Goal: Transaction & Acquisition: Purchase product/service

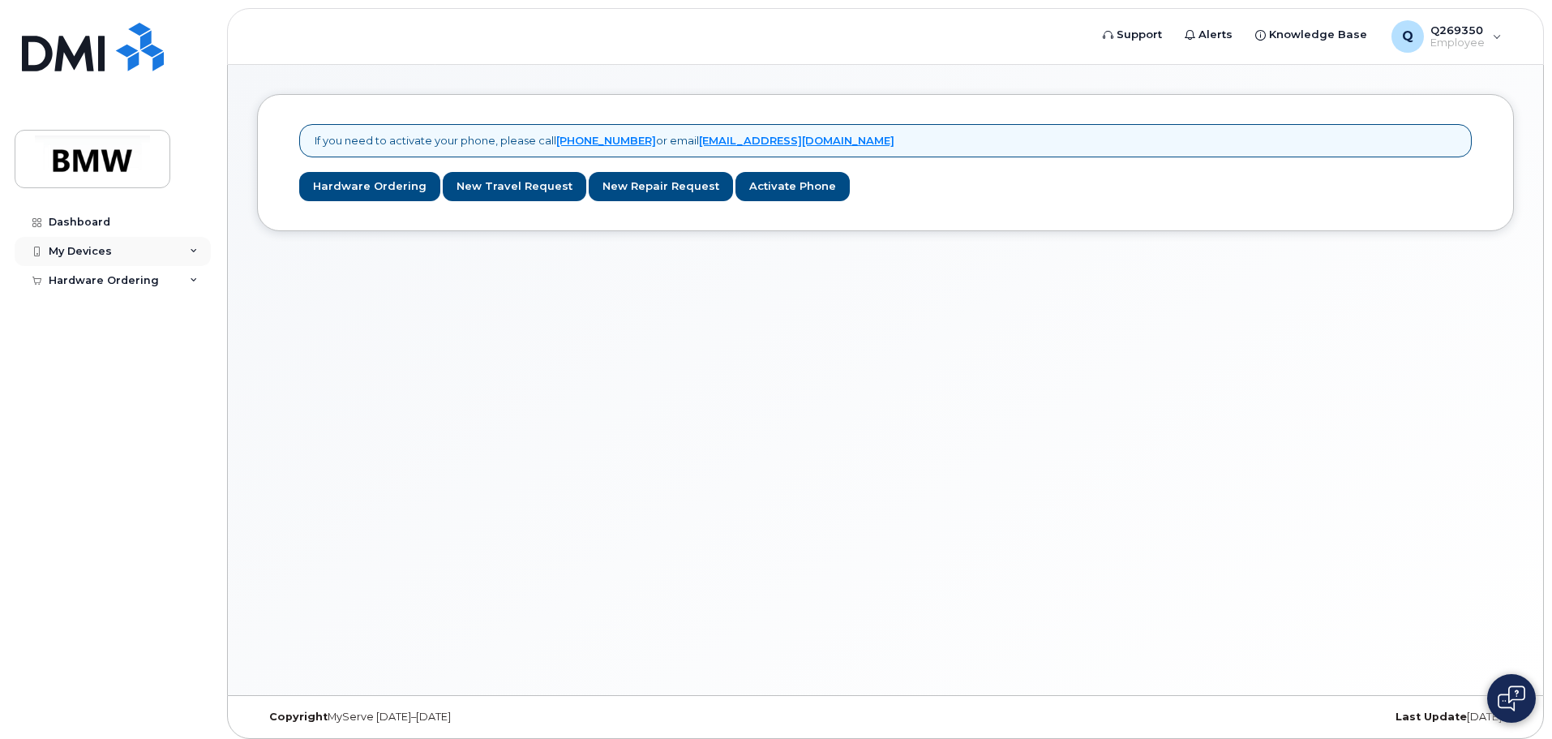
click at [124, 253] on div "My Devices" at bounding box center [113, 251] width 196 height 29
click at [93, 314] on div "Hardware Ordering" at bounding box center [104, 311] width 110 height 13
click at [100, 344] on div "New Order" at bounding box center [87, 340] width 62 height 15
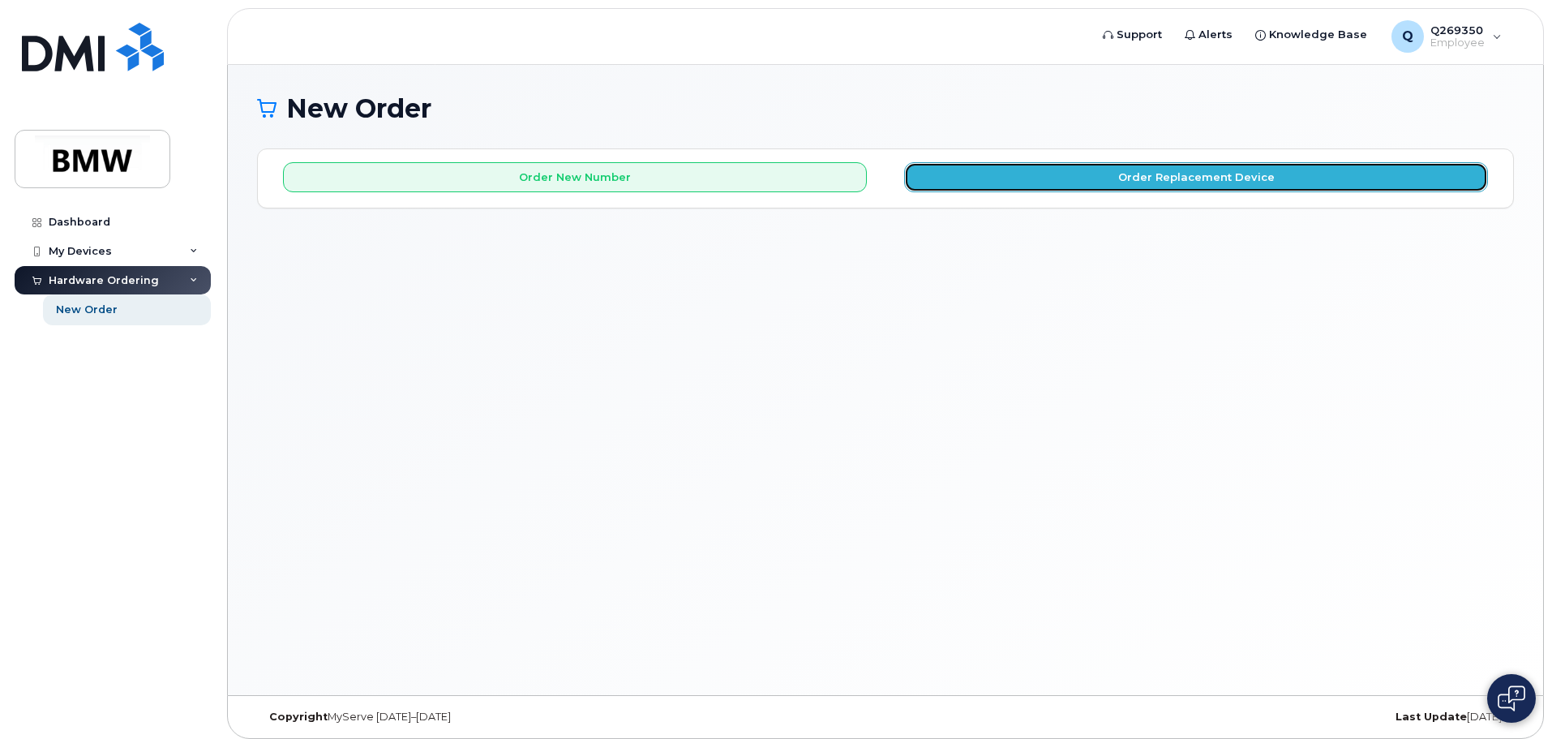
click at [1044, 176] on button "Order Replacement Device" at bounding box center [1196, 177] width 584 height 30
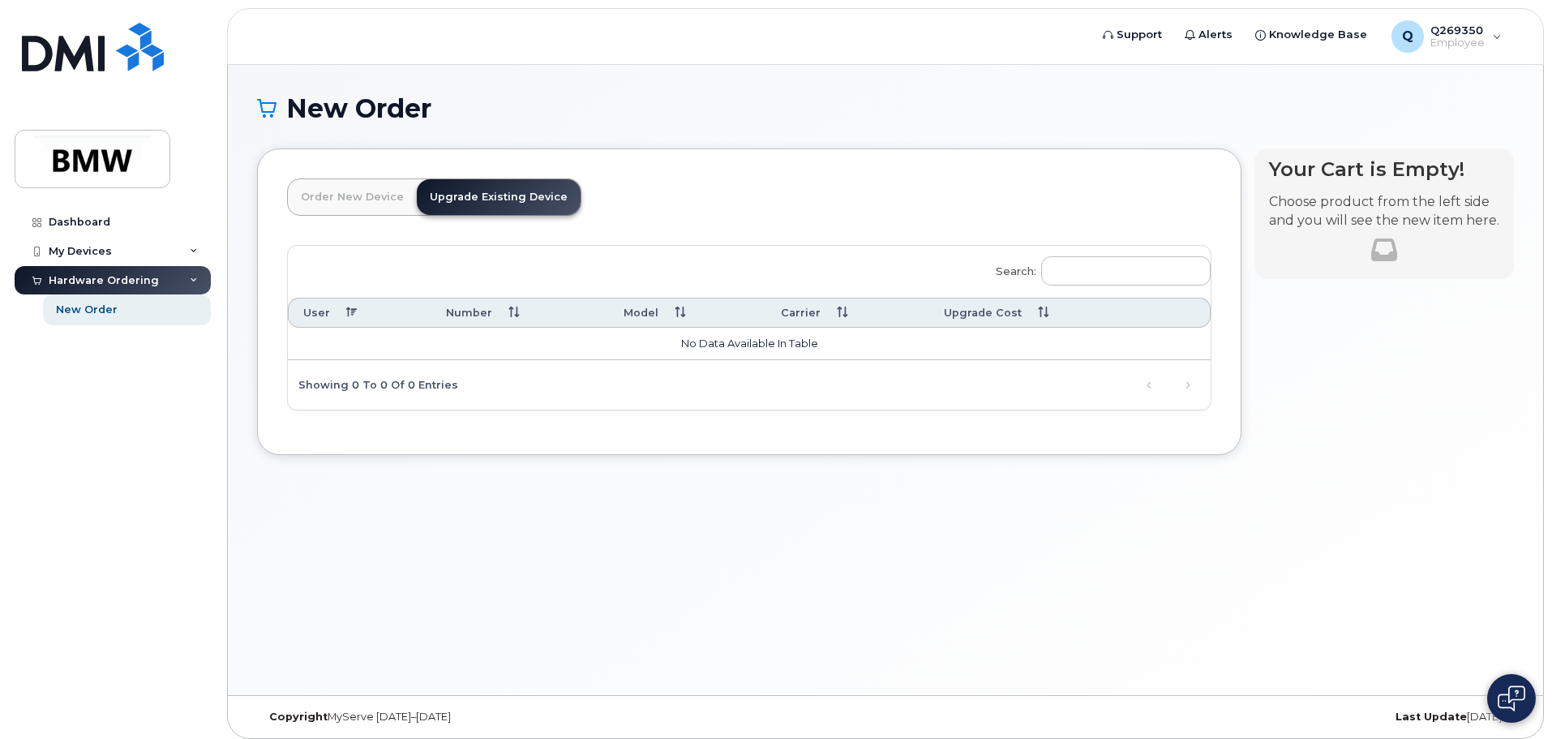
click at [365, 200] on link "Order New Device" at bounding box center [352, 197] width 129 height 36
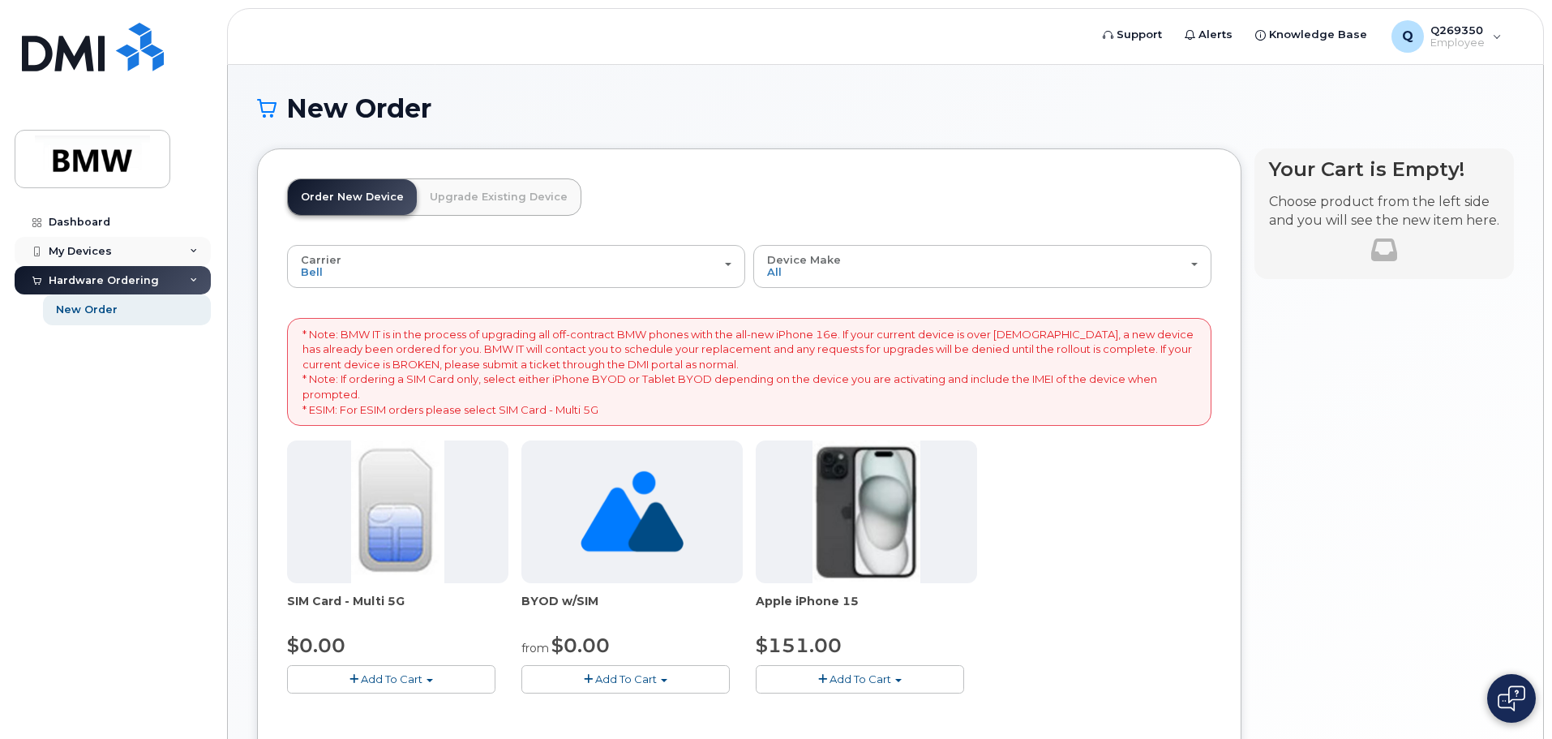
click at [75, 259] on div "My Devices" at bounding box center [113, 251] width 196 height 29
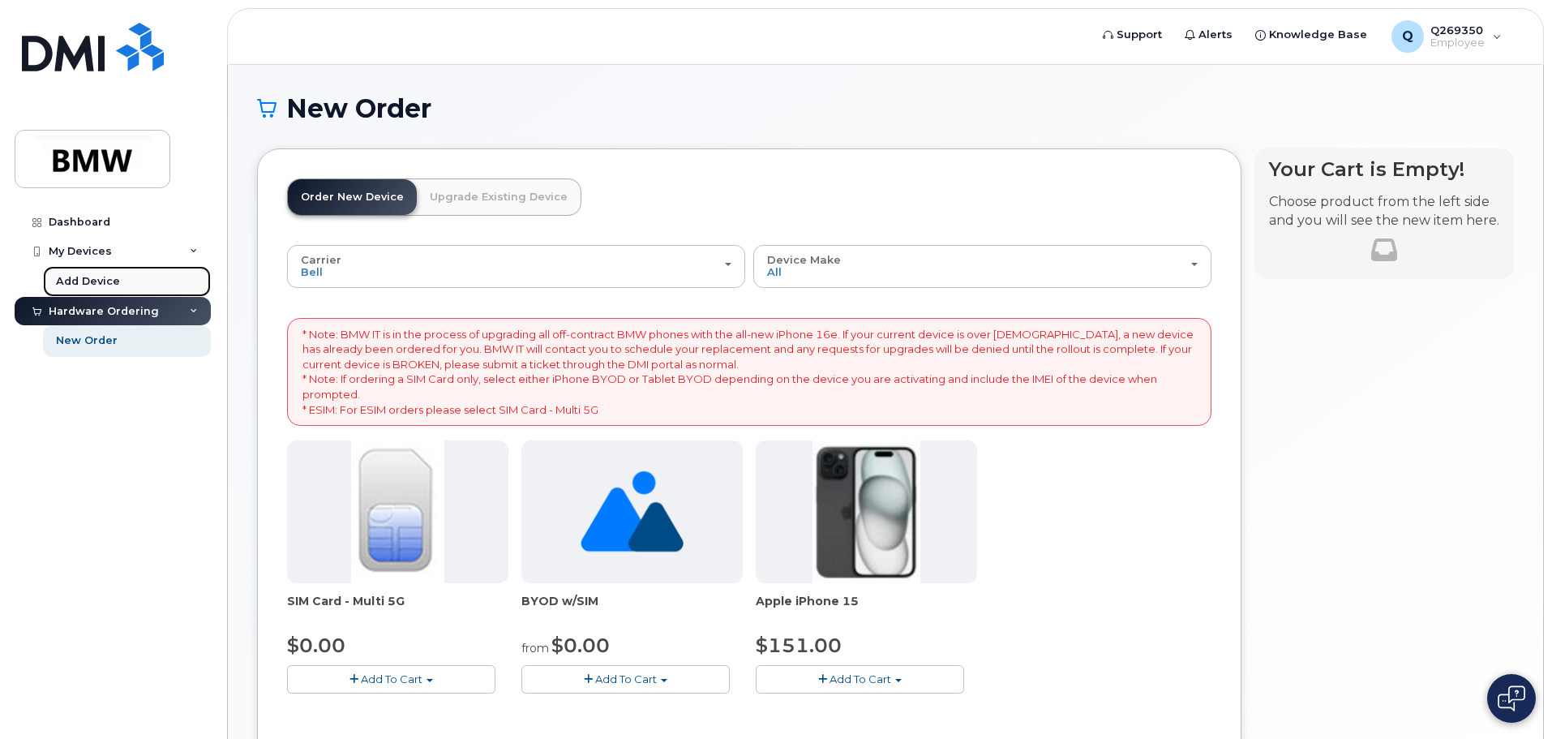
click at [83, 280] on div "Add Device" at bounding box center [88, 281] width 64 height 15
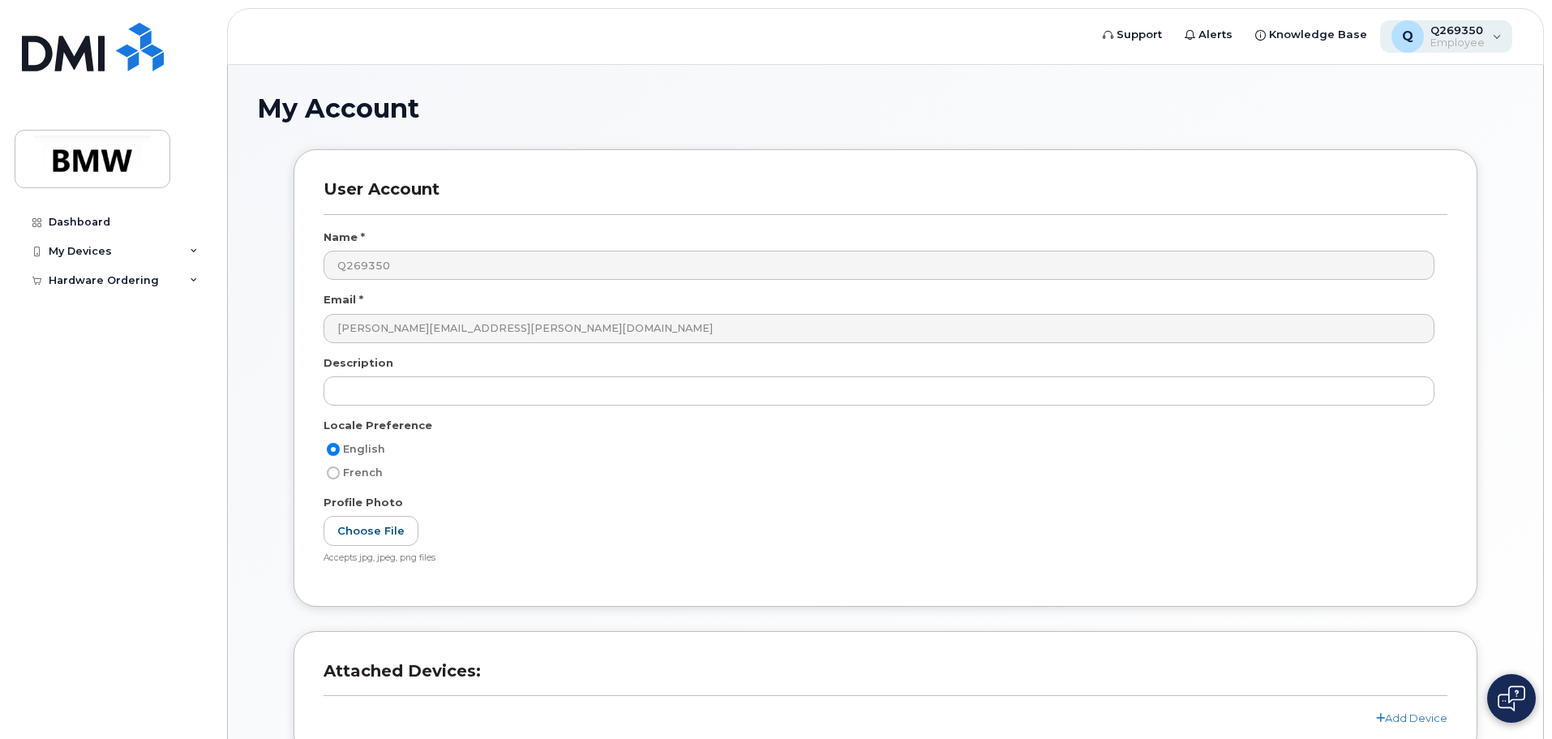
click at [1455, 33] on span "Q269350" at bounding box center [1457, 30] width 54 height 13
click at [919, 175] on div "User Account Name * Q269350 Email * minh-quan.nguyen@bmw.de Description Locale …" at bounding box center [886, 377] width 1184 height 457
click at [89, 252] on div "My Devices" at bounding box center [80, 251] width 63 height 13
click at [87, 281] on div "Add Device" at bounding box center [88, 281] width 64 height 15
click at [92, 281] on div "Hardware Ordering" at bounding box center [104, 280] width 110 height 13
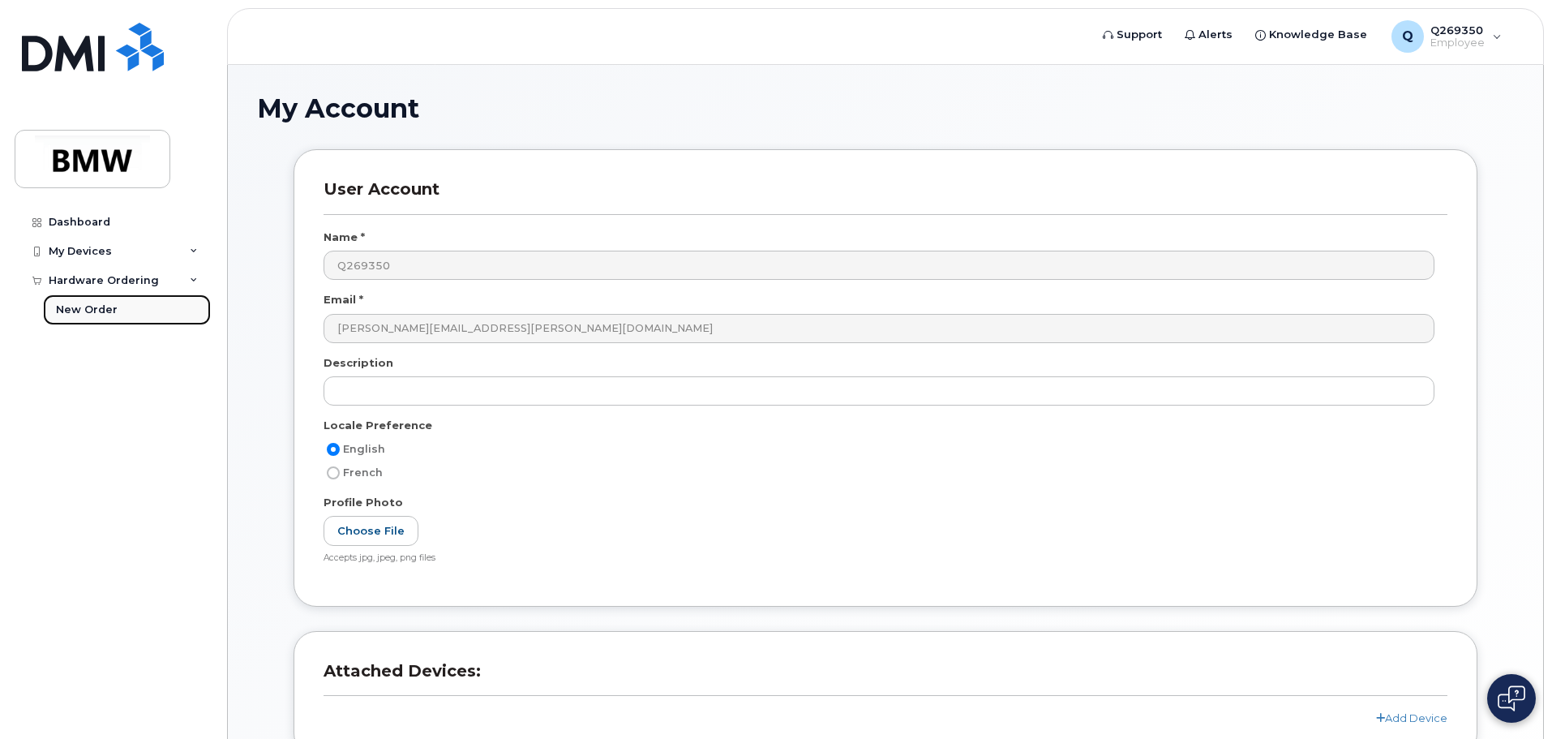
click at [101, 315] on div "New Order" at bounding box center [87, 309] width 62 height 15
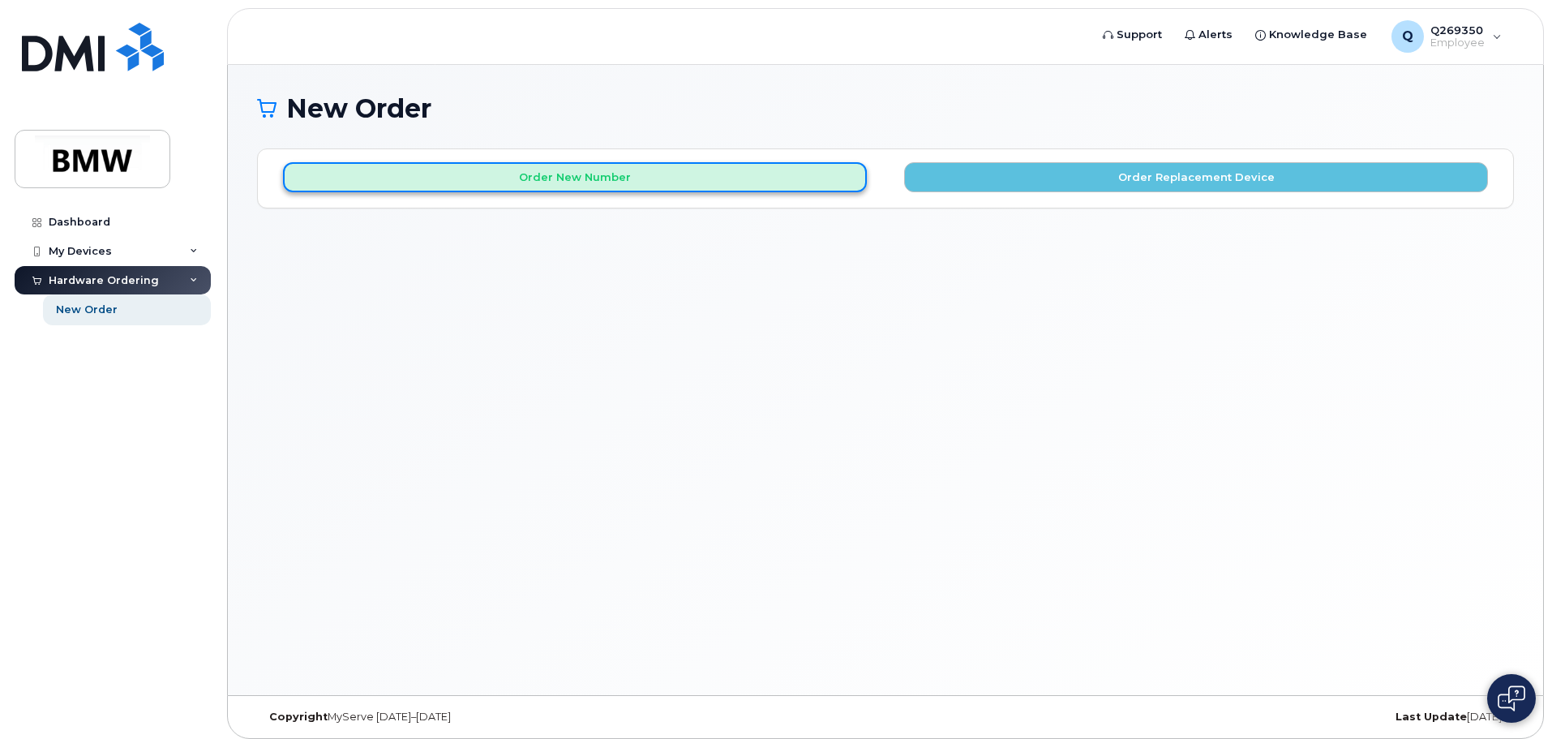
click at [494, 176] on button "Order New Number" at bounding box center [575, 177] width 584 height 30
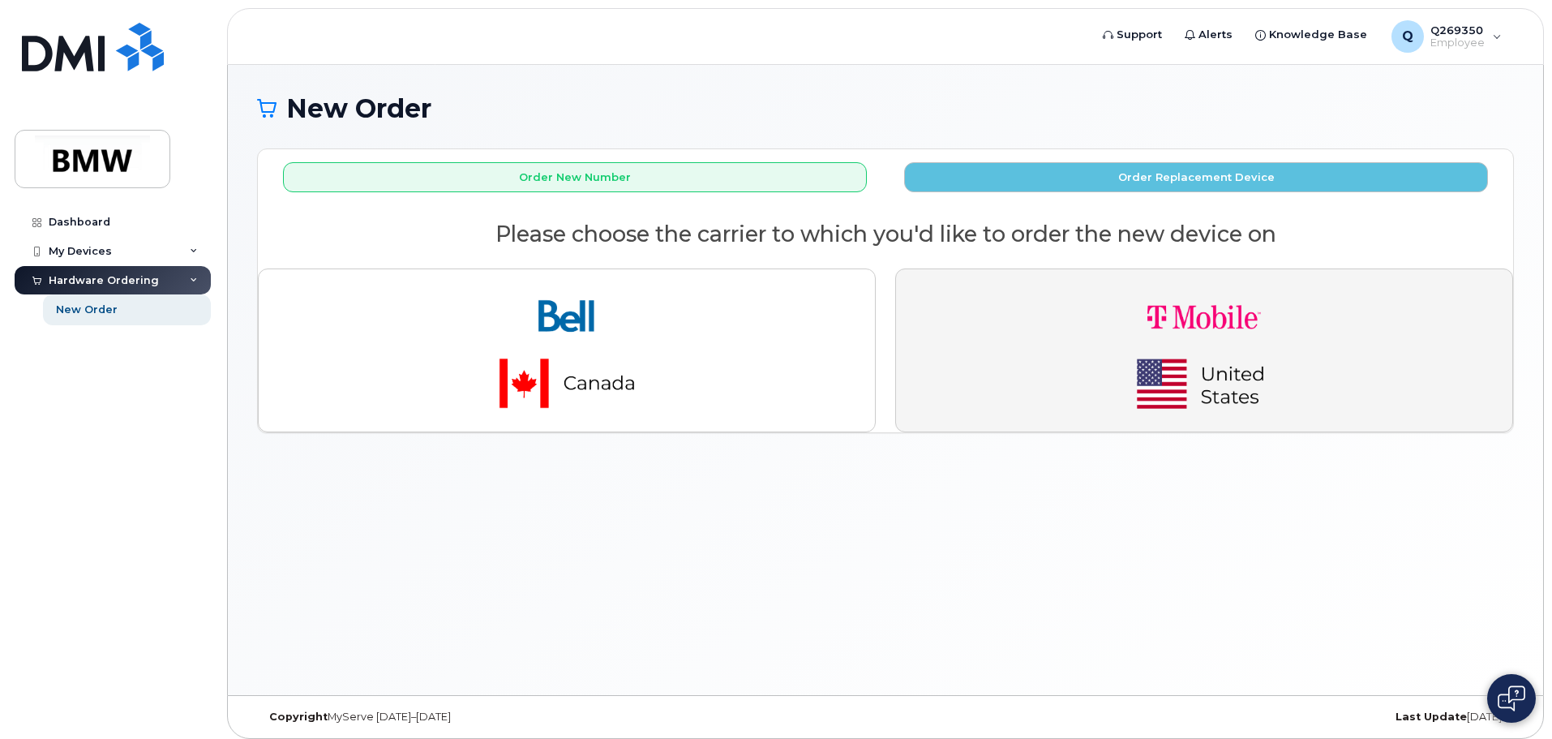
click at [1109, 348] on img "button" at bounding box center [1204, 350] width 227 height 136
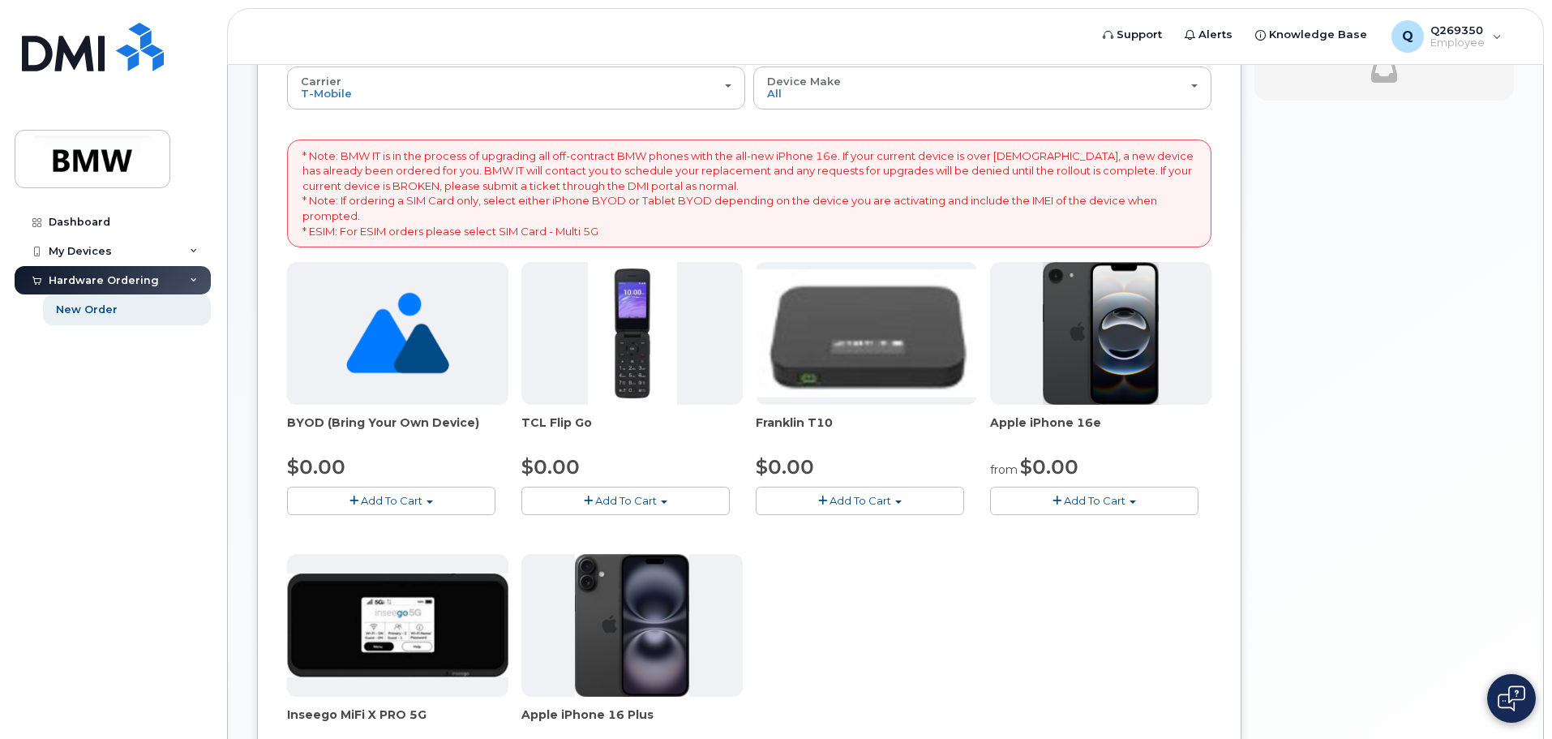
scroll to position [135, 0]
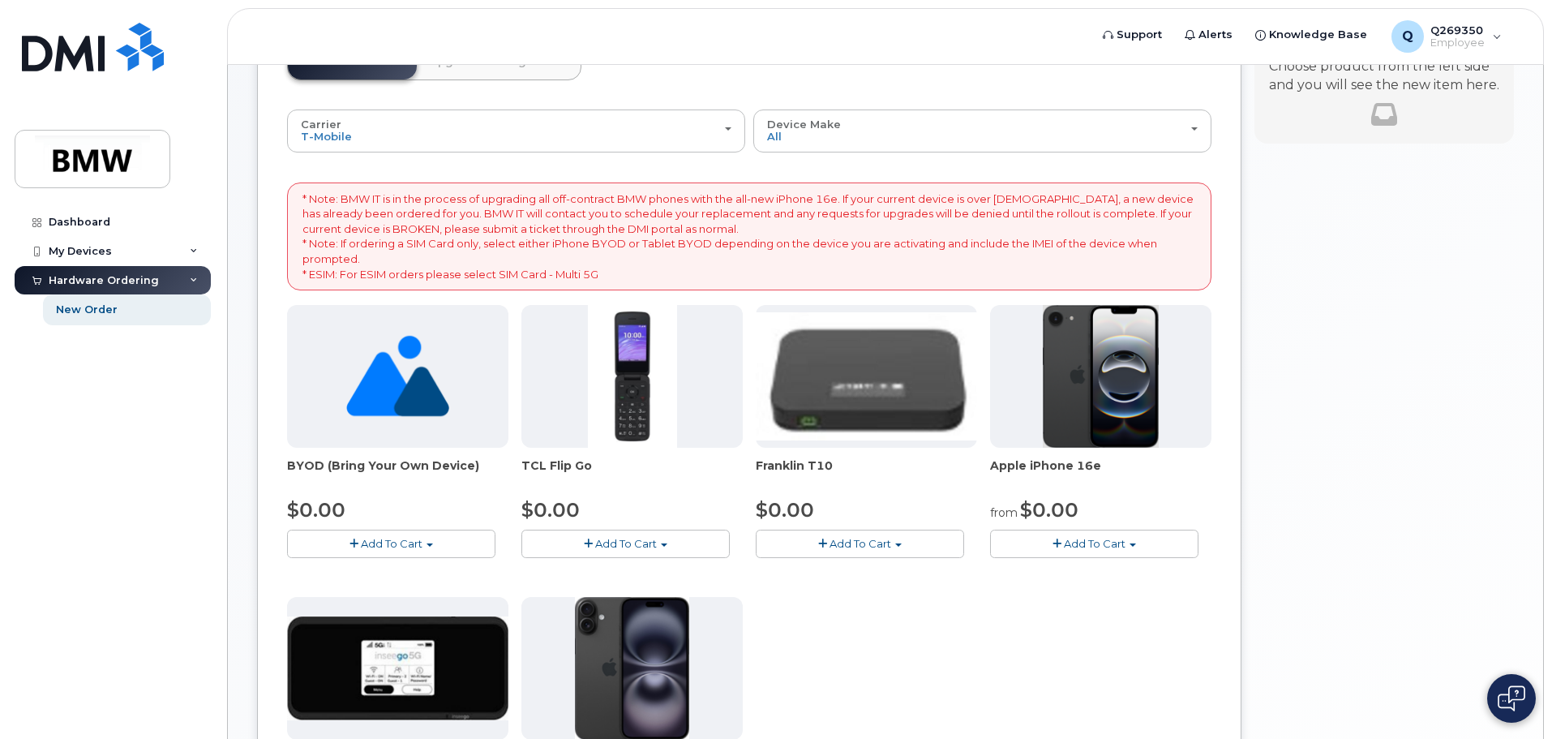
click at [1103, 546] on span "Add To Cart" at bounding box center [1095, 543] width 62 height 13
click at [1103, 545] on span "Add To Cart" at bounding box center [1095, 543] width 62 height 13
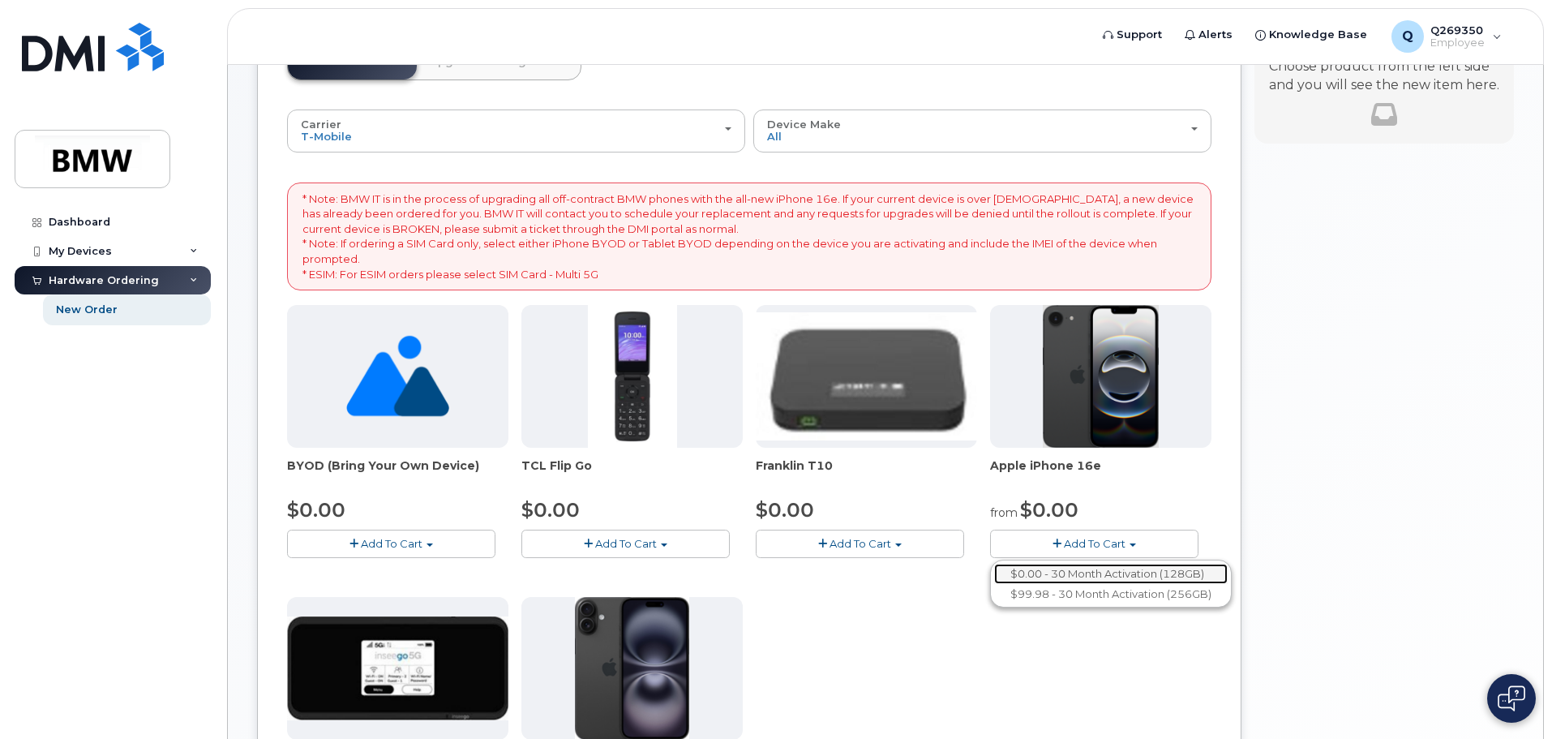
click at [1097, 574] on link "$0.00 - 30 Month Activation (128GB)" at bounding box center [1111, 574] width 234 height 20
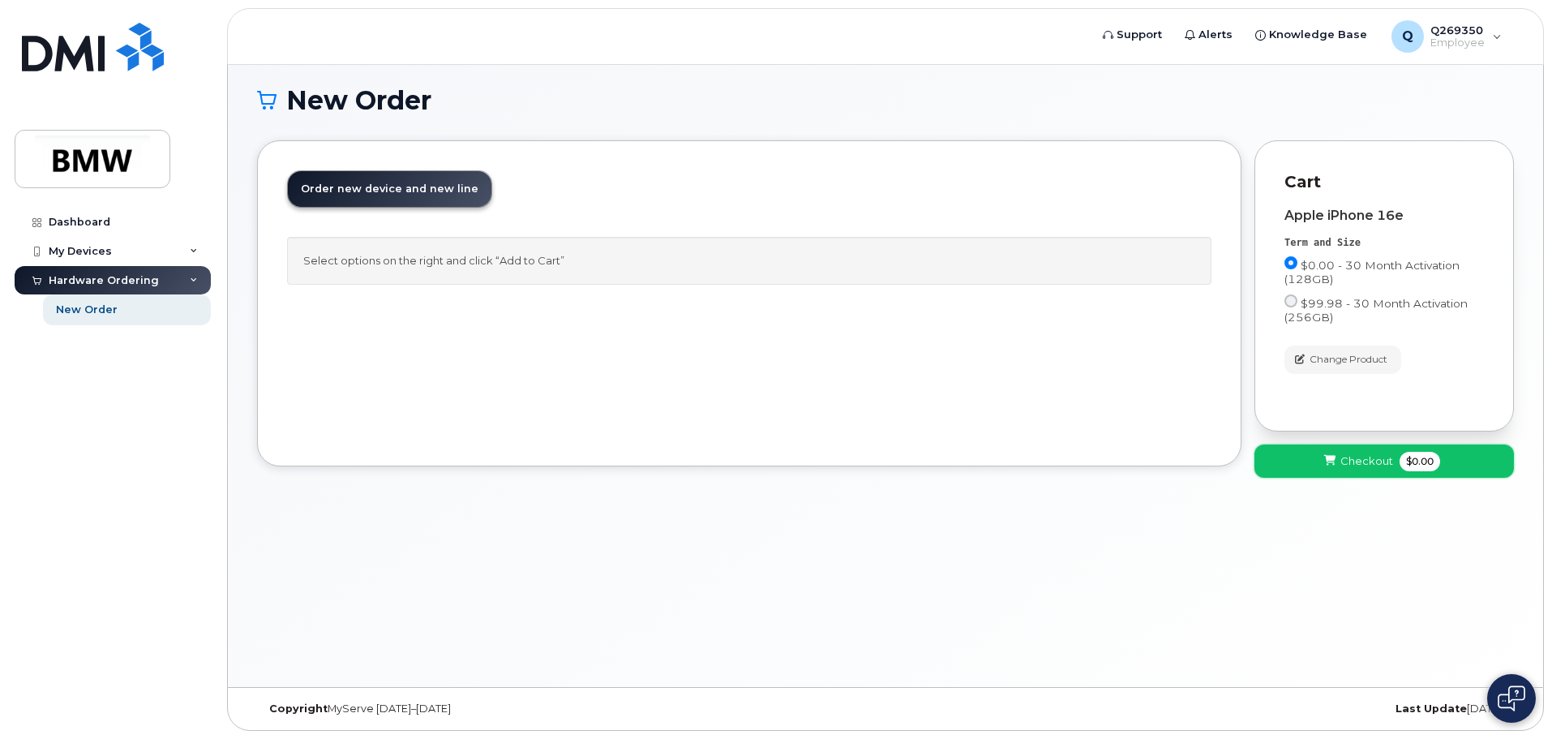
click at [1371, 461] on span "Checkout" at bounding box center [1366, 460] width 53 height 15
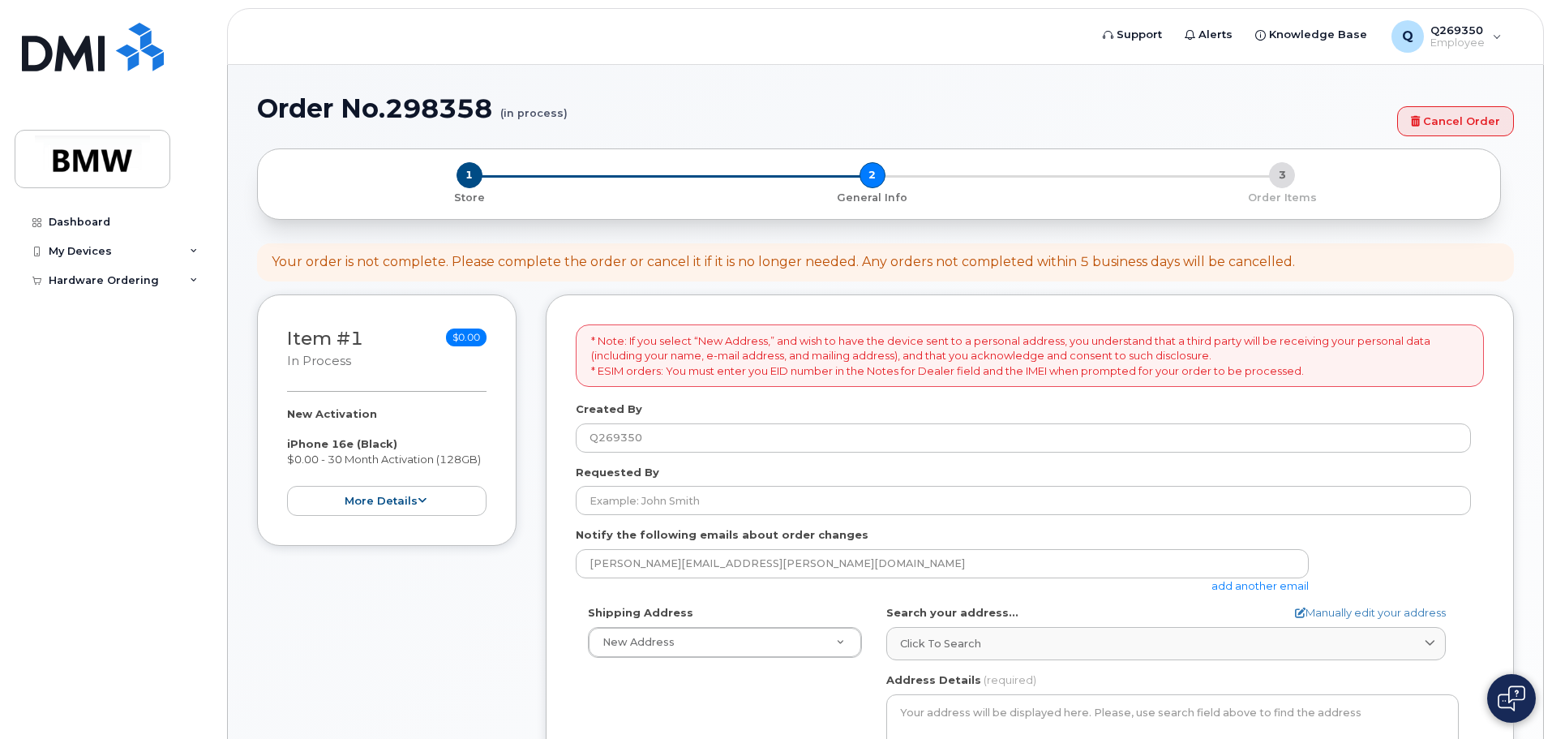
select select
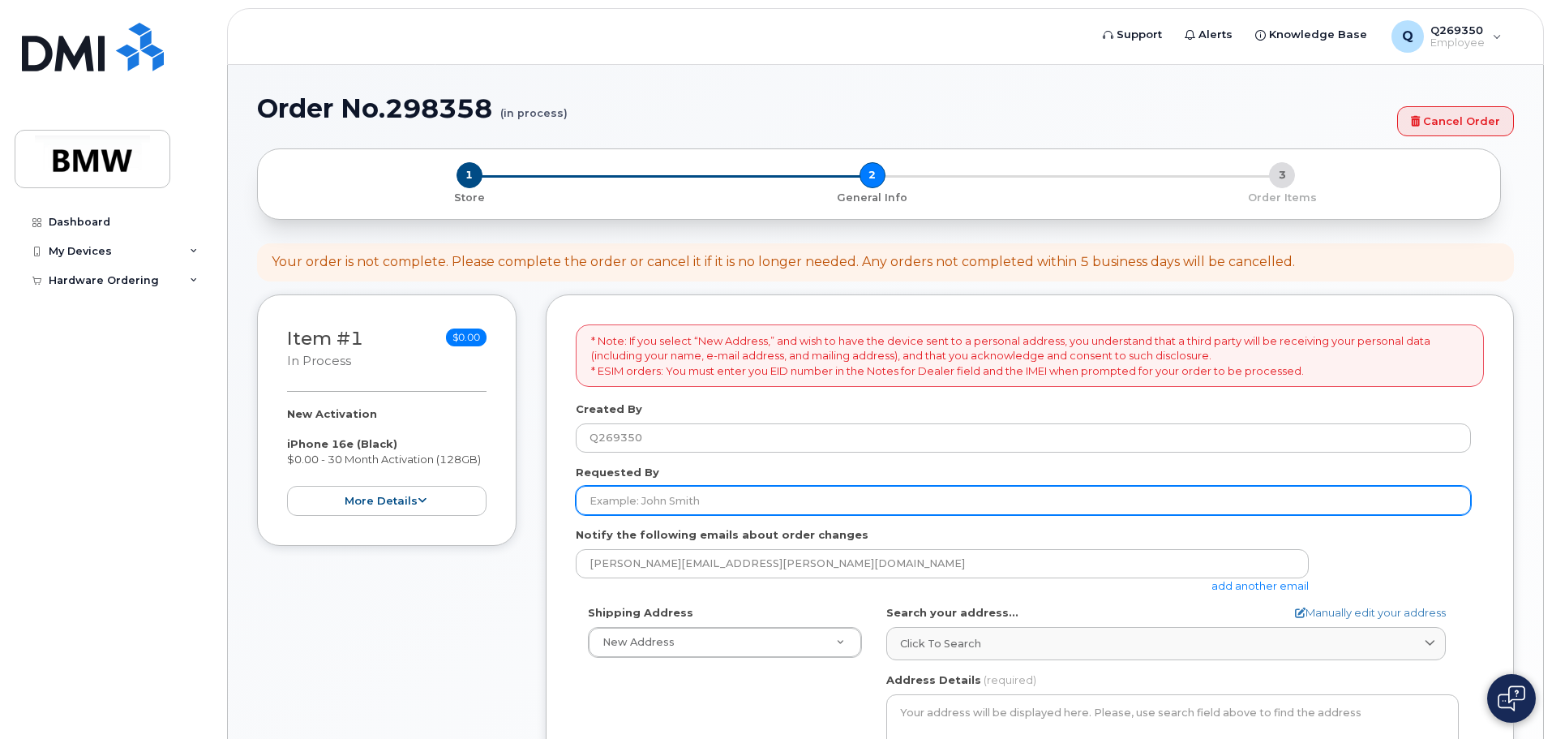
click at [727, 501] on input "Requested By" at bounding box center [1023, 500] width 895 height 29
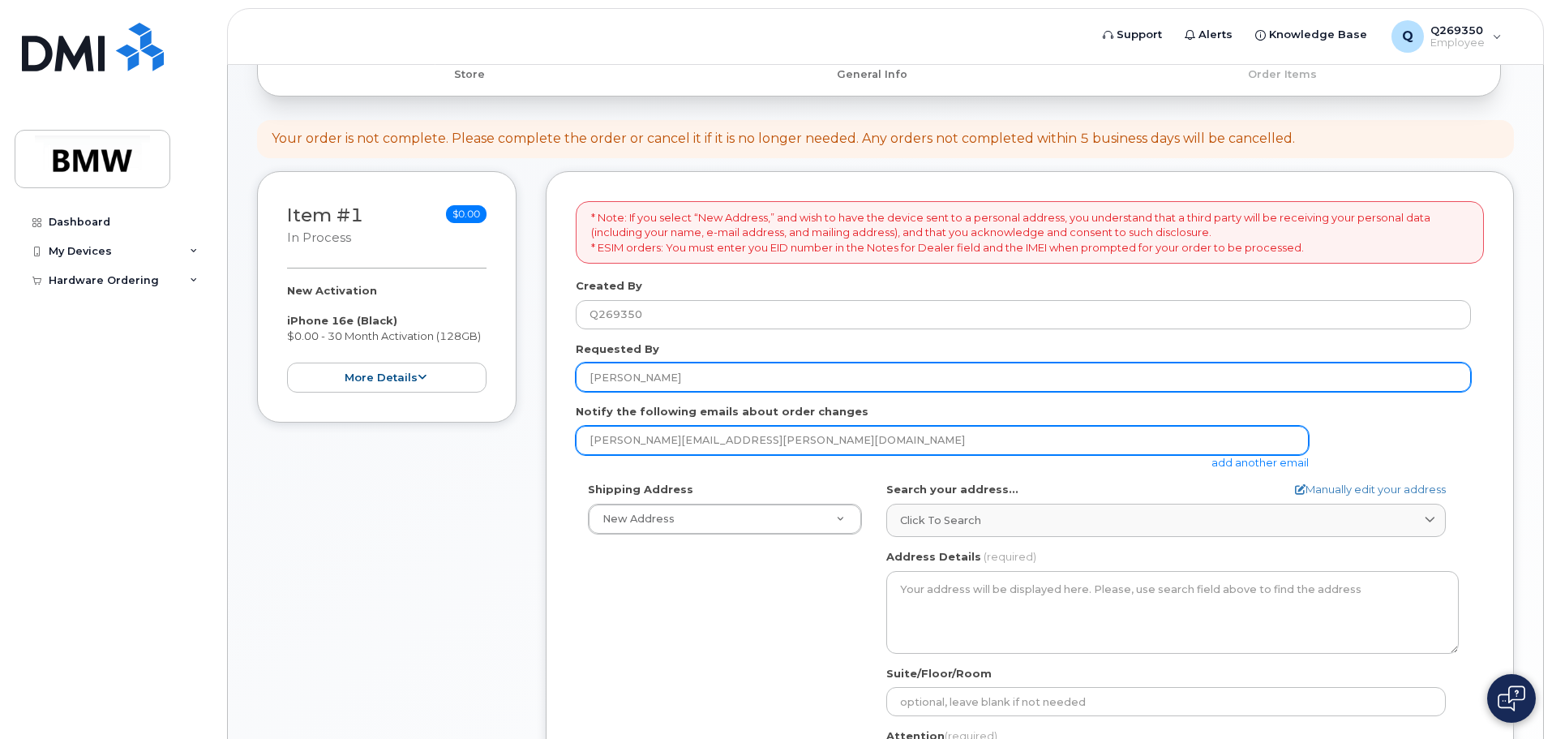
scroll to position [162, 0]
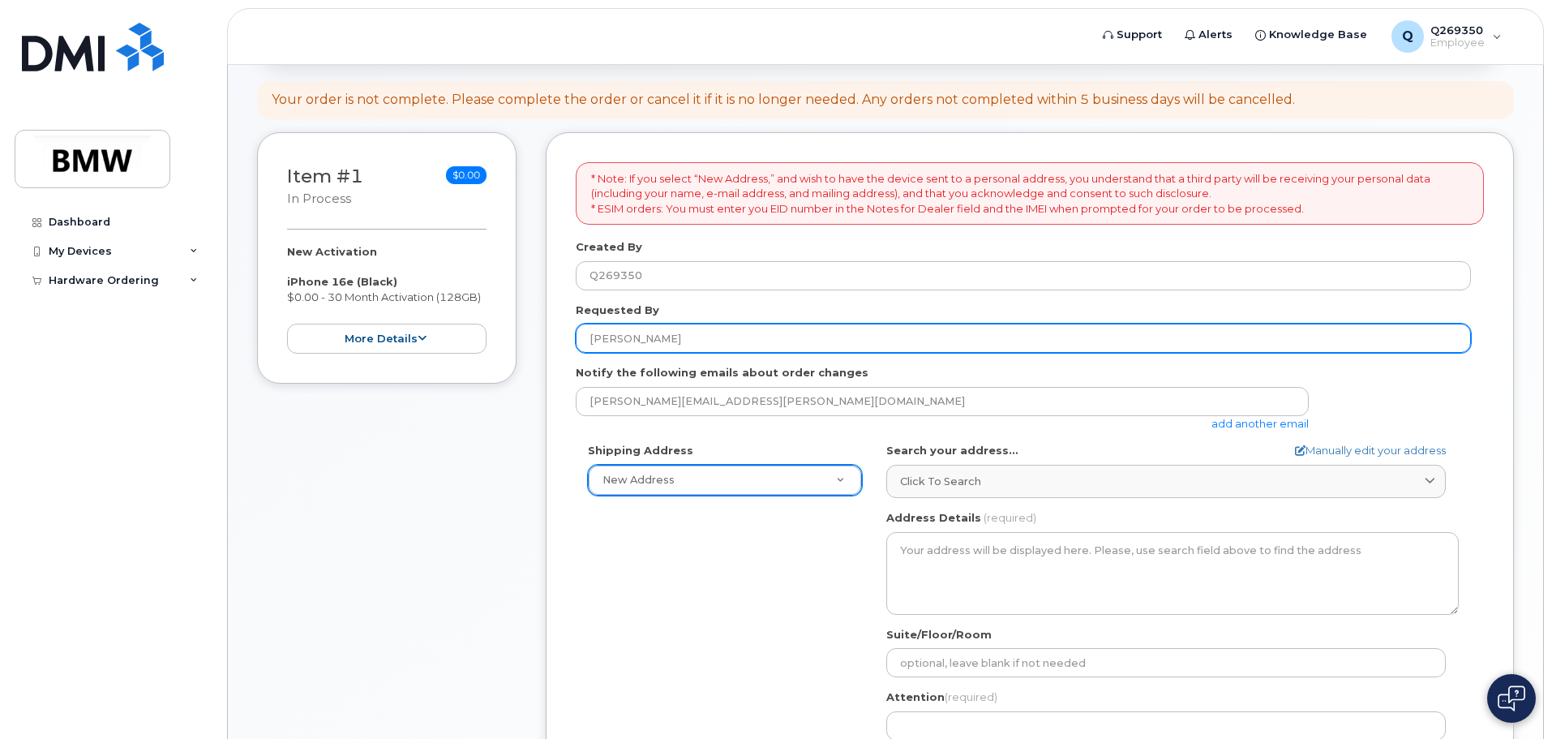
type input "Minh Quan Nguyen"
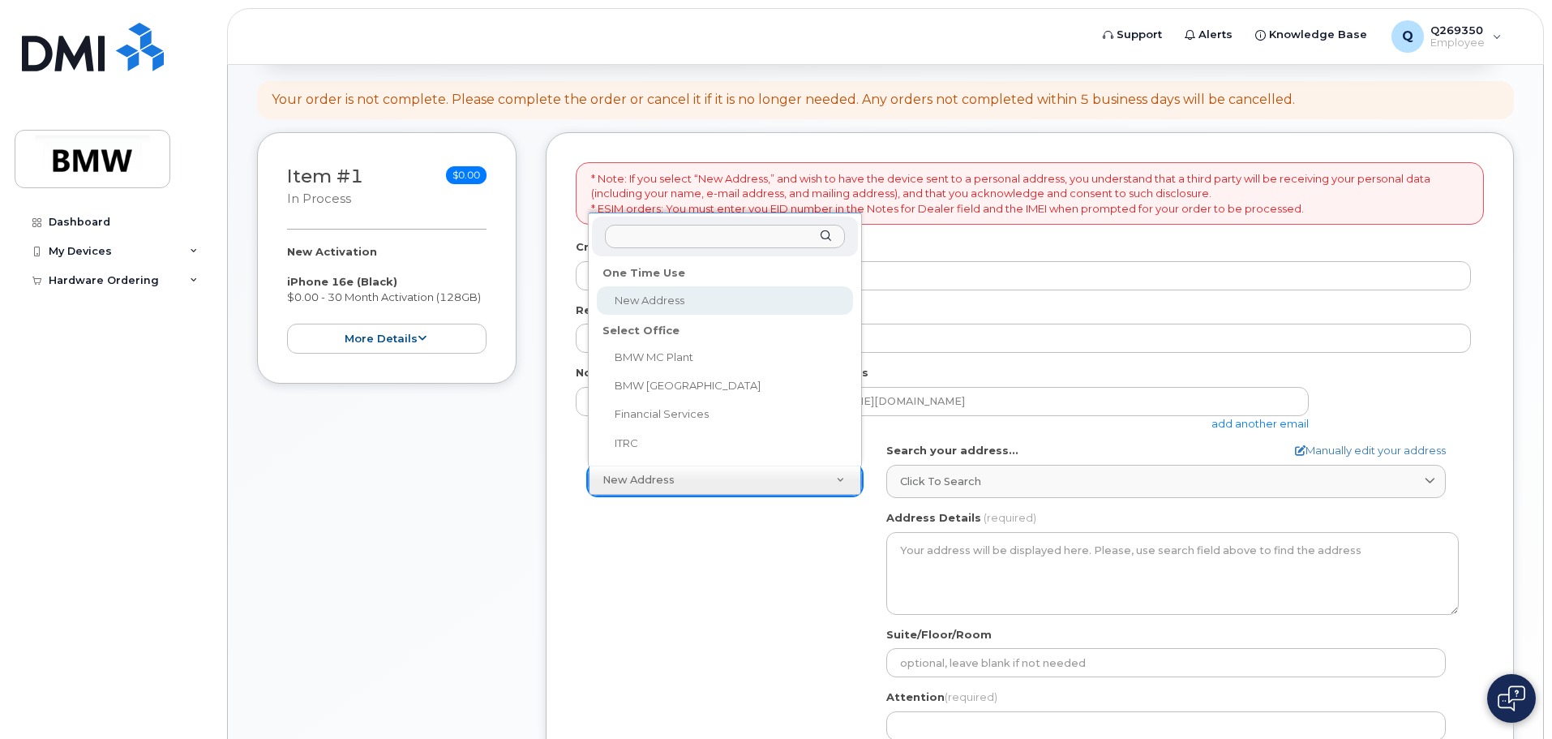
select select
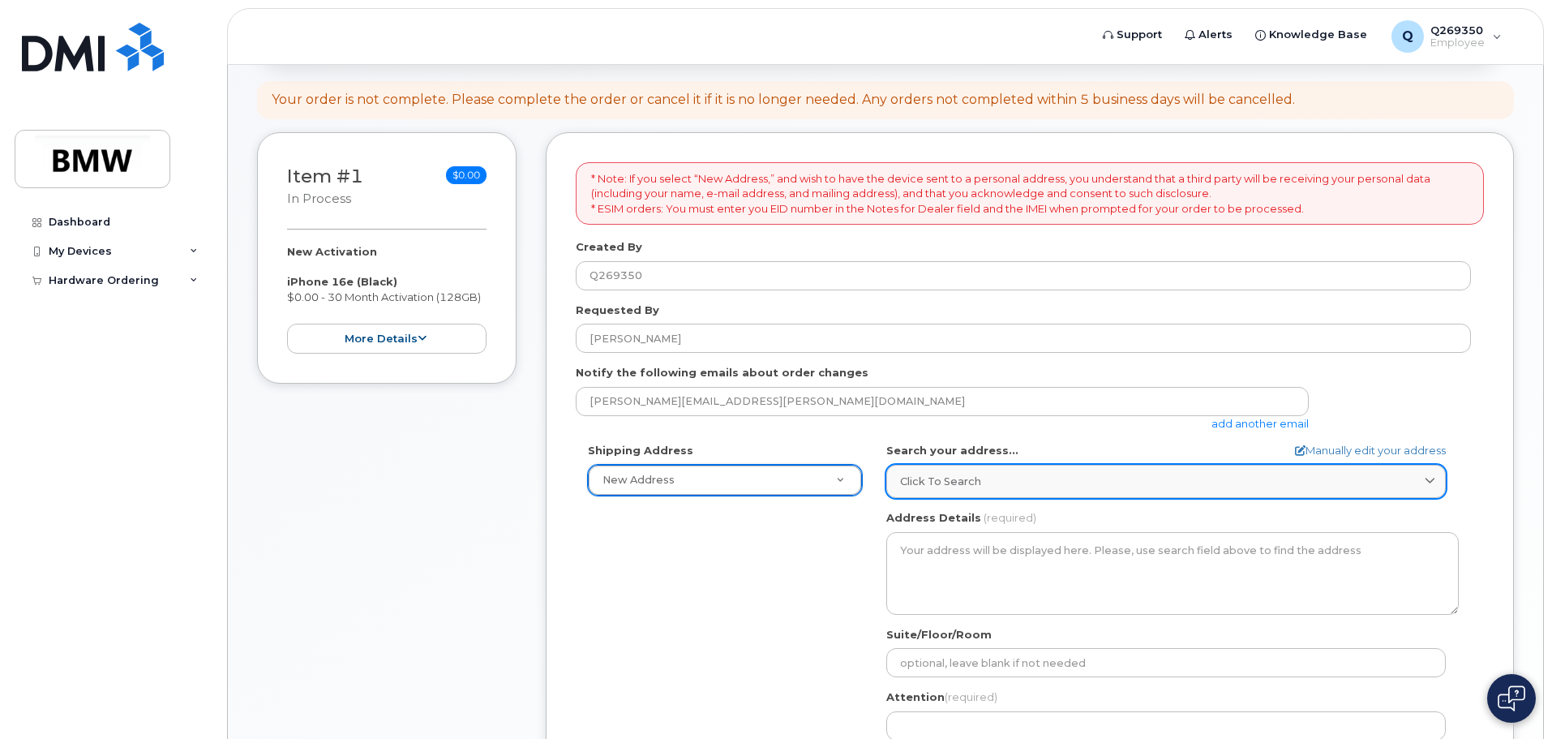
click at [1191, 474] on div "Click to search" at bounding box center [1166, 481] width 532 height 15
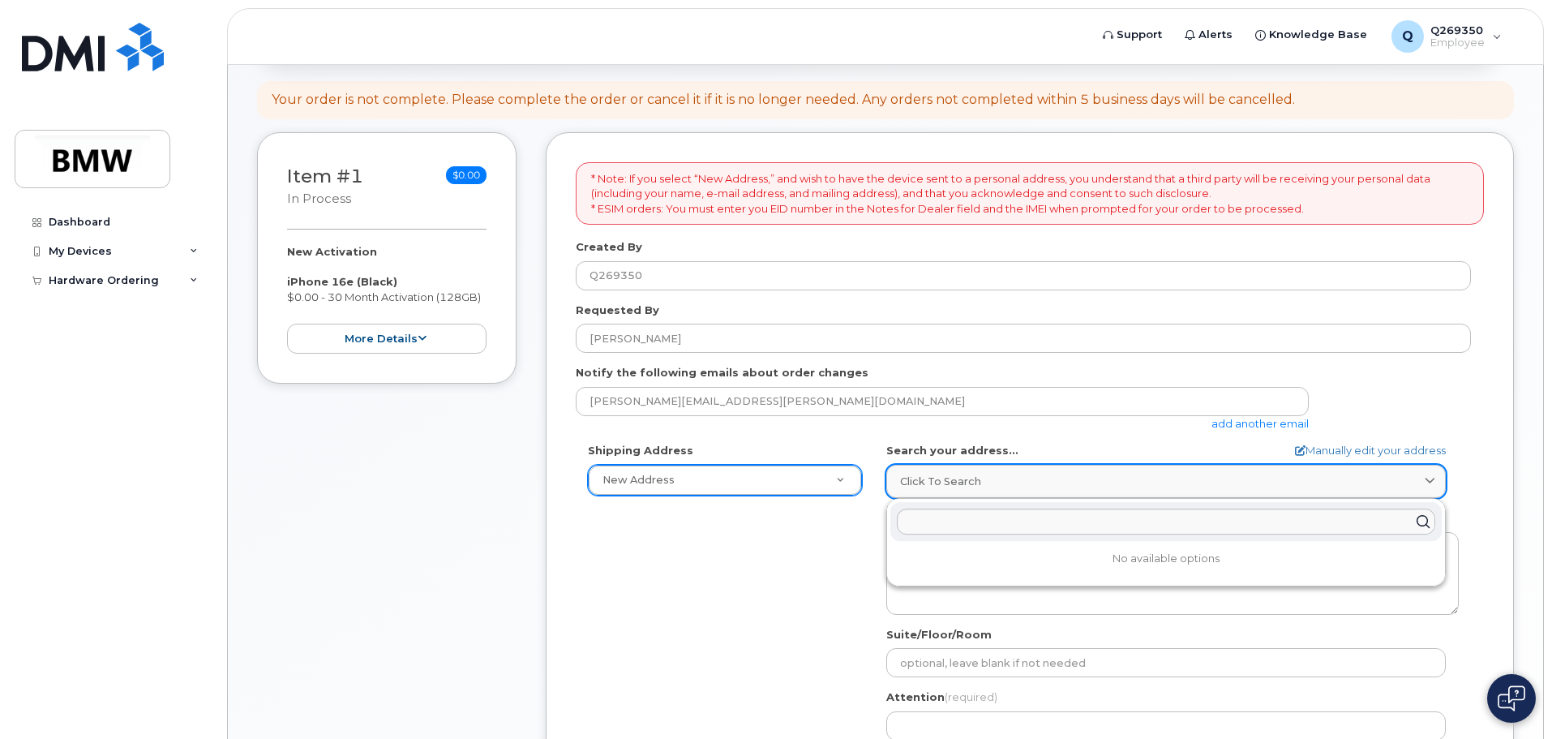
click at [1191, 474] on div "Click to search" at bounding box center [1166, 481] width 532 height 15
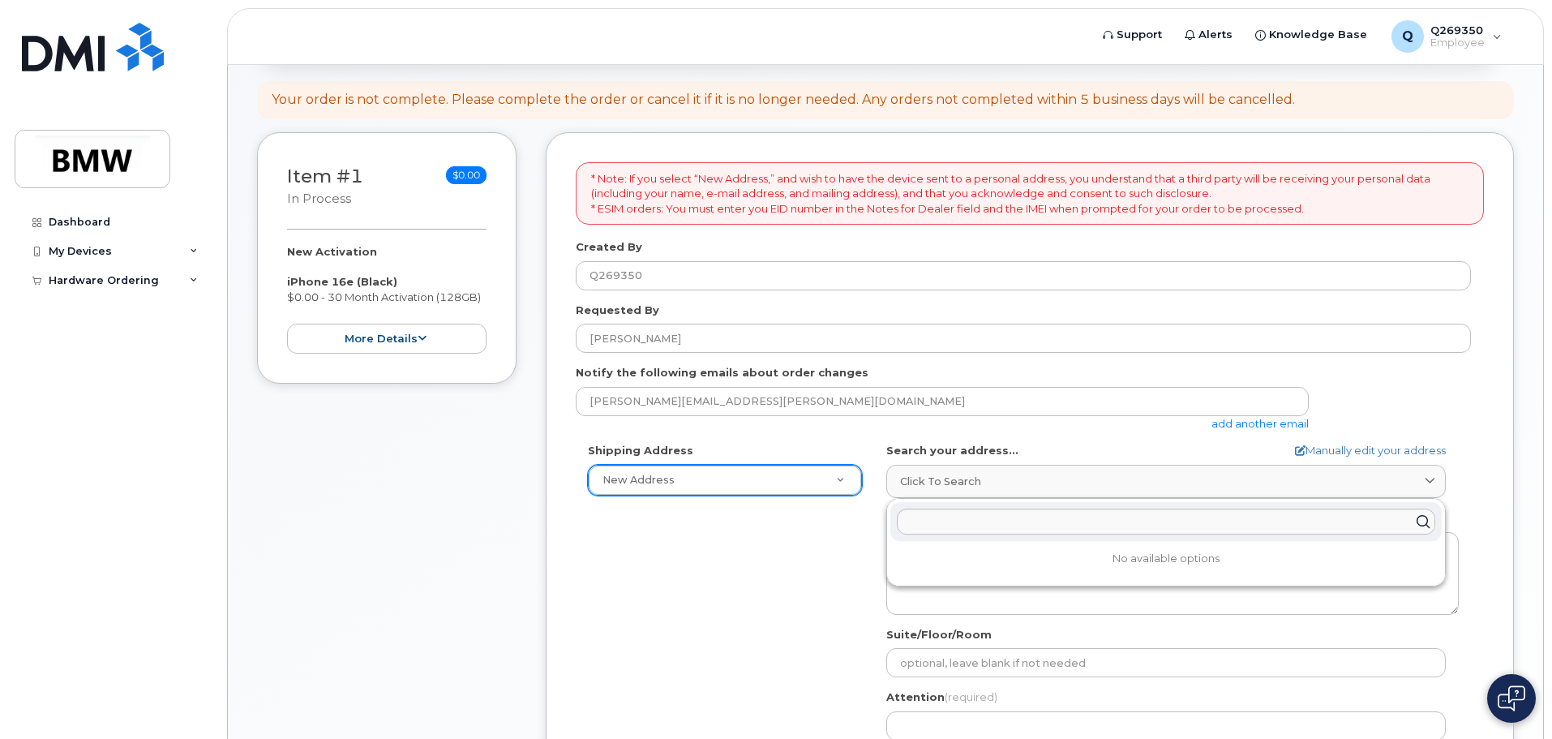
click at [793, 547] on div "Shipping Address New Address New Address BMW MC Plant BMW North America Financi…" at bounding box center [1023, 629] width 895 height 372
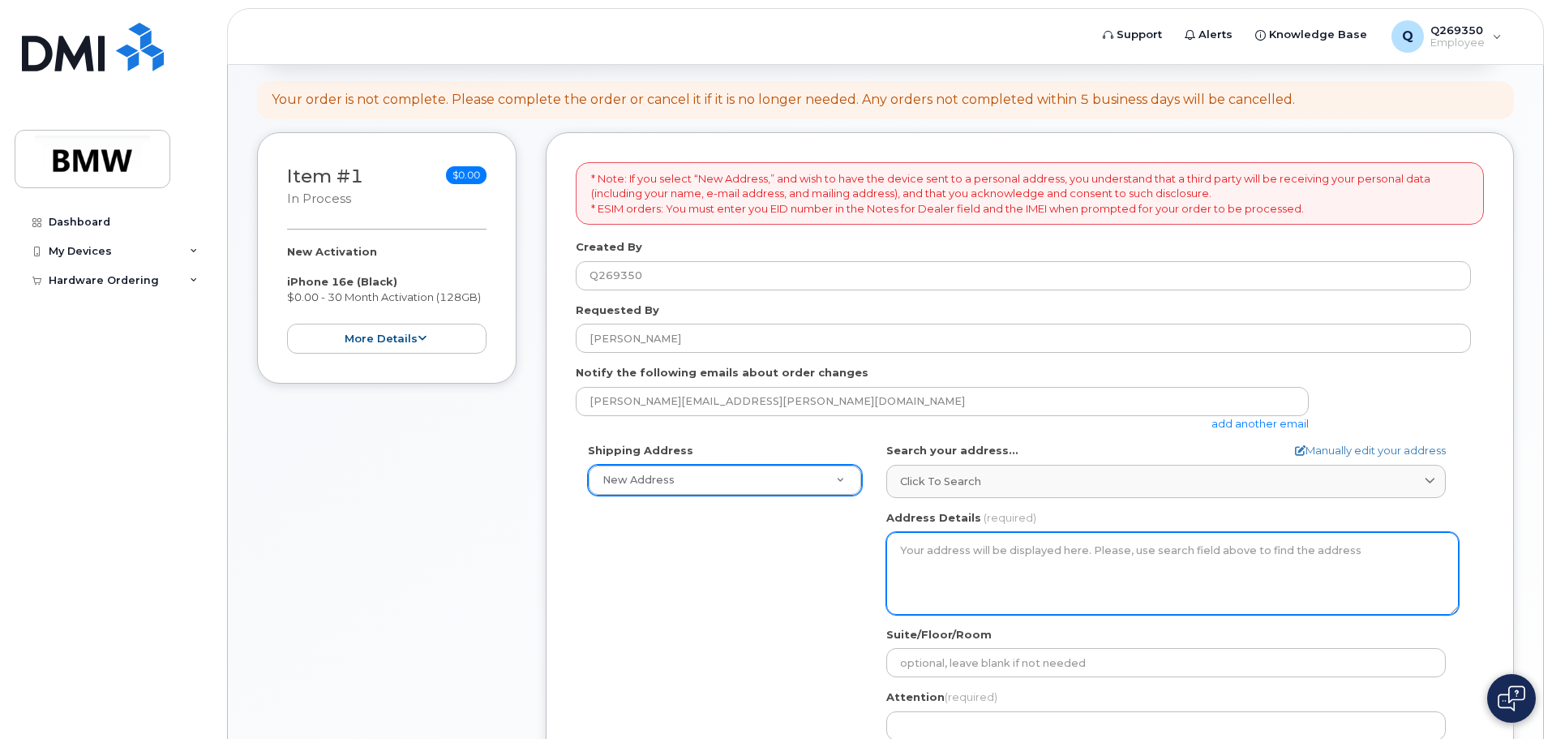
click at [1061, 545] on textarea "Address Details" at bounding box center [1172, 573] width 572 height 83
click at [1057, 558] on textarea "Address Details" at bounding box center [1172, 573] width 572 height 83
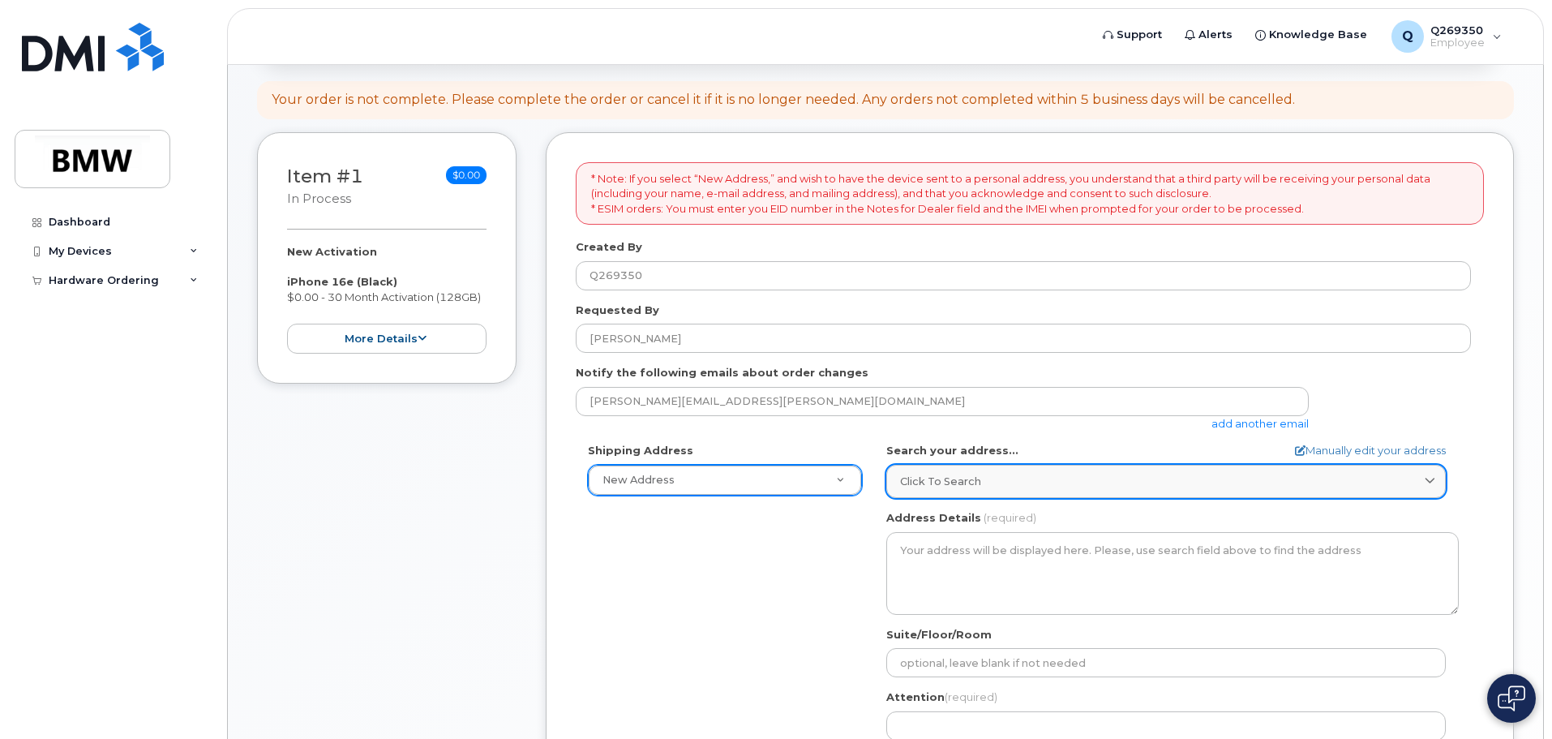
click at [1077, 474] on div "Click to search" at bounding box center [1166, 481] width 532 height 15
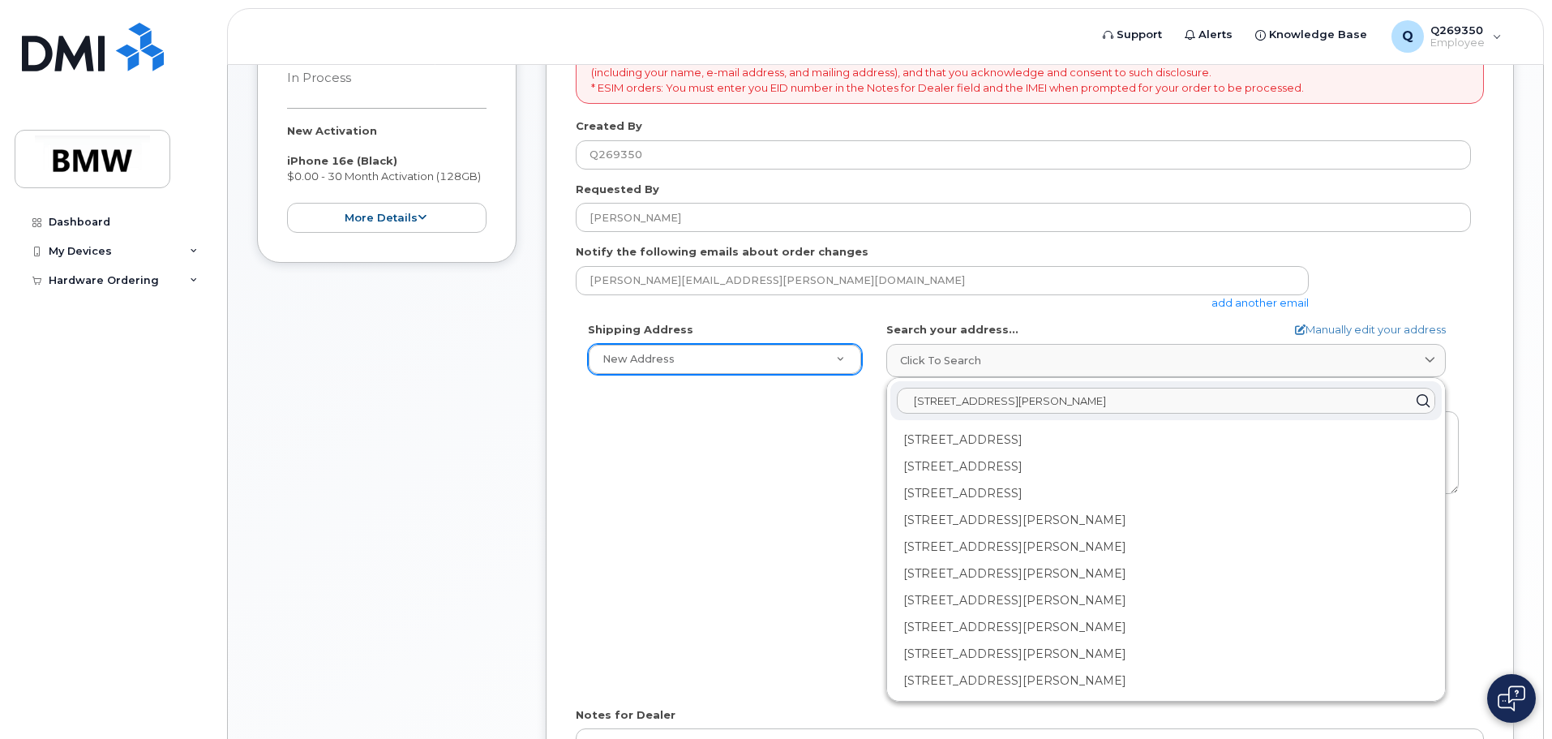
scroll to position [243, 0]
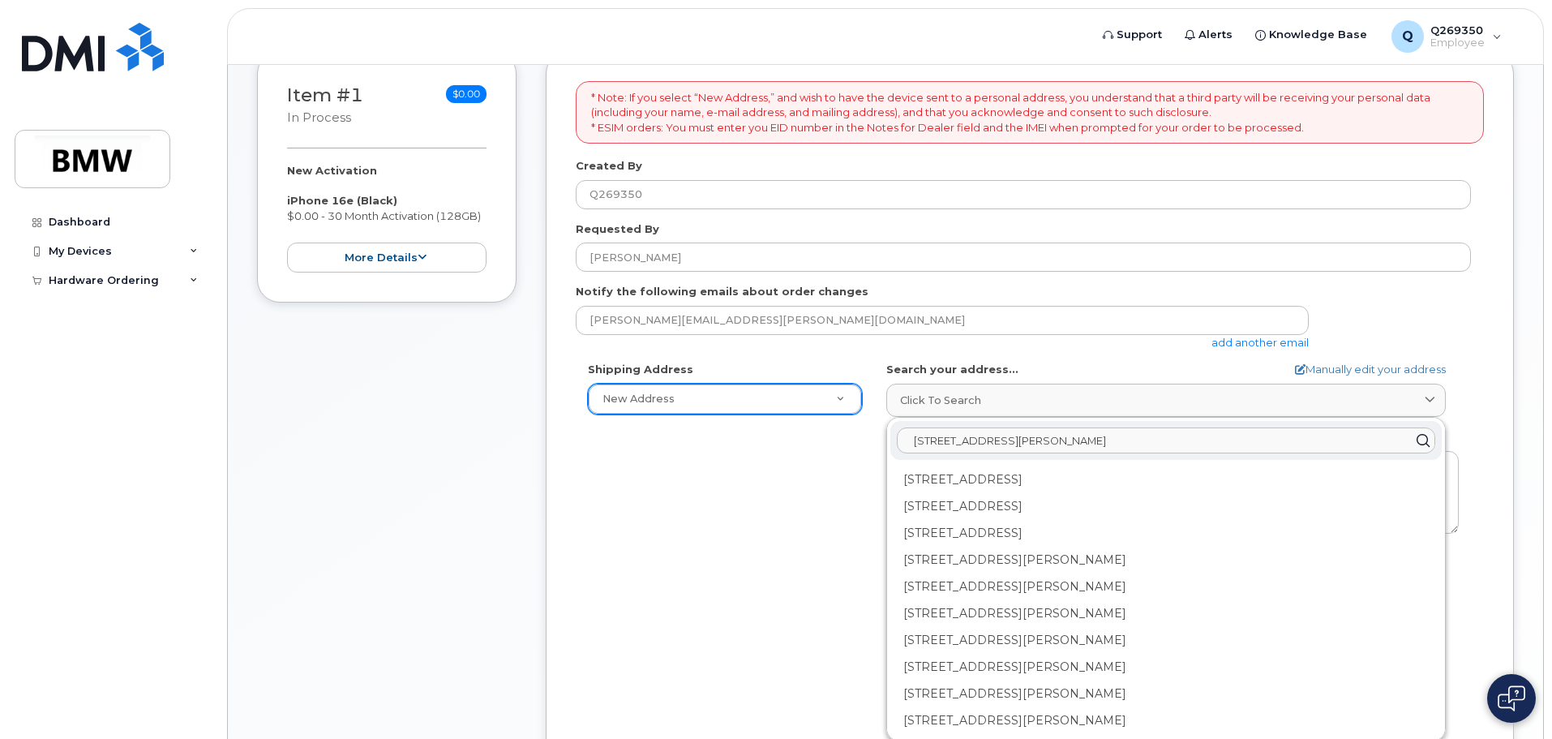
type input "3 tanner chase way greenville"
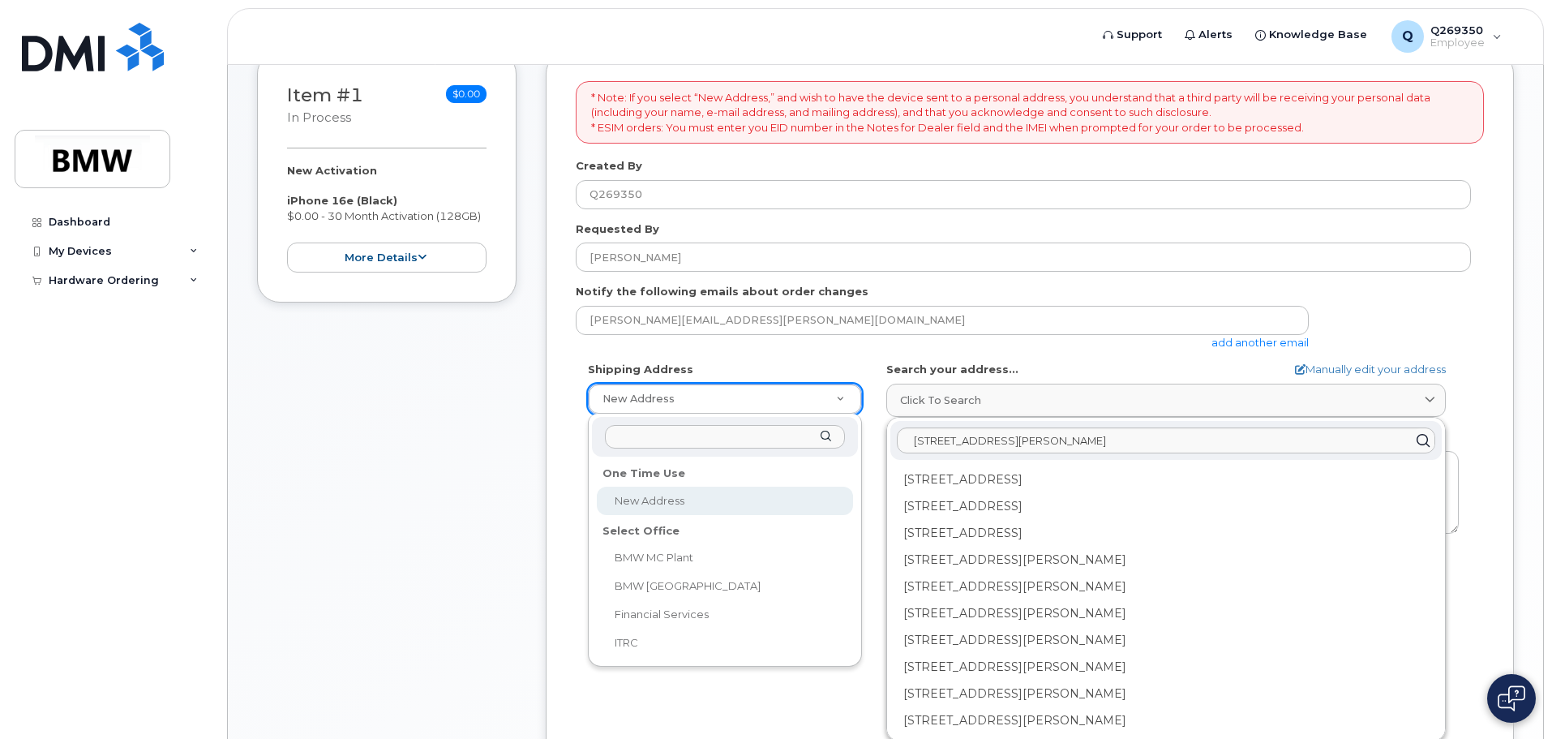
select select
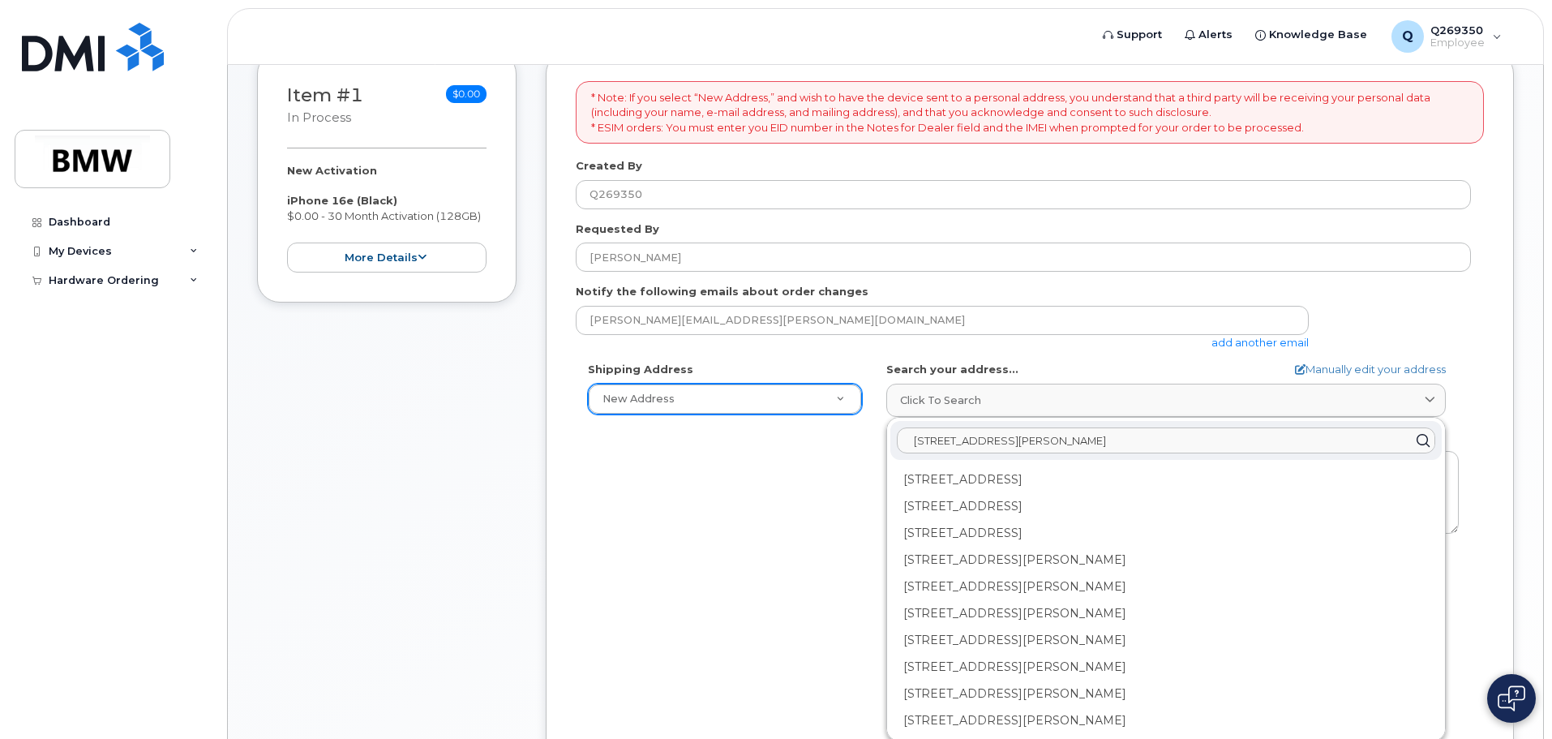
drag, startPoint x: 1087, startPoint y: 434, endPoint x: 564, endPoint y: 448, distance: 524.0
click at [553, 451] on div "* Note: If you select “New Address,” and wish to have the device sent to a pers…" at bounding box center [1030, 472] width 968 height 842
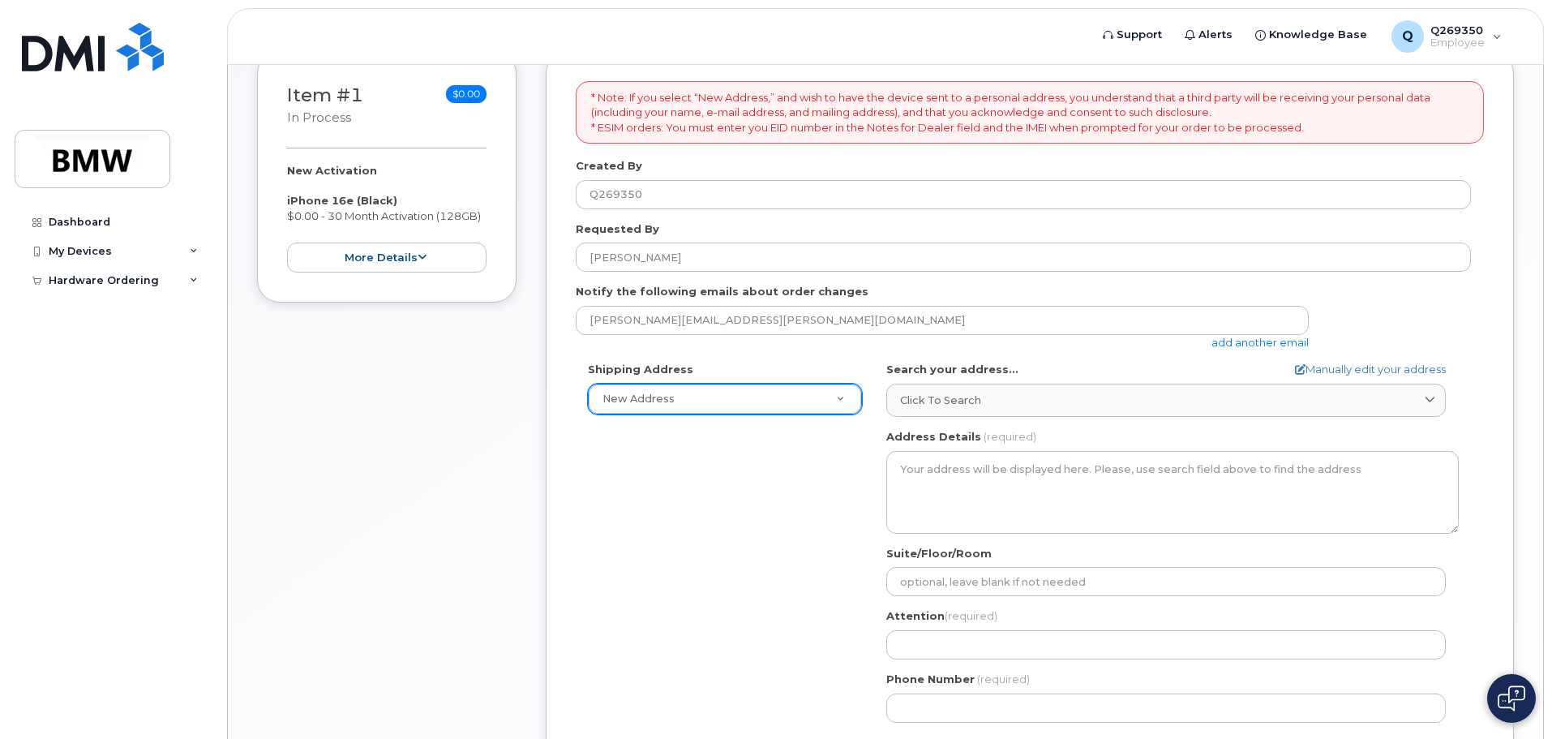
scroll to position [503, 0]
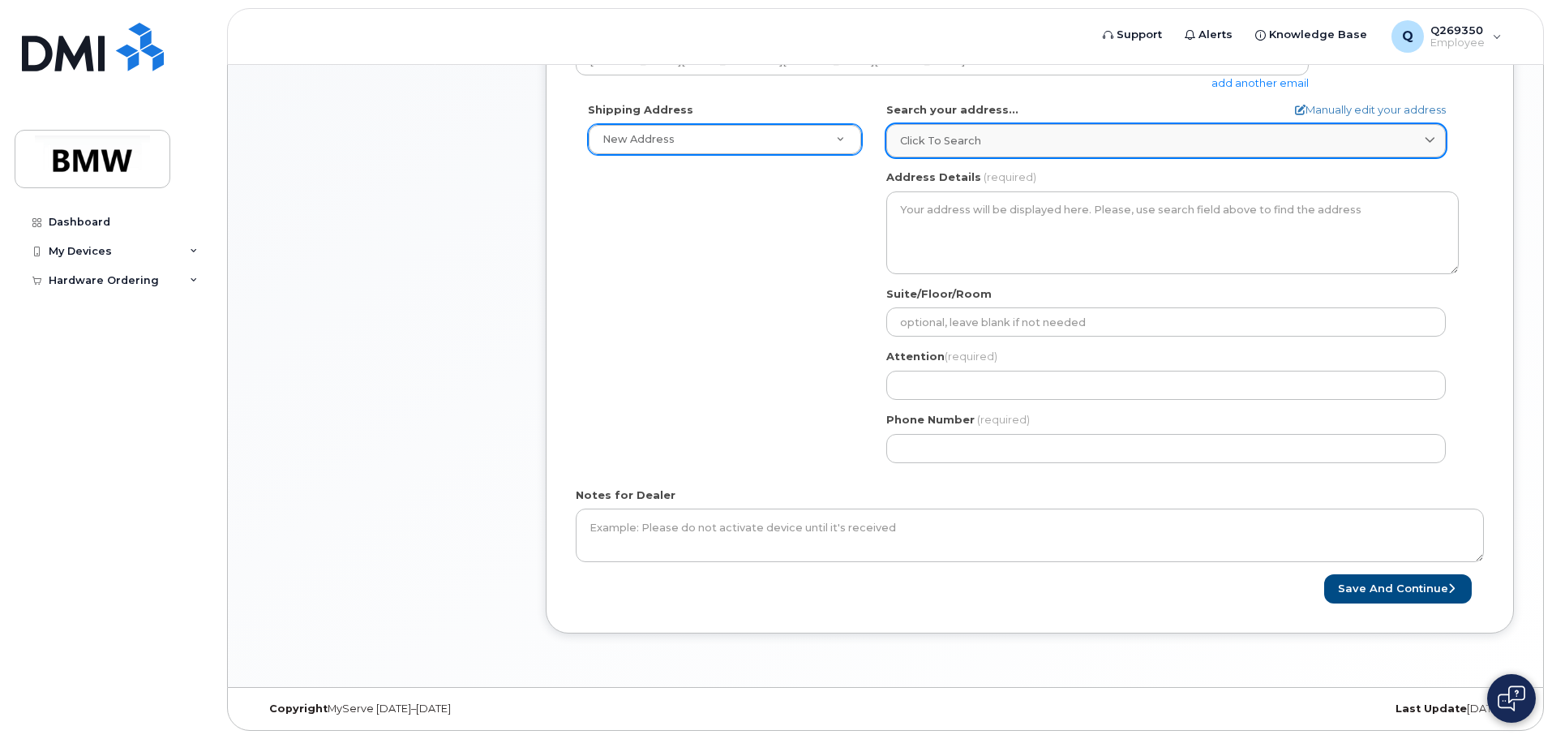
click at [1044, 140] on div "Click to search" at bounding box center [1166, 140] width 532 height 15
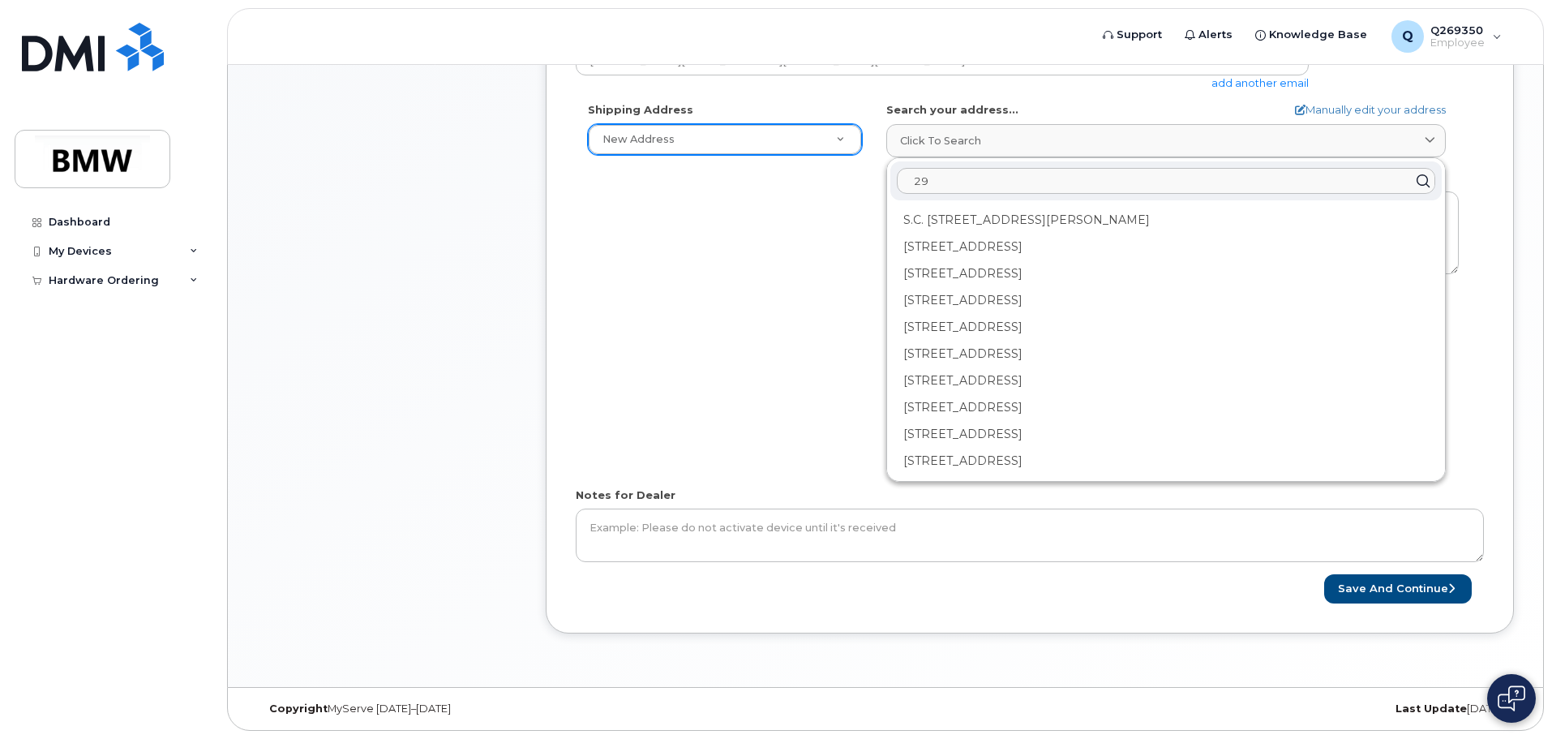
type input "2"
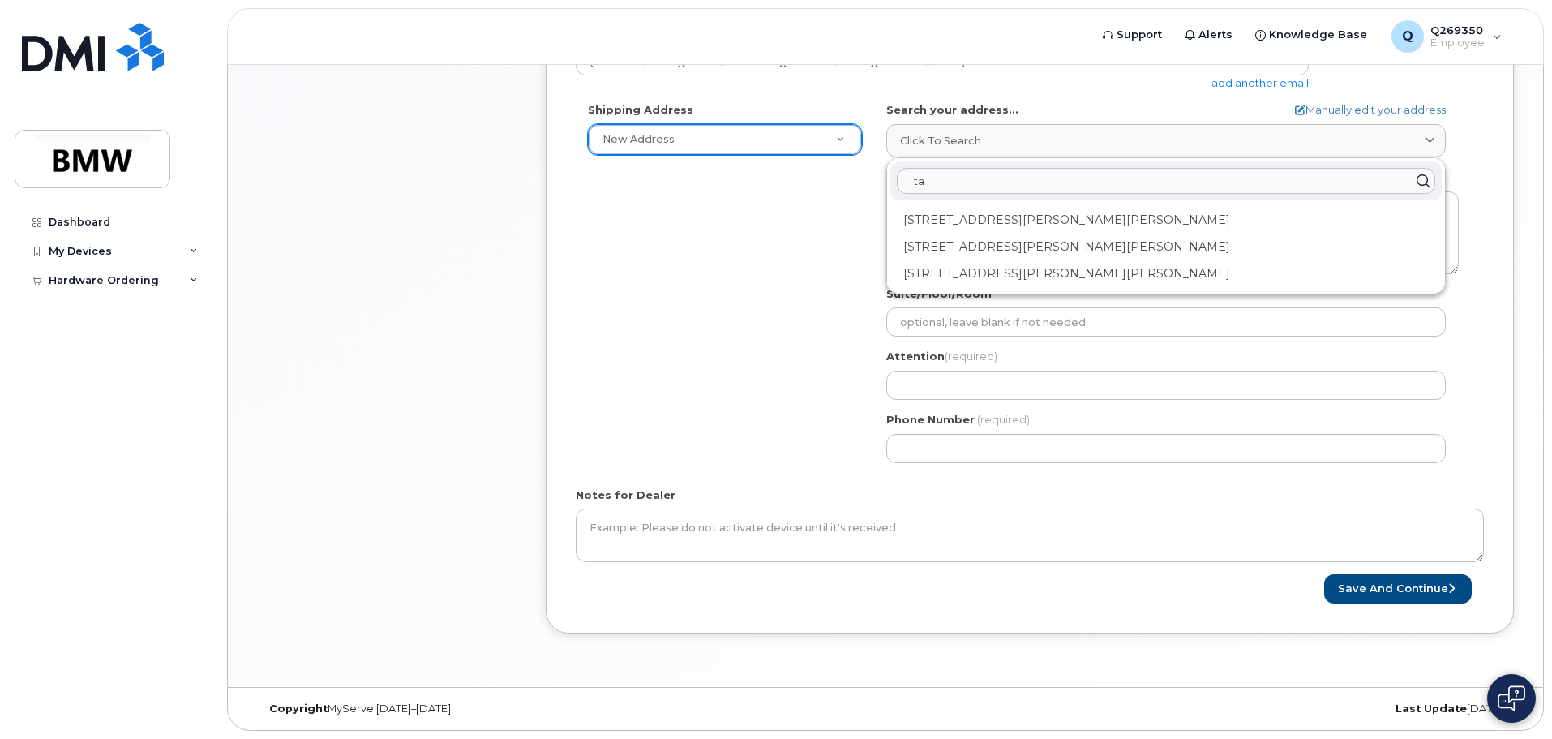
type input "t"
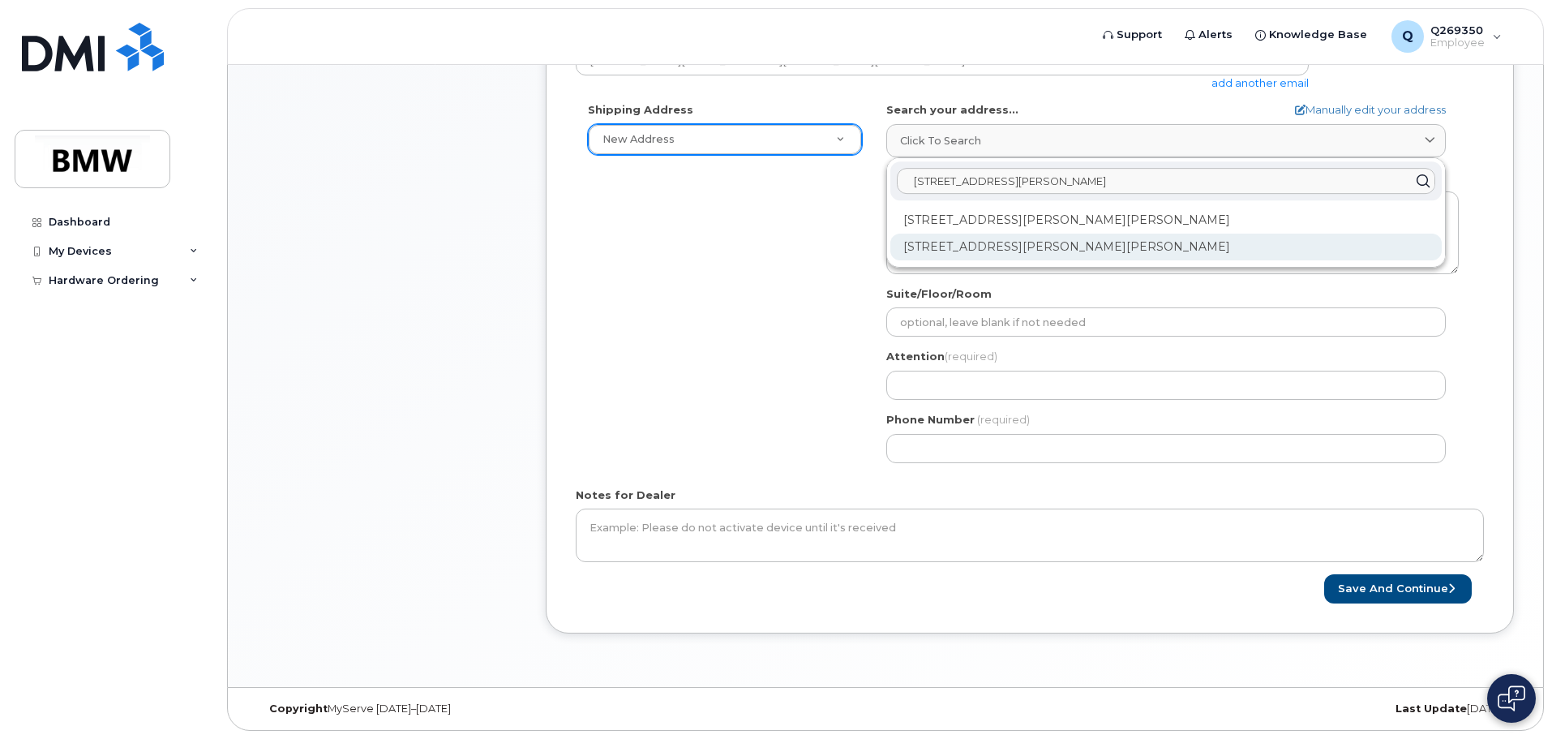
type input "3 Tanner Chase Way"
click at [1129, 247] on div "3-46 Tanner Rd Mahone Bay NS B0J 2E0" at bounding box center [1165, 247] width 551 height 27
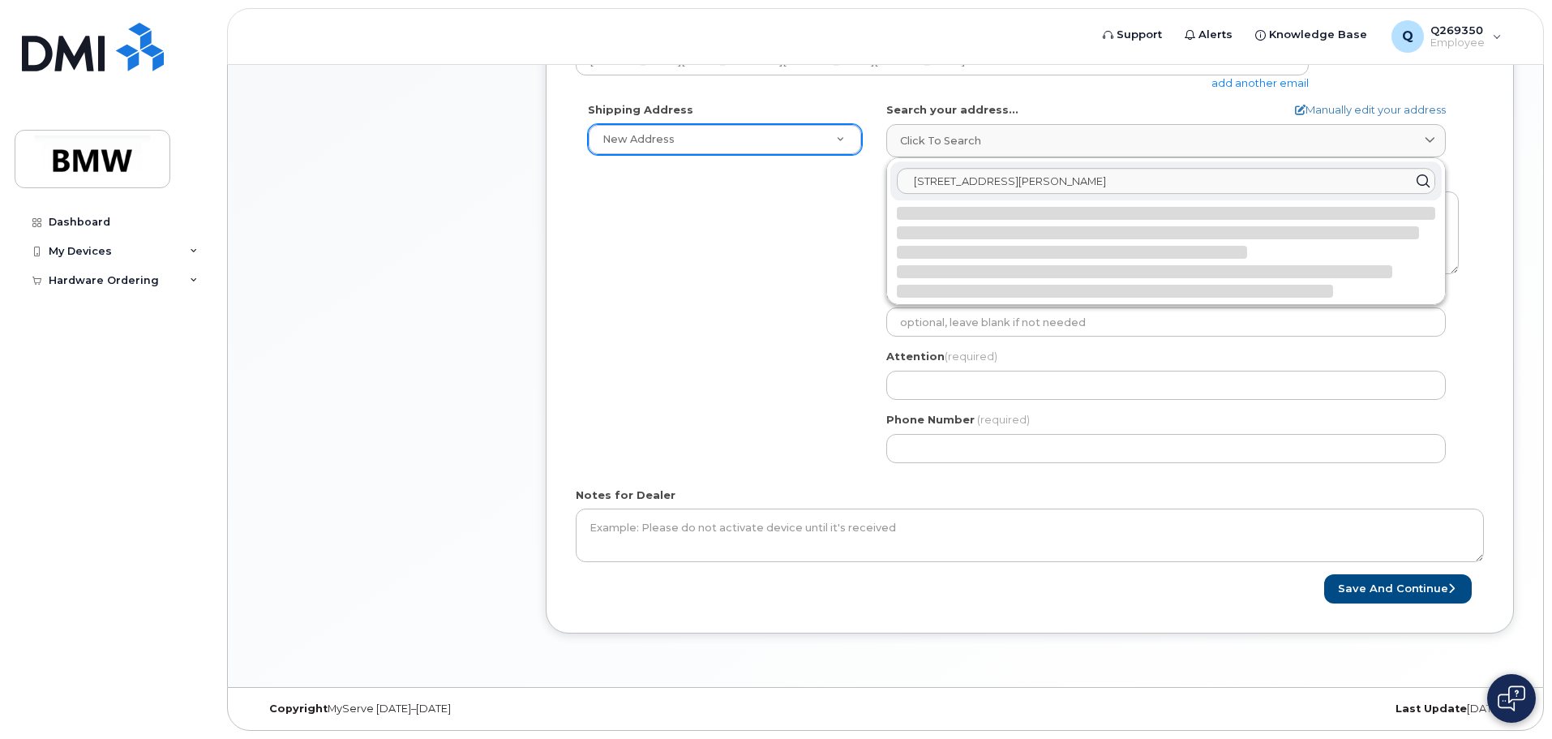
select select
type textarea "3-46 Tanner Rd MAHONE BAY NS B0J 2E0 CANADA"
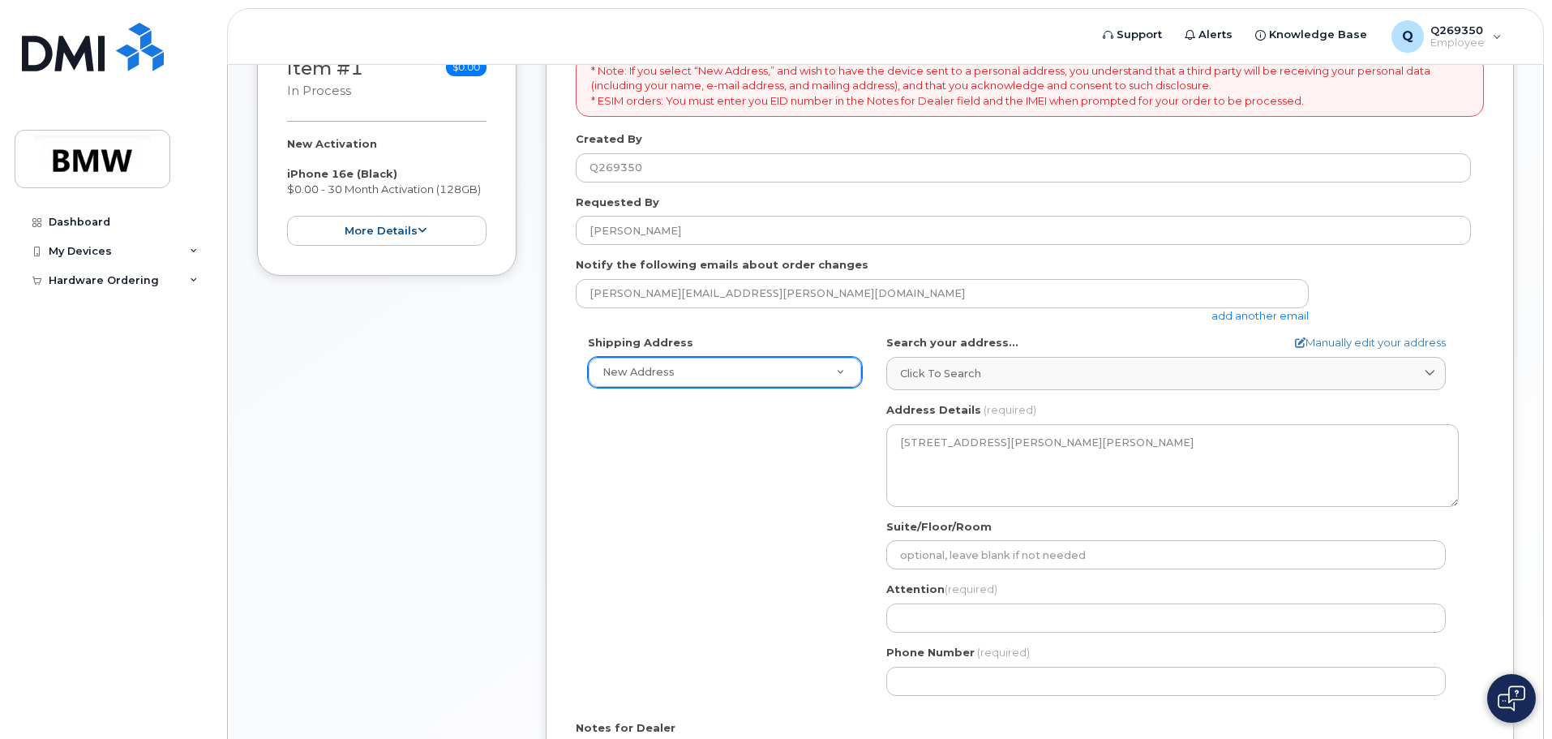
scroll to position [259, 0]
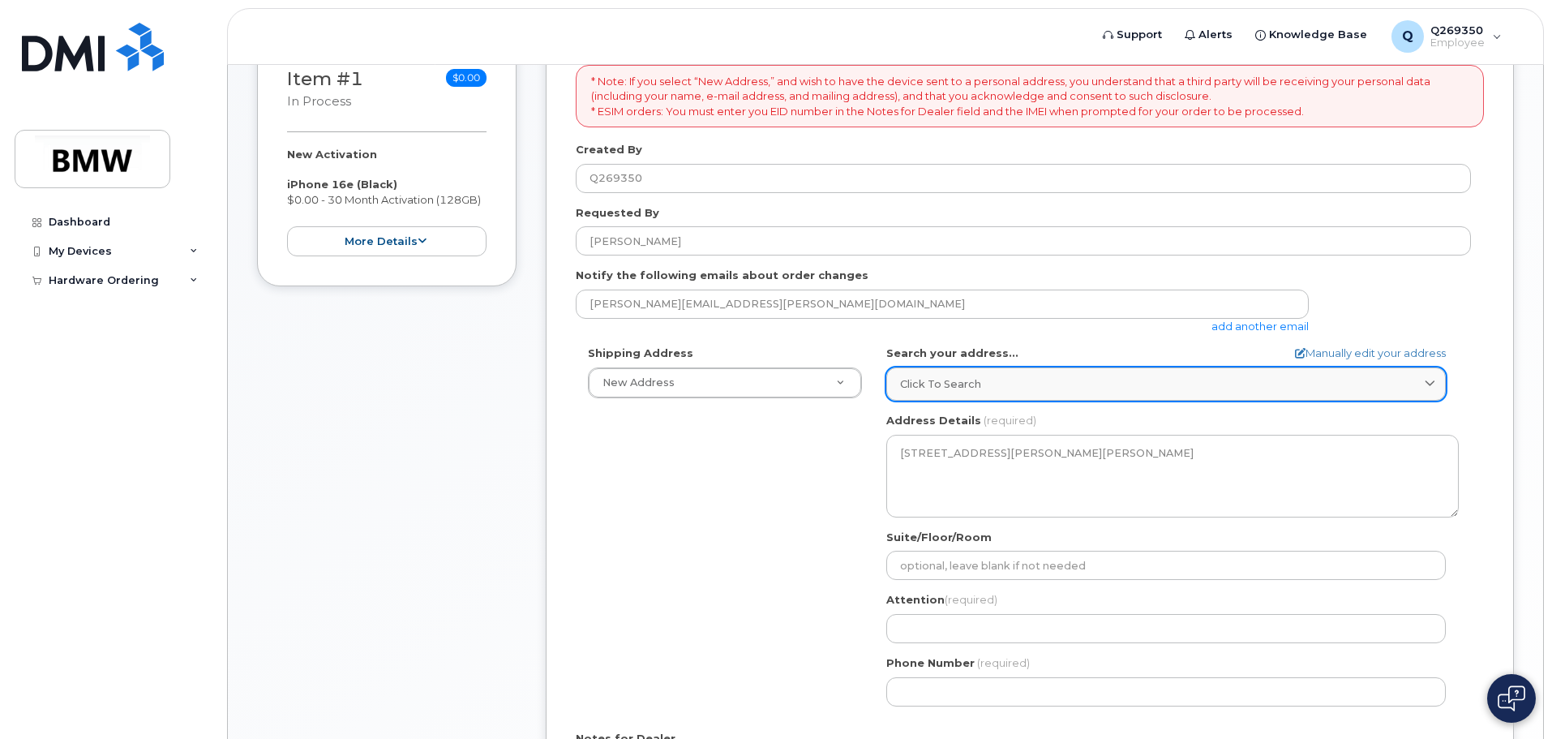
click at [1430, 379] on icon at bounding box center [1430, 384] width 11 height 11
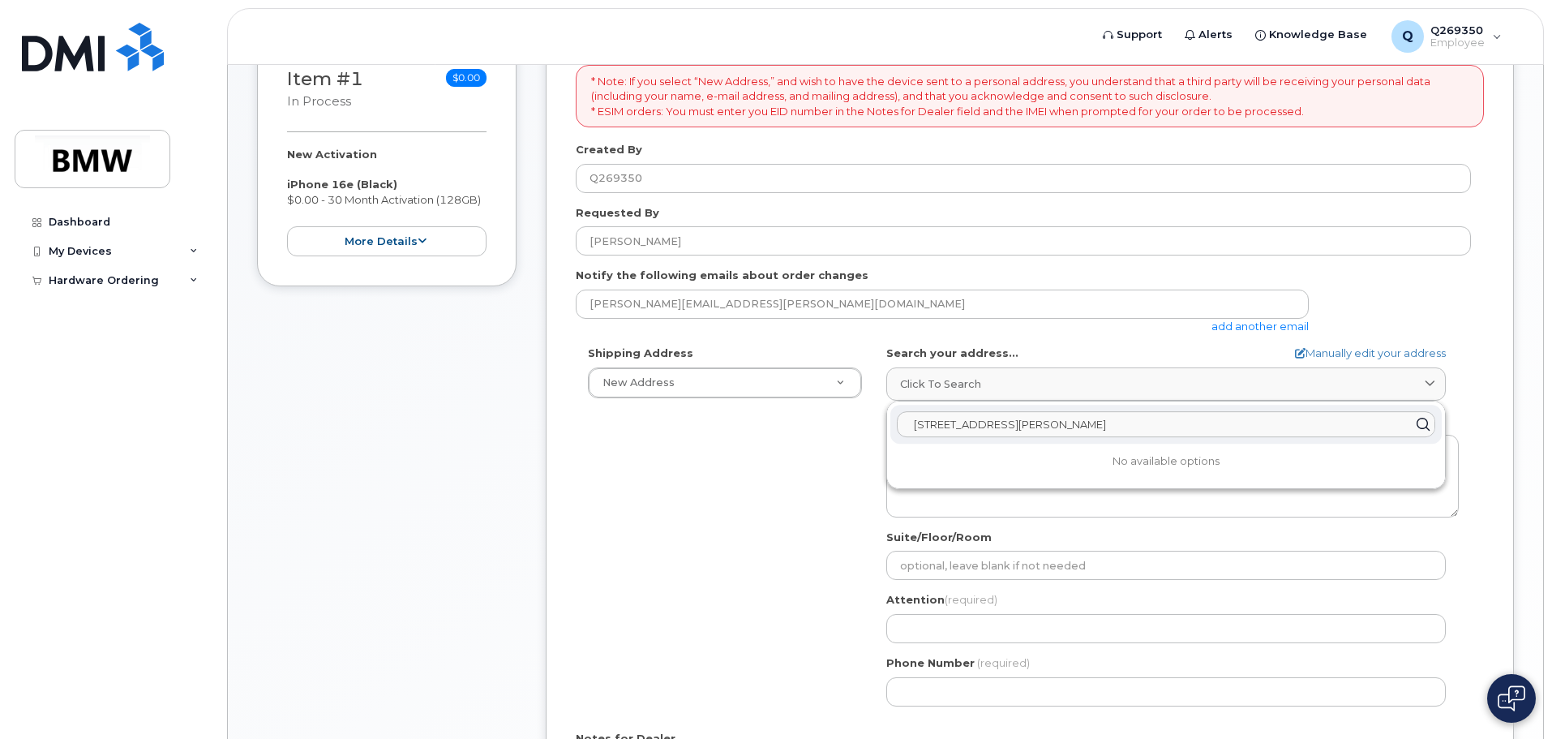
click at [1150, 431] on input "3 Tanner Chase Way" at bounding box center [1166, 424] width 538 height 26
drag, startPoint x: 1076, startPoint y: 428, endPoint x: 832, endPoint y: 430, distance: 244.1
click at [832, 430] on div "Shipping Address New Address New Address BMW MC Plant BMW North America Financi…" at bounding box center [1023, 531] width 895 height 372
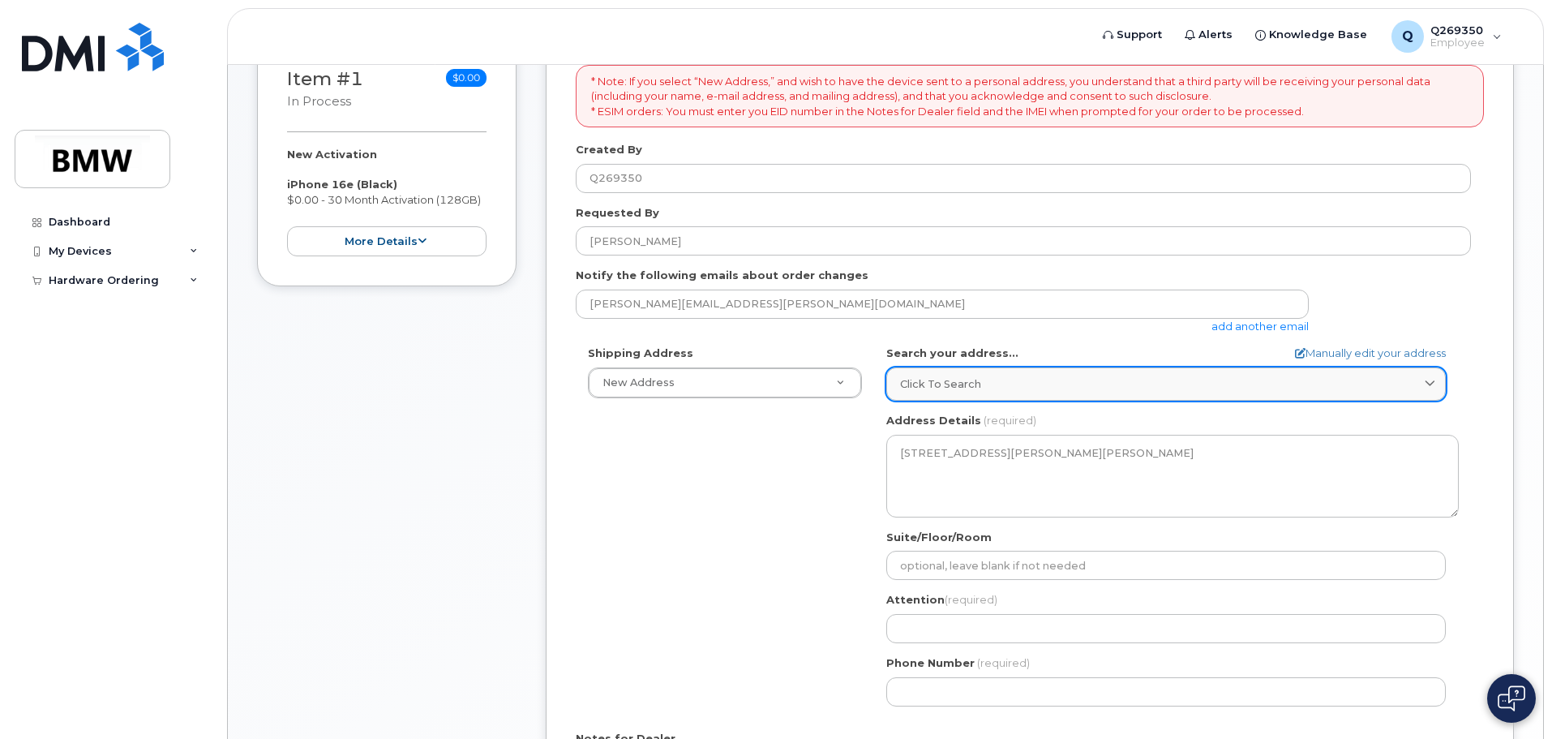
click at [1031, 377] on div "Click to search" at bounding box center [1166, 383] width 532 height 15
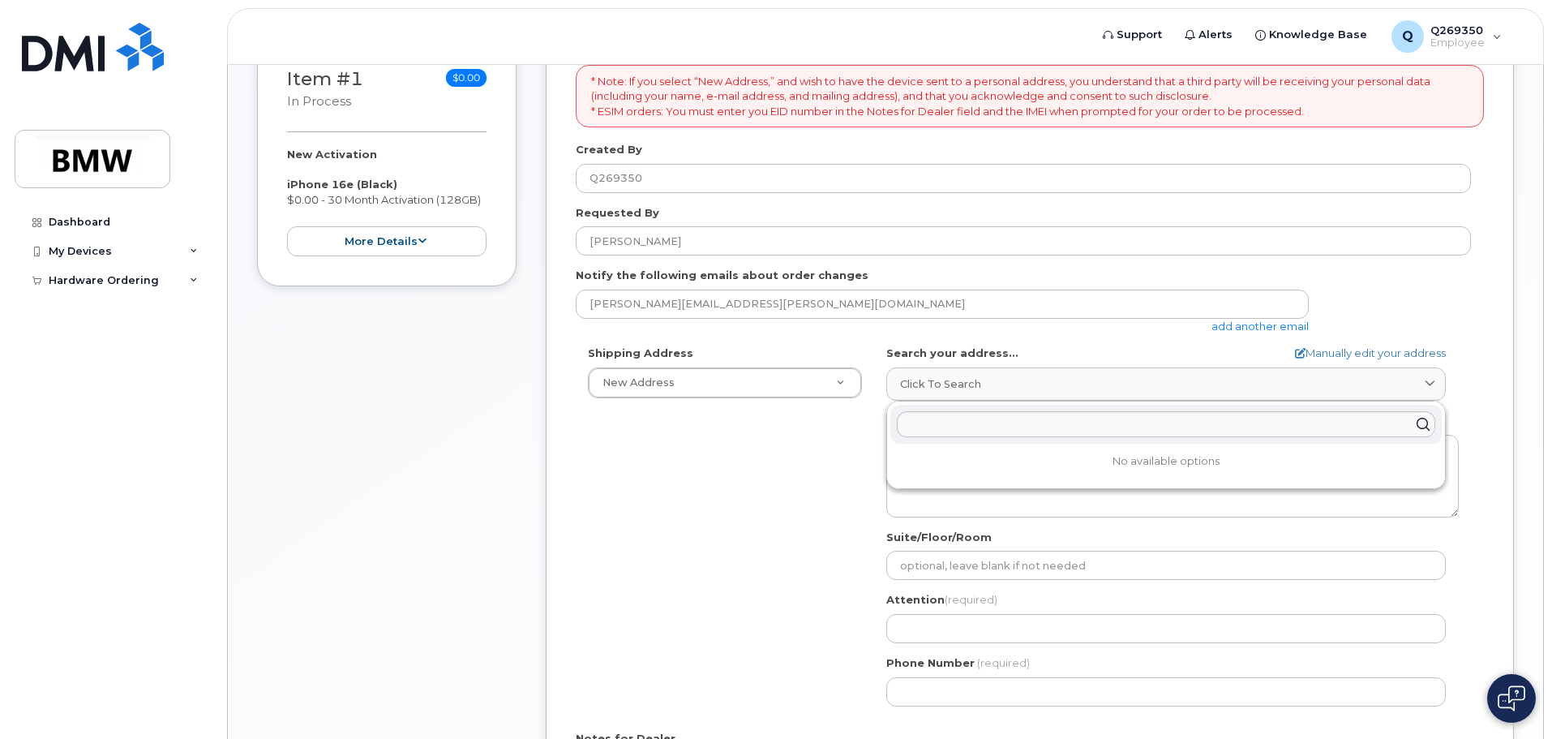
click at [771, 517] on div "Shipping Address New Address New Address BMW MC Plant BMW North America Financi…" at bounding box center [1023, 531] width 895 height 372
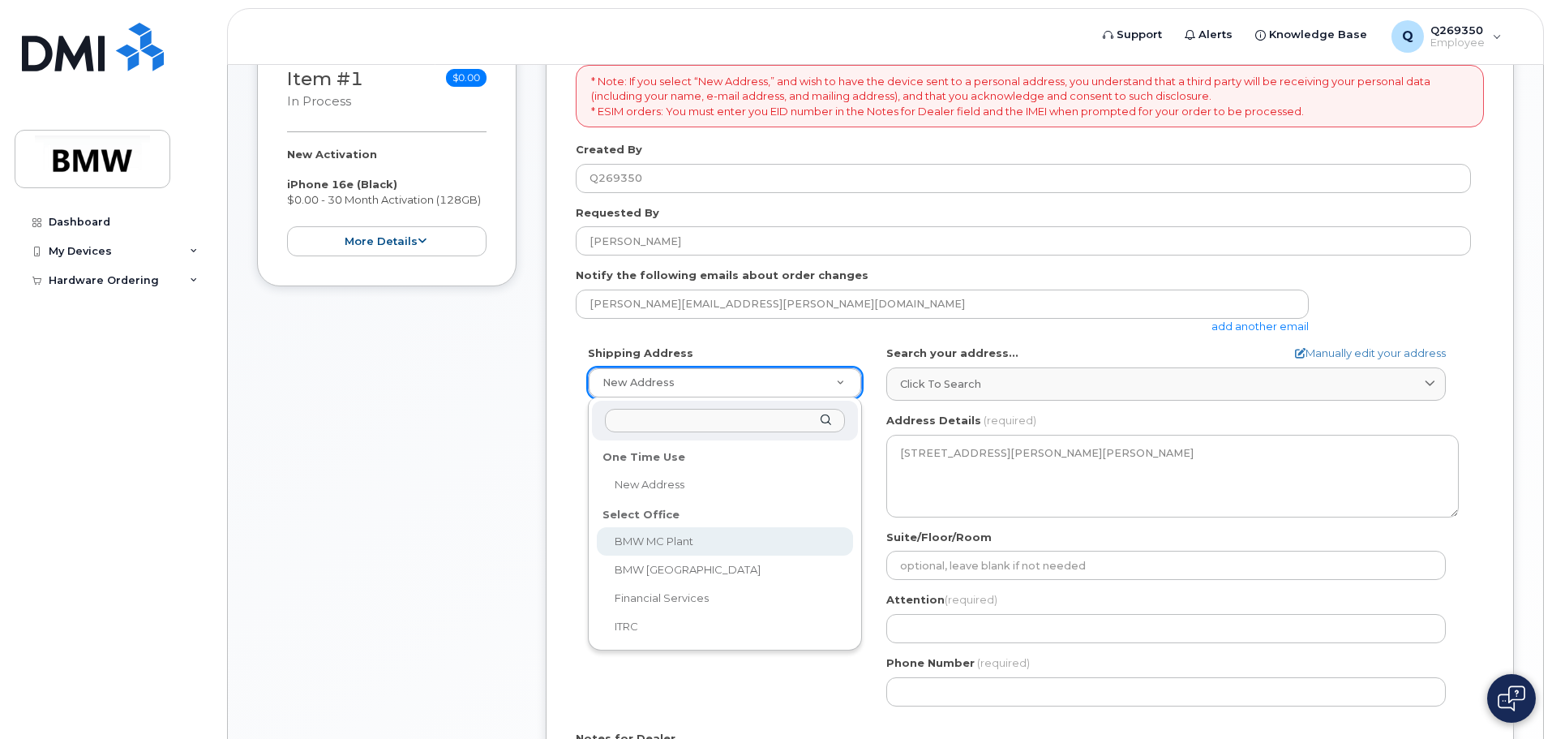
select select
type textarea "1400 Highway 101 S GREER SC 29651-6731 UNITED STATES Greer South Carolina 29651…"
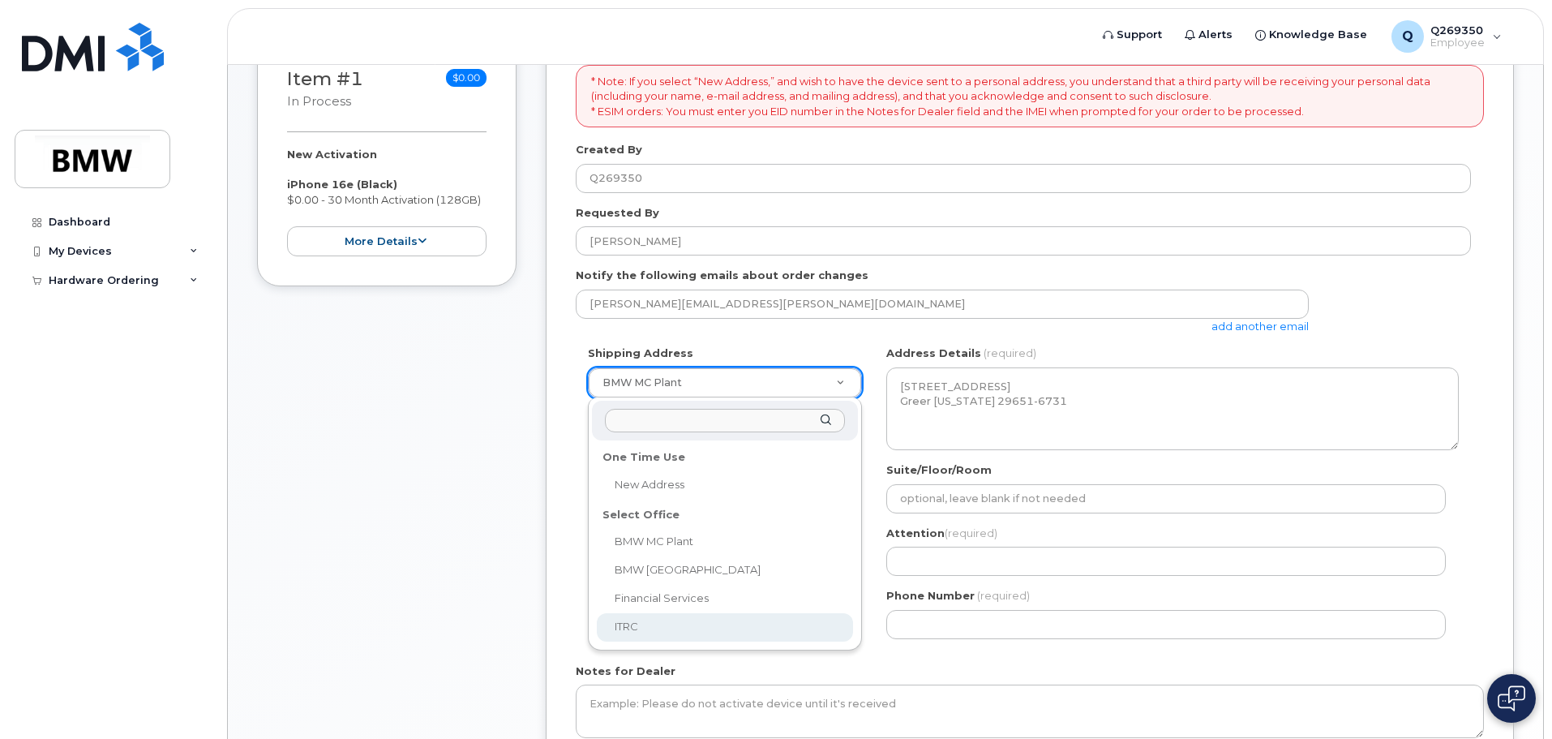
select select
type textarea "2 Research Dr GREENVILLE SC 29607-5257 UNITED STATES Greenville South Carolina …"
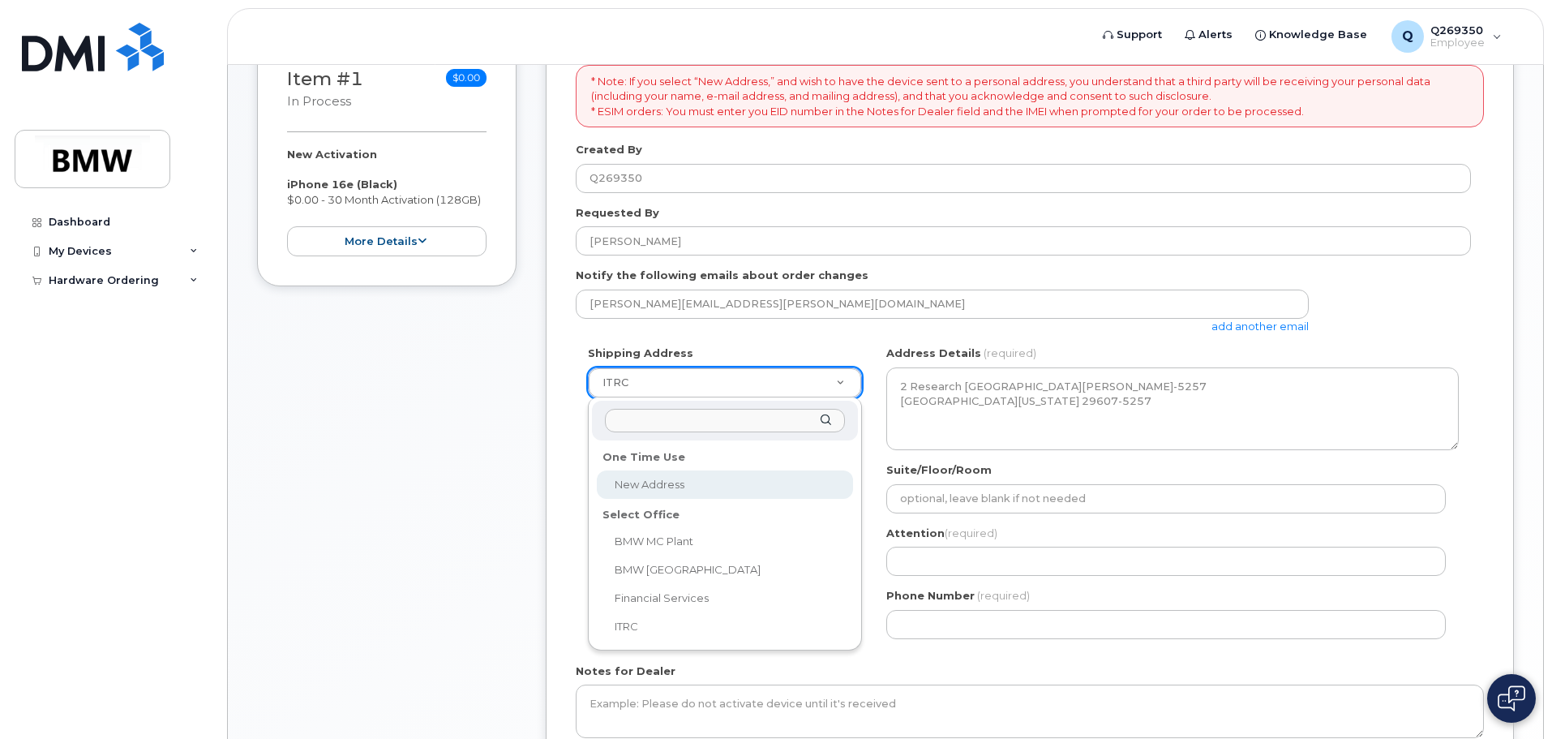
select select
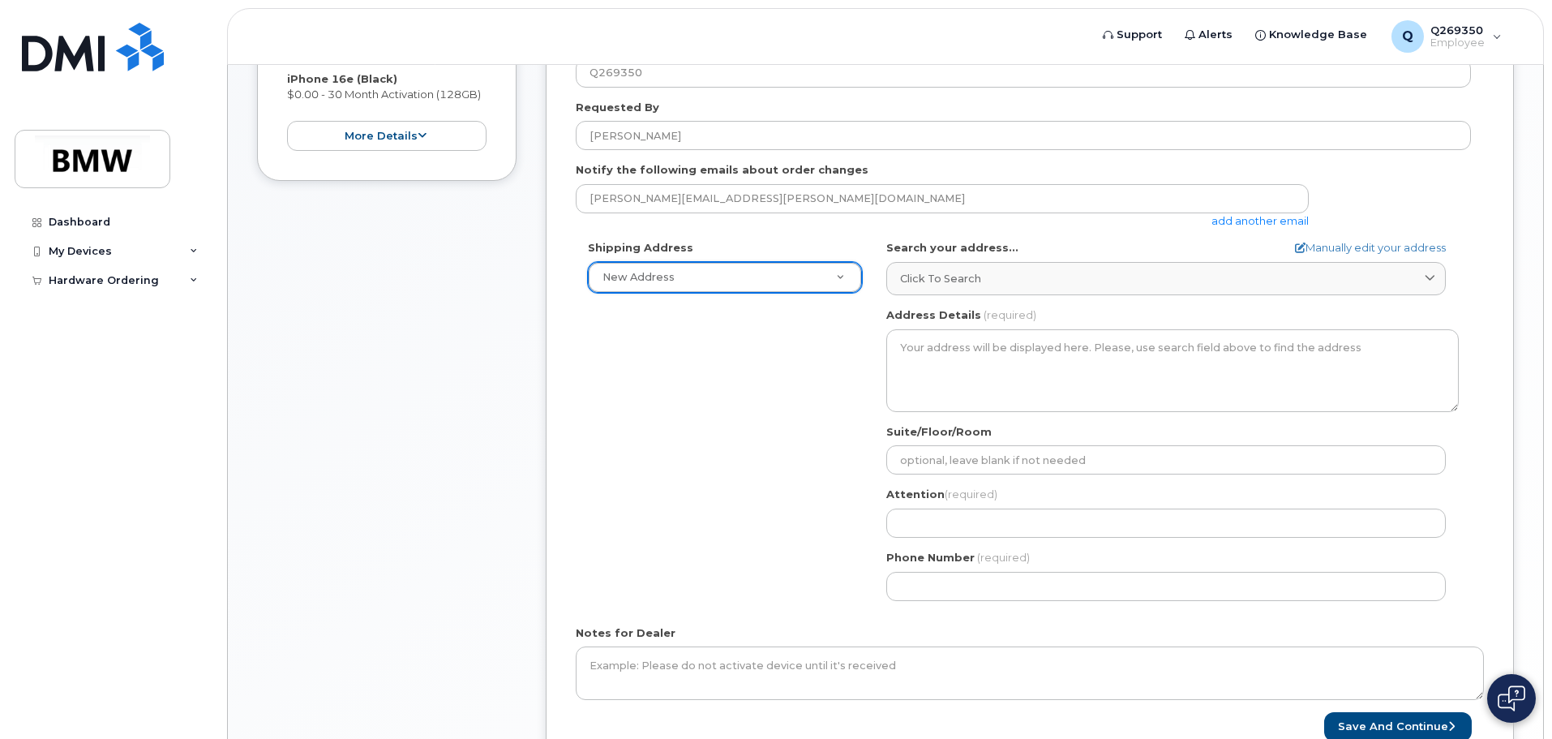
scroll to position [341, 0]
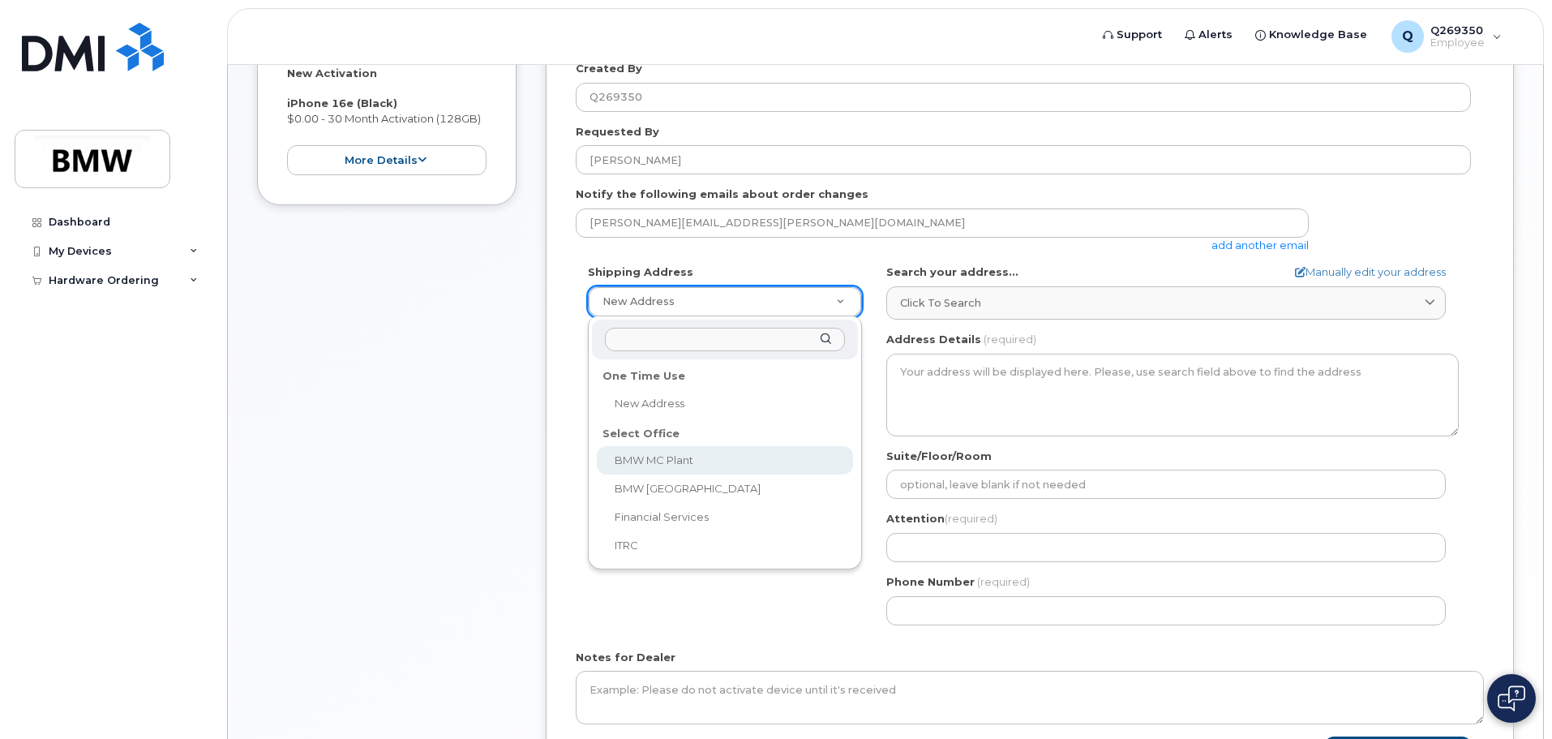
select select
type textarea "1400 Highway 101 S GREER SC 29651-6731 UNITED STATES Greer South Carolina 29651…"
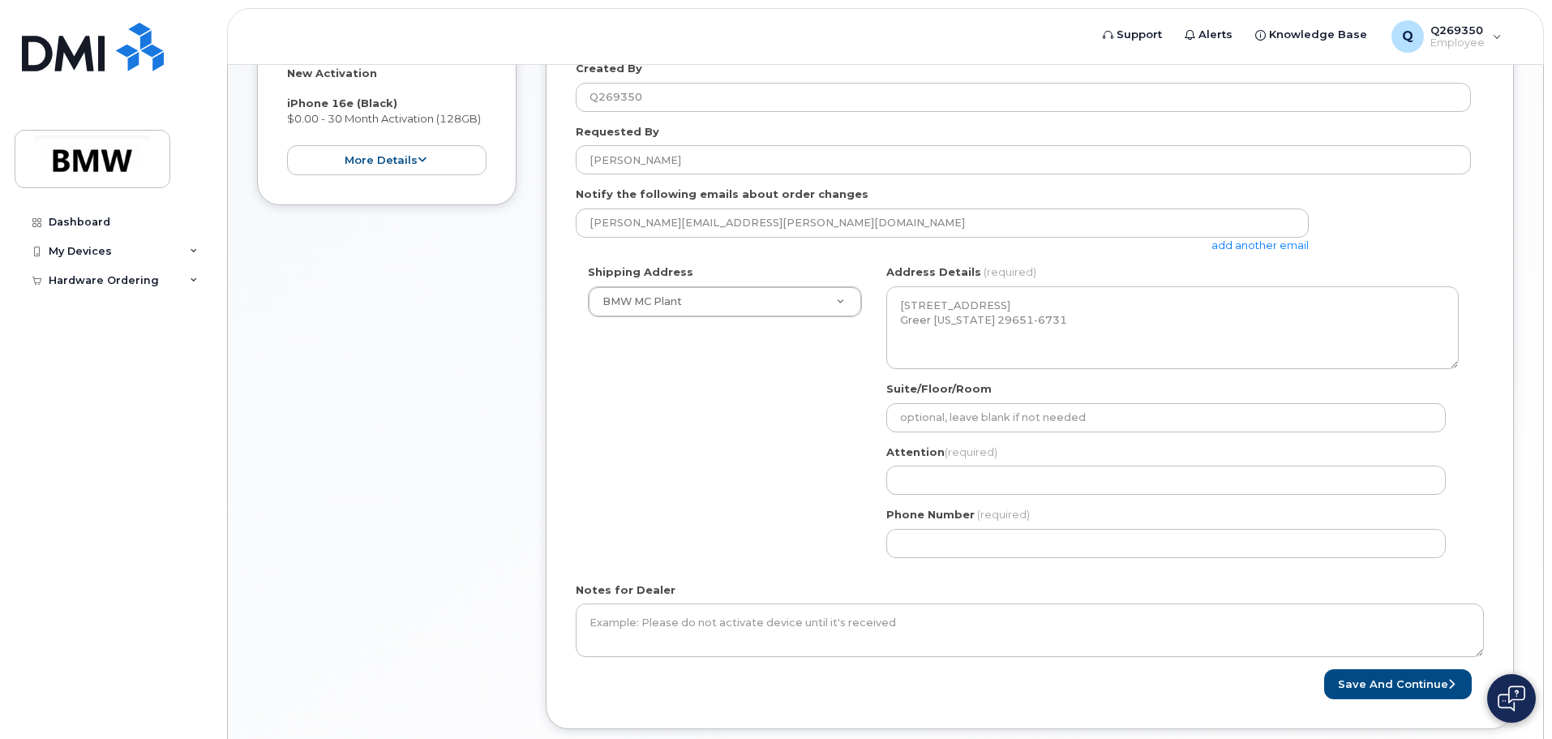
click at [746, 457] on div "Shipping Address BMW MC Plant New Address BMW MC Plant BMW North America Financ…" at bounding box center [1023, 416] width 895 height 305
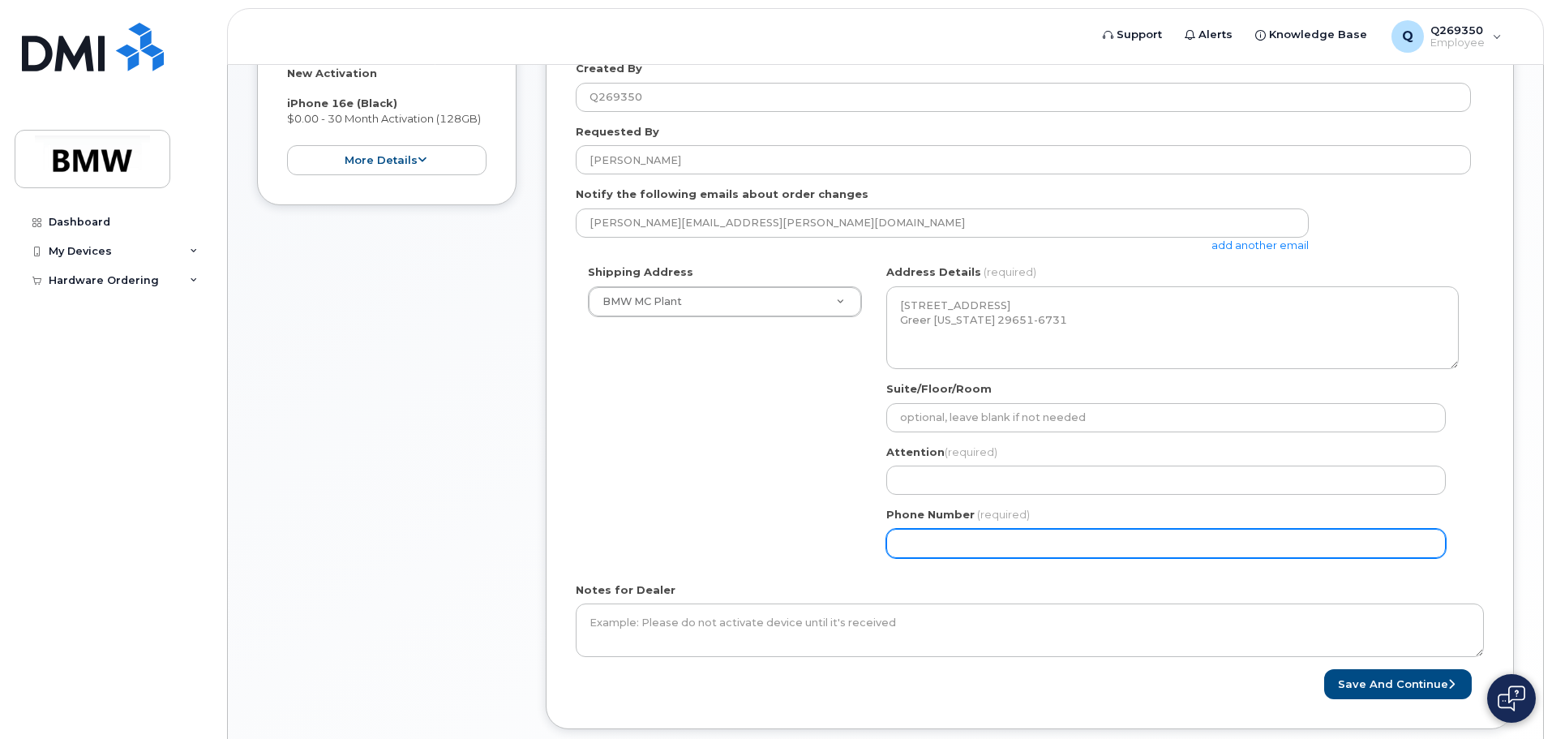
click at [936, 546] on input "Phone Number" at bounding box center [1165, 543] width 559 height 29
select select
type input "864275593"
select select
type input "8642755939"
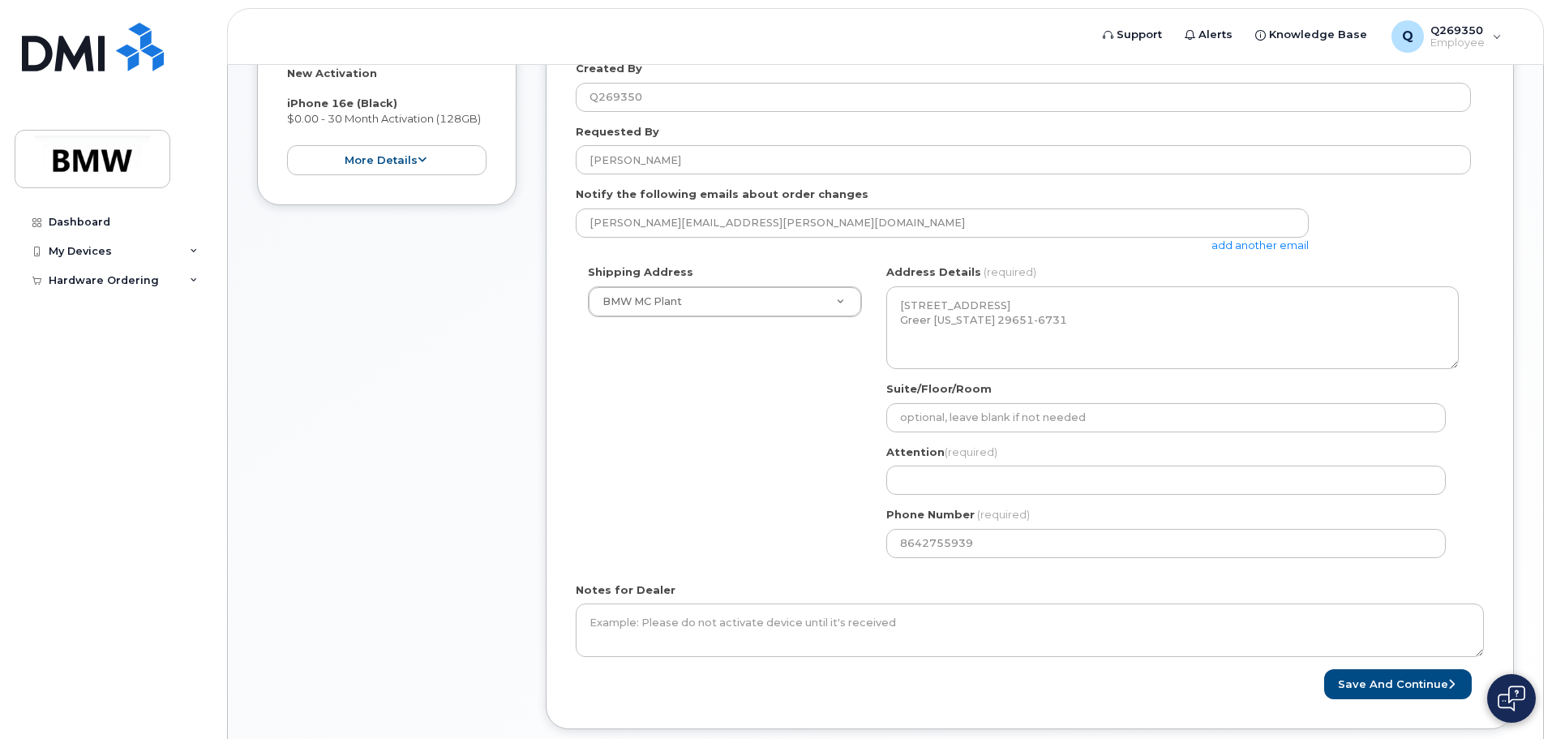
click at [726, 427] on div "Shipping Address BMW MC Plant New Address BMW MC Plant BMW North America Financ…" at bounding box center [1023, 416] width 895 height 305
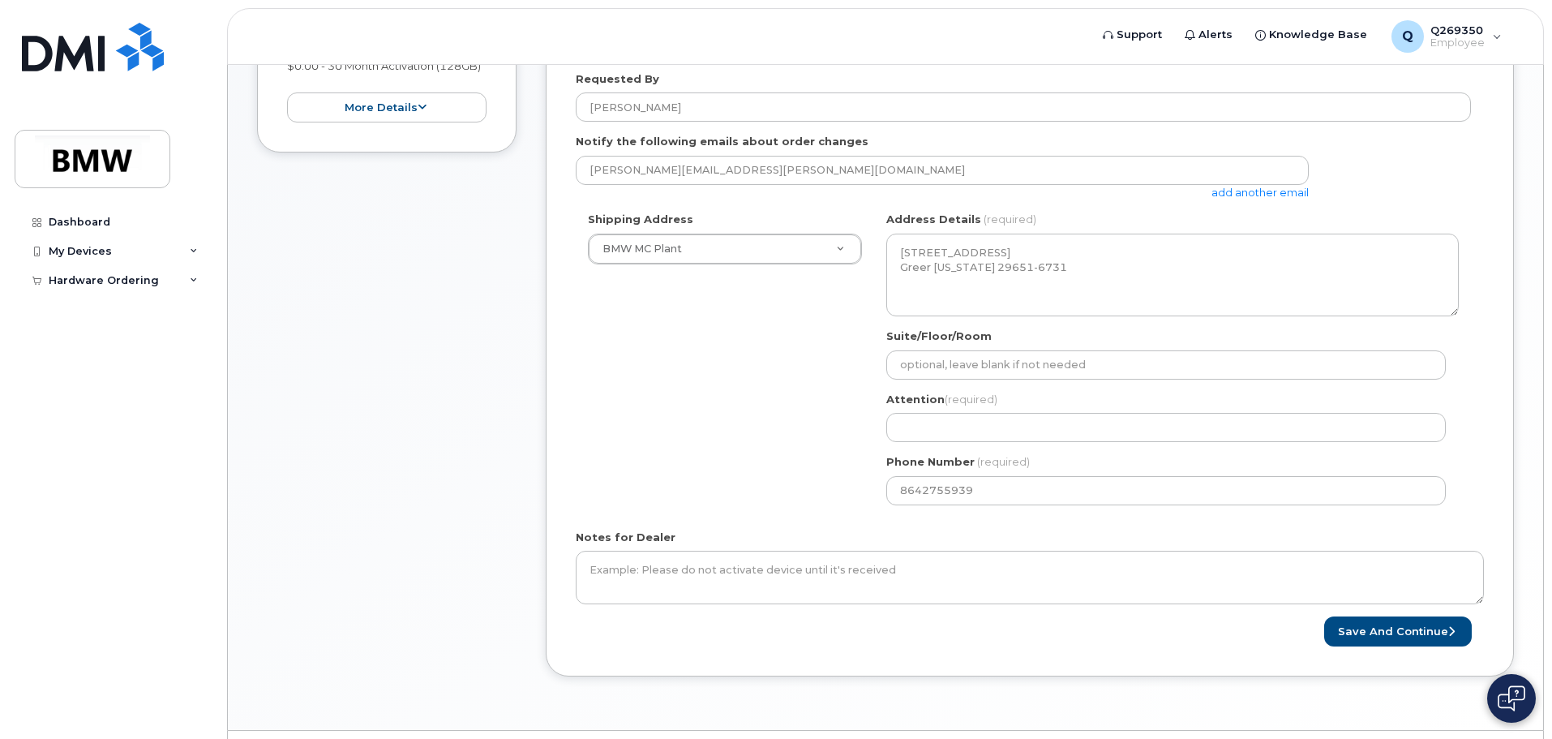
scroll to position [436, 0]
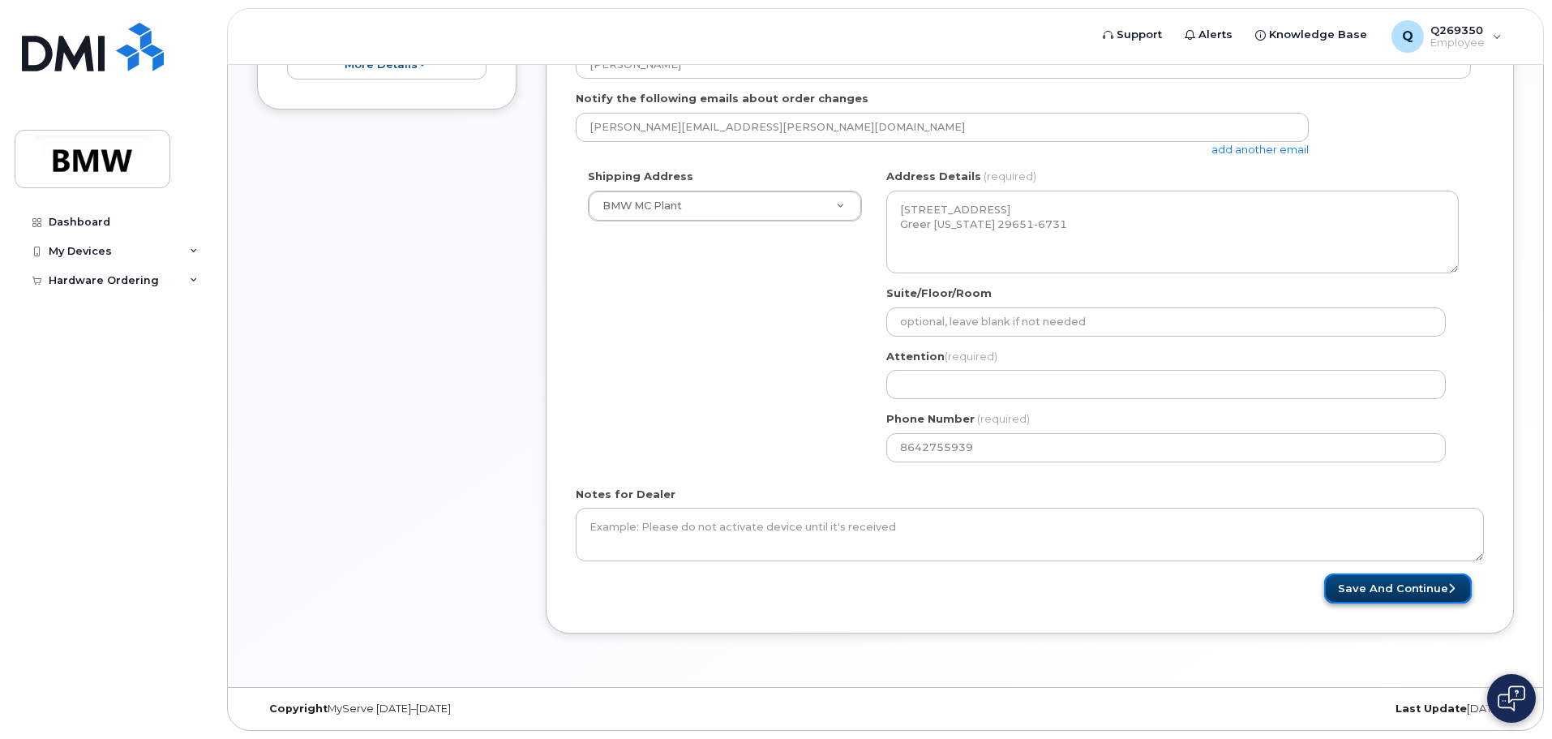
click at [1425, 589] on button "Save and Continue" at bounding box center [1398, 588] width 148 height 30
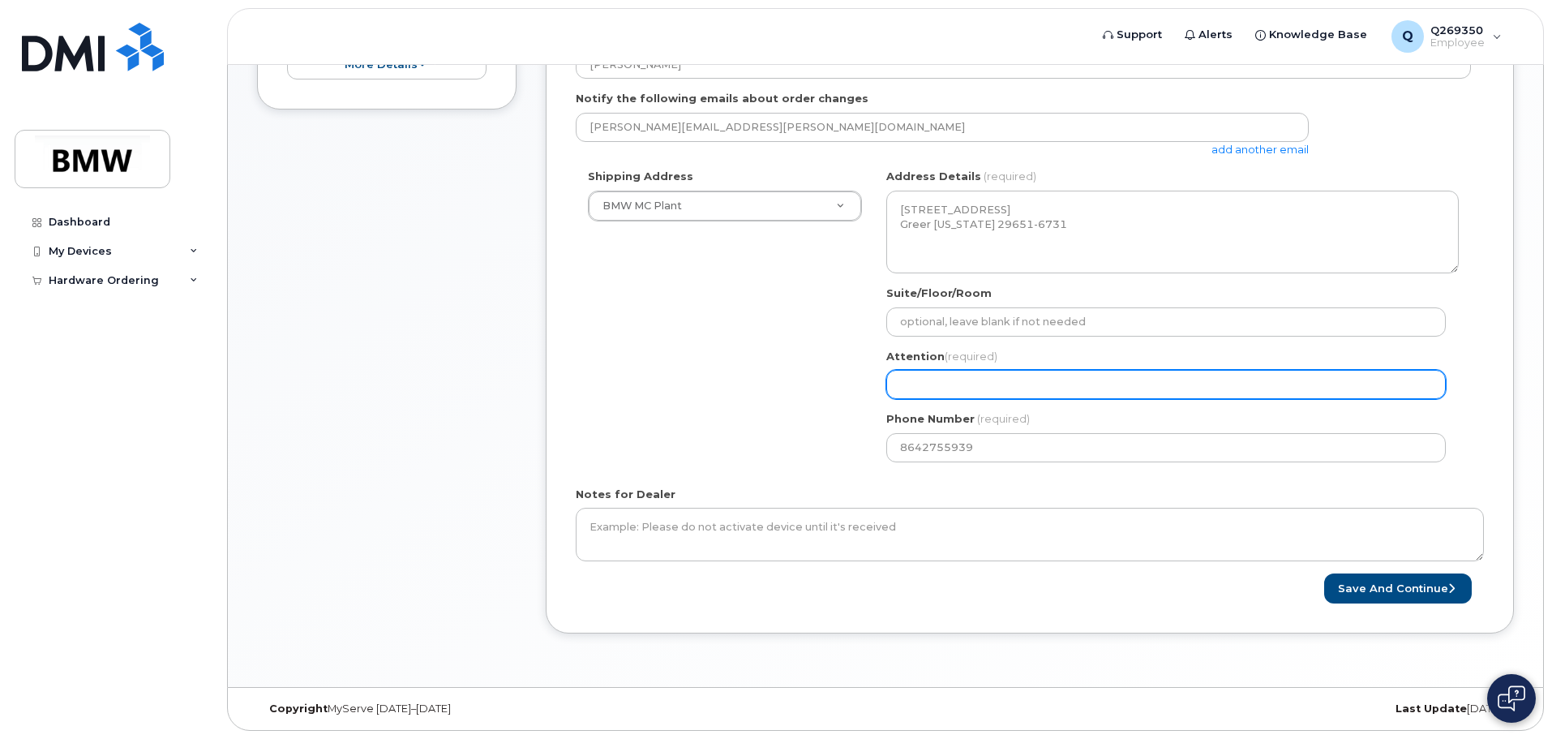
click at [913, 388] on input "Attention (required)" at bounding box center [1165, 384] width 559 height 29
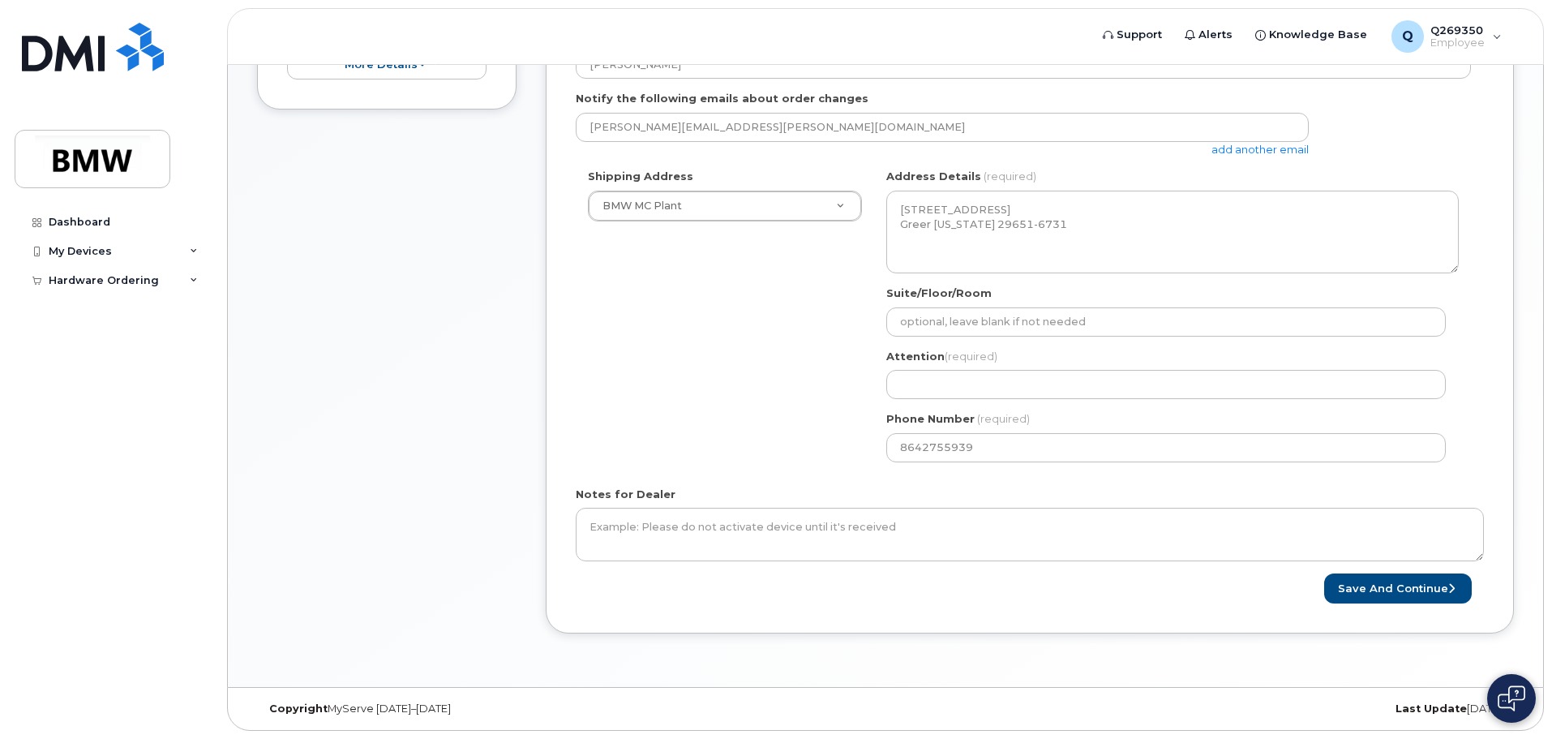
click at [1105, 421] on div "Phone Number (required) 8642755939" at bounding box center [1172, 436] width 572 height 51
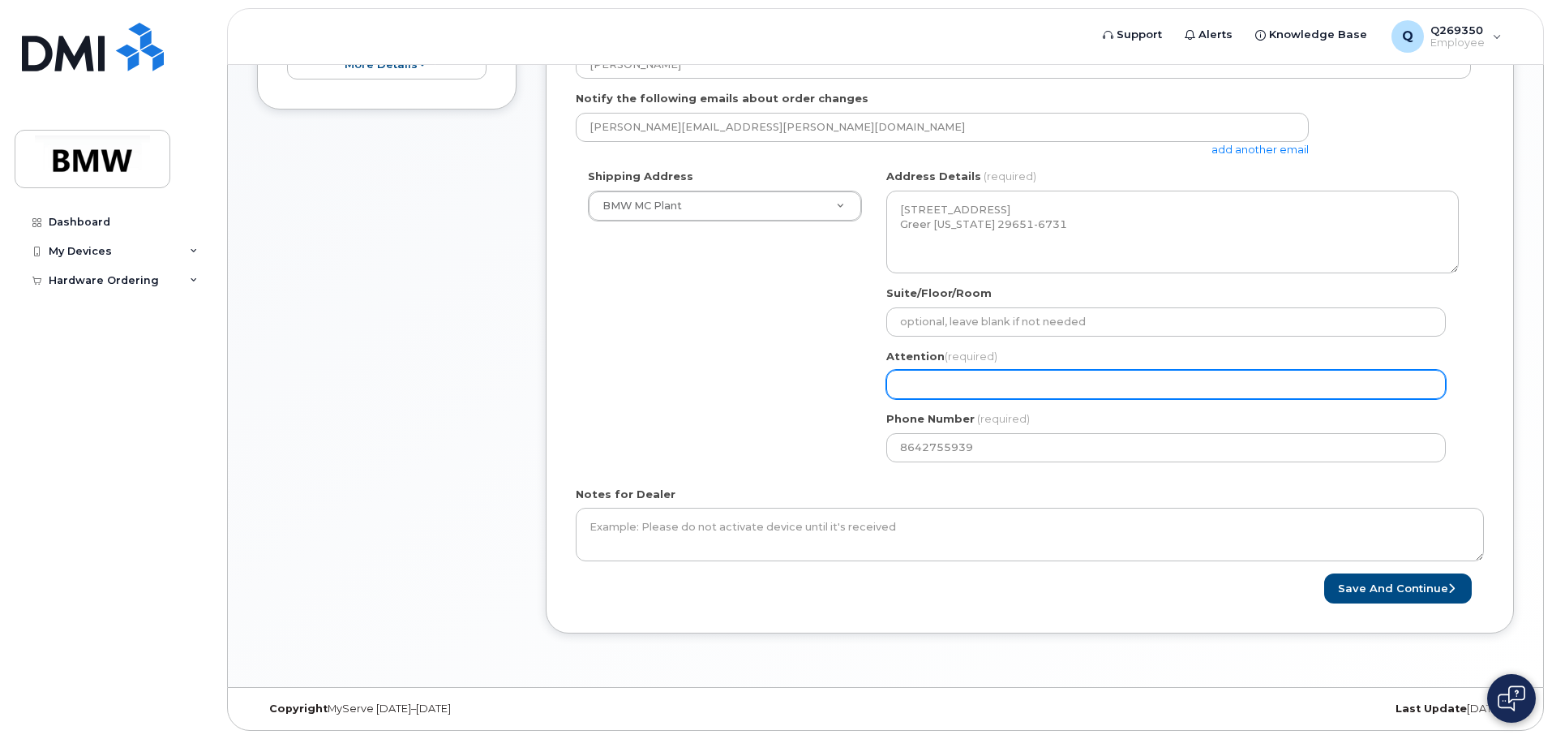
click at [975, 395] on input "Attention (required)" at bounding box center [1165, 384] width 559 height 29
click at [970, 379] on input "Attention (required)" at bounding box center [1165, 384] width 559 height 29
click at [968, 377] on input "Attention (required)" at bounding box center [1165, 384] width 559 height 29
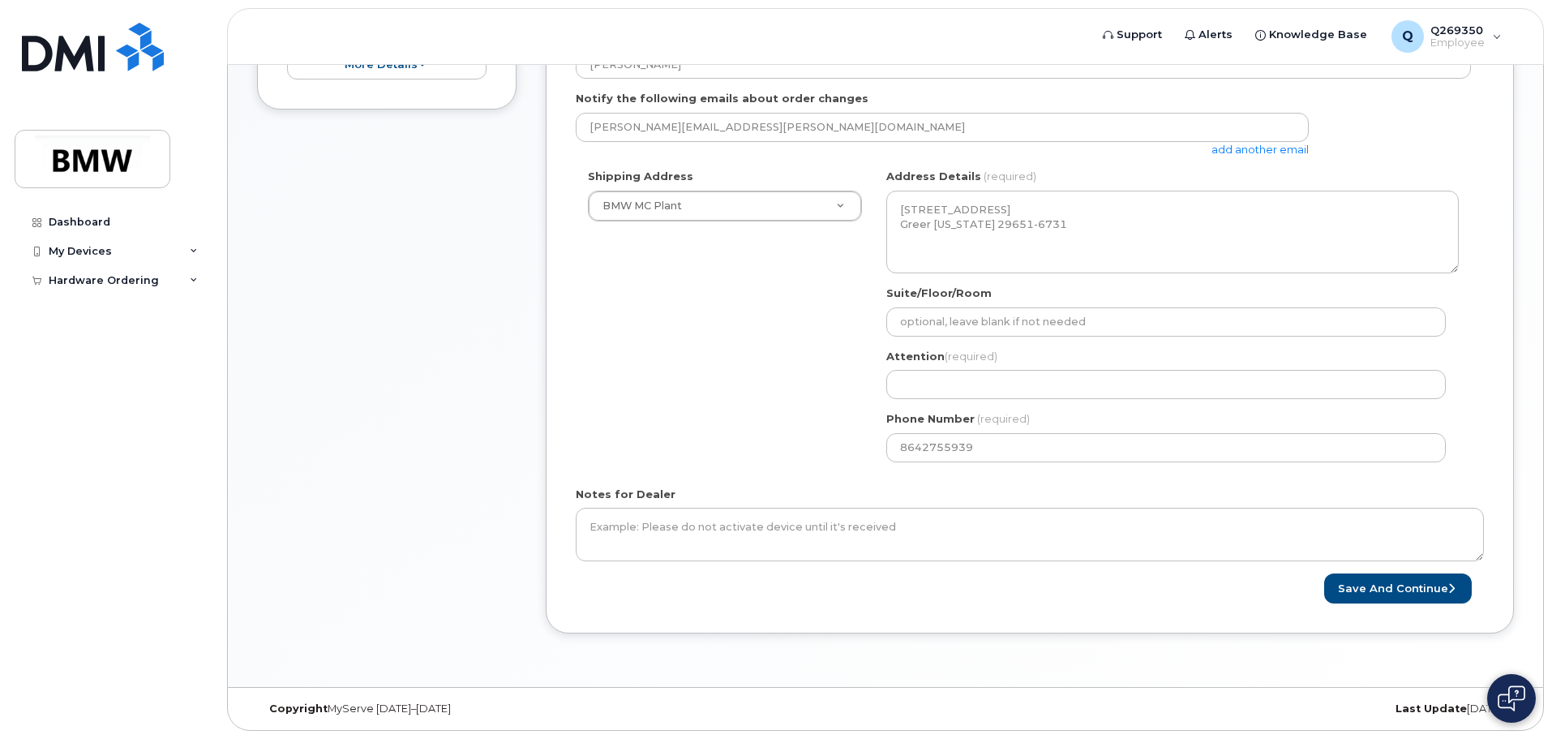
click at [996, 301] on div "Suite/Floor/Room" at bounding box center [1172, 310] width 572 height 51
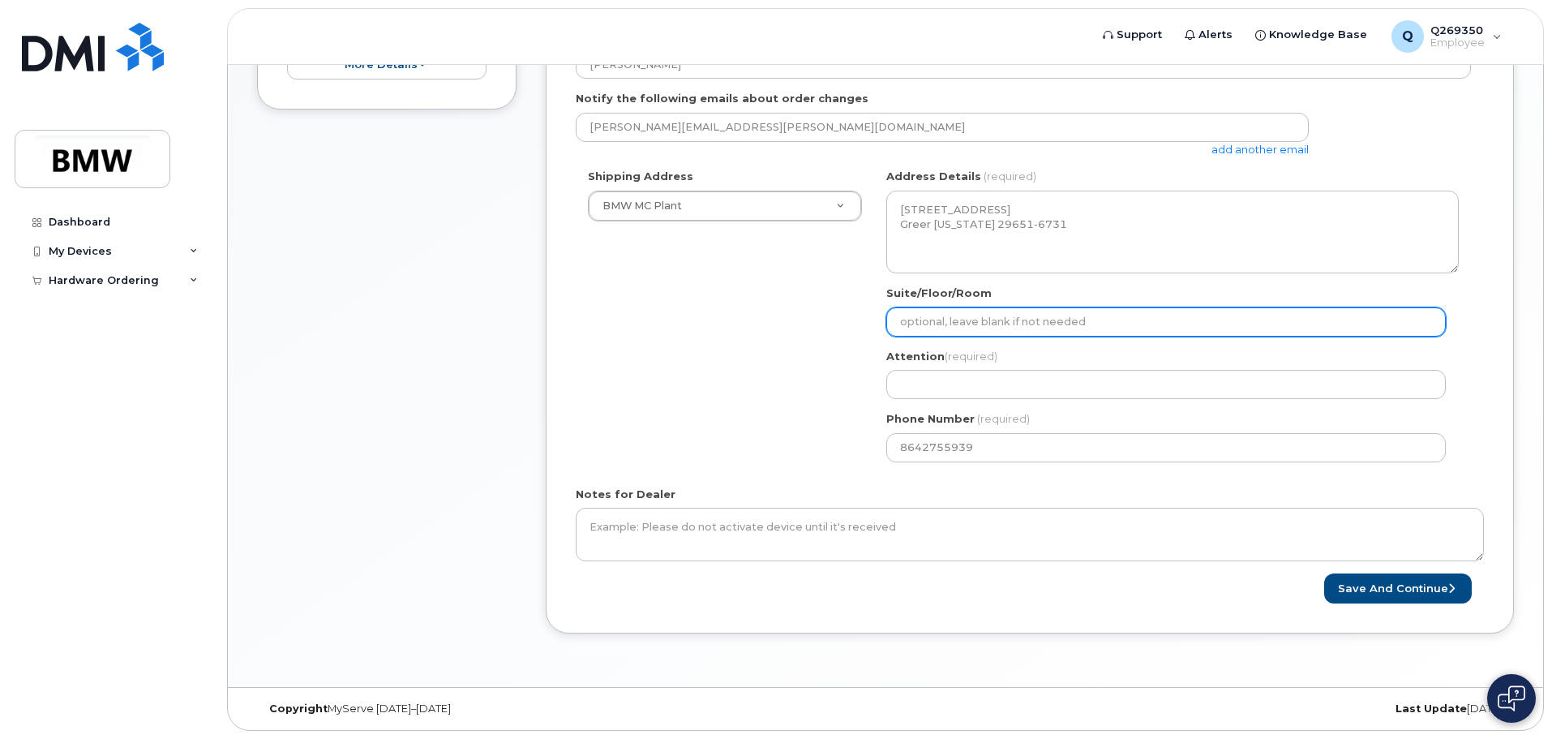
click at [1000, 312] on input "Suite/Floor/Room" at bounding box center [1165, 321] width 559 height 29
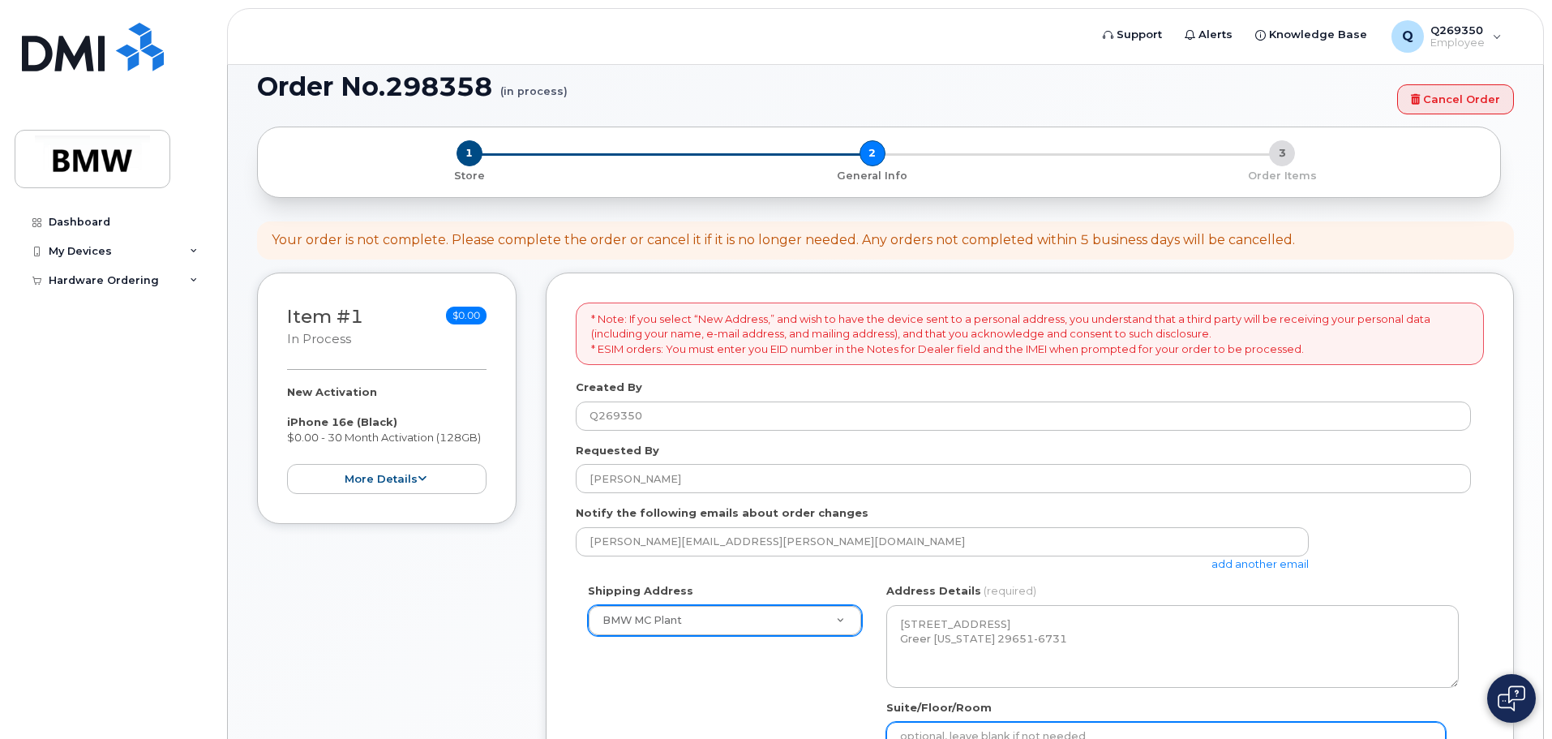
scroll to position [0, 0]
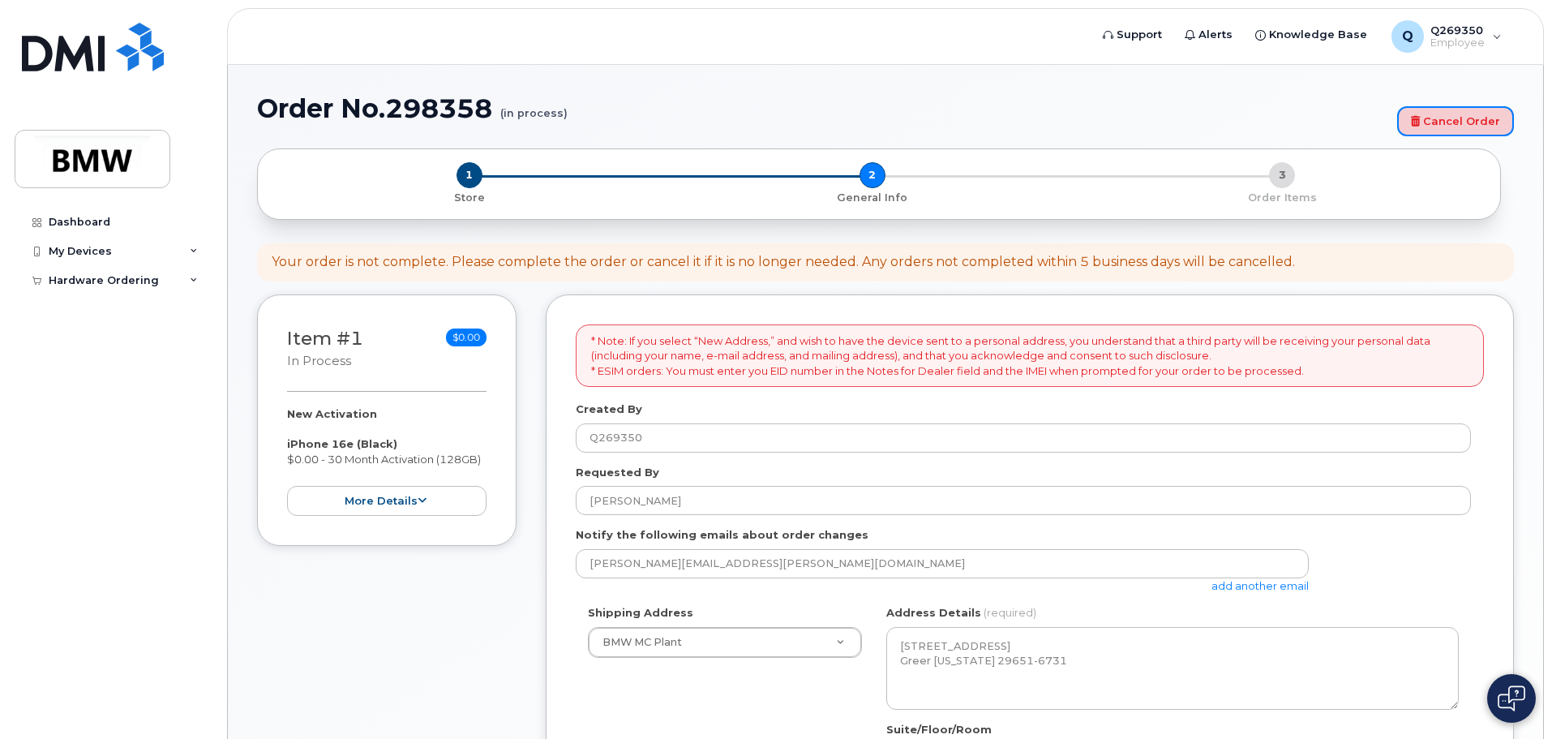
drag, startPoint x: 1484, startPoint y: 118, endPoint x: 859, endPoint y: 45, distance: 628.6
click at [1484, 118] on link "Cancel Order" at bounding box center [1455, 121] width 117 height 30
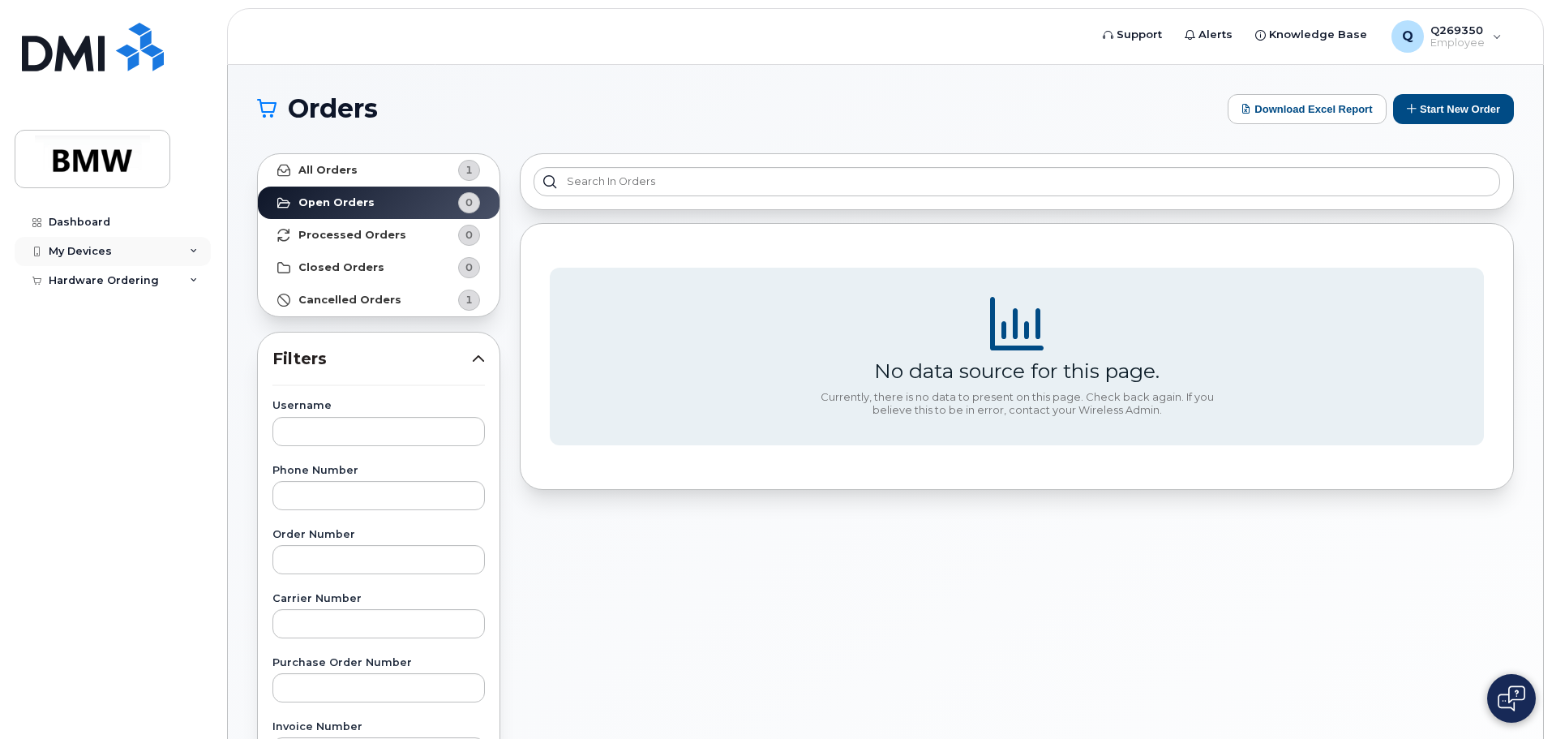
click at [84, 252] on div "My Devices" at bounding box center [80, 251] width 63 height 13
click at [98, 226] on div "Dashboard" at bounding box center [80, 222] width 62 height 13
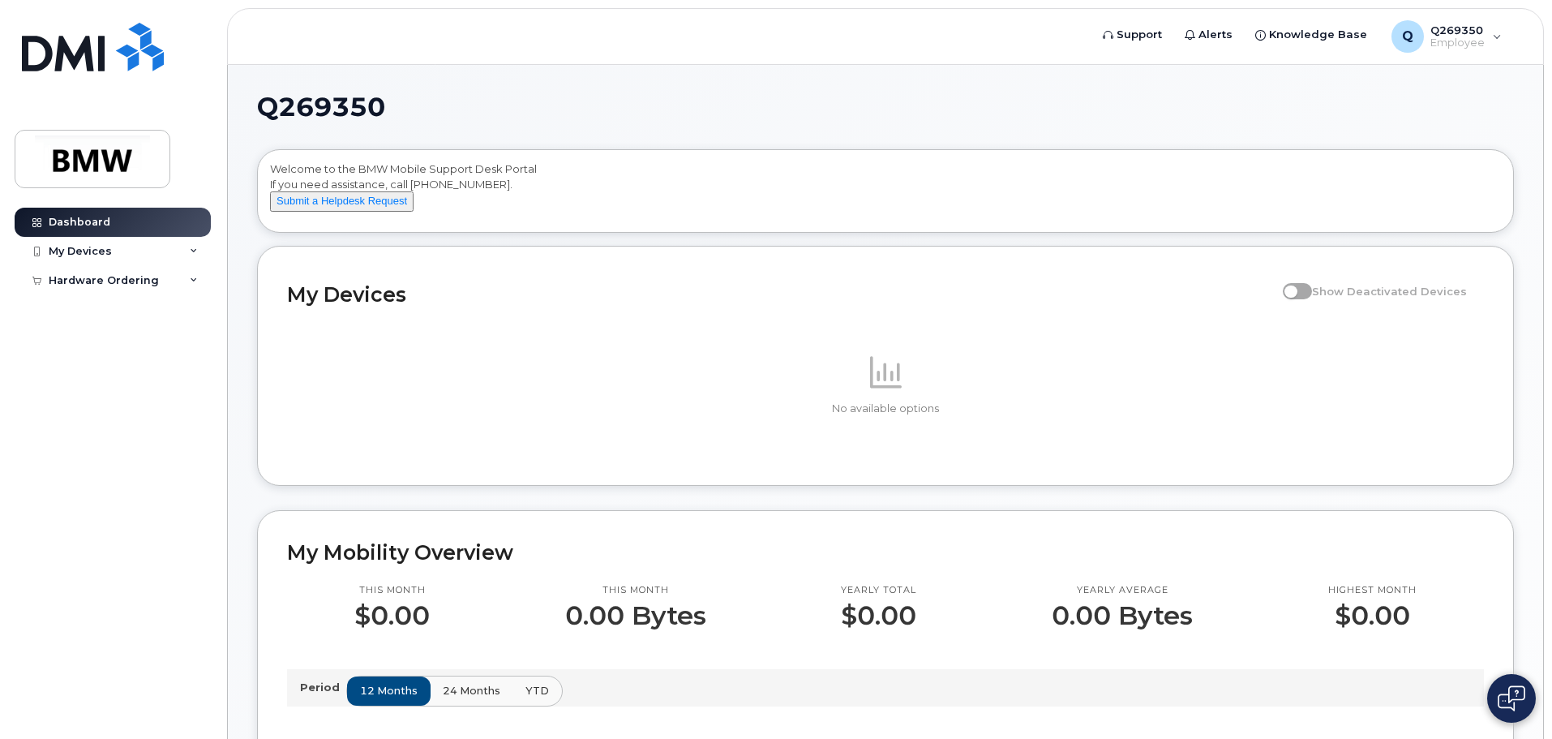
click at [314, 306] on h2 "My Devices" at bounding box center [781, 294] width 988 height 24
click at [898, 376] on icon at bounding box center [886, 372] width 32 height 32
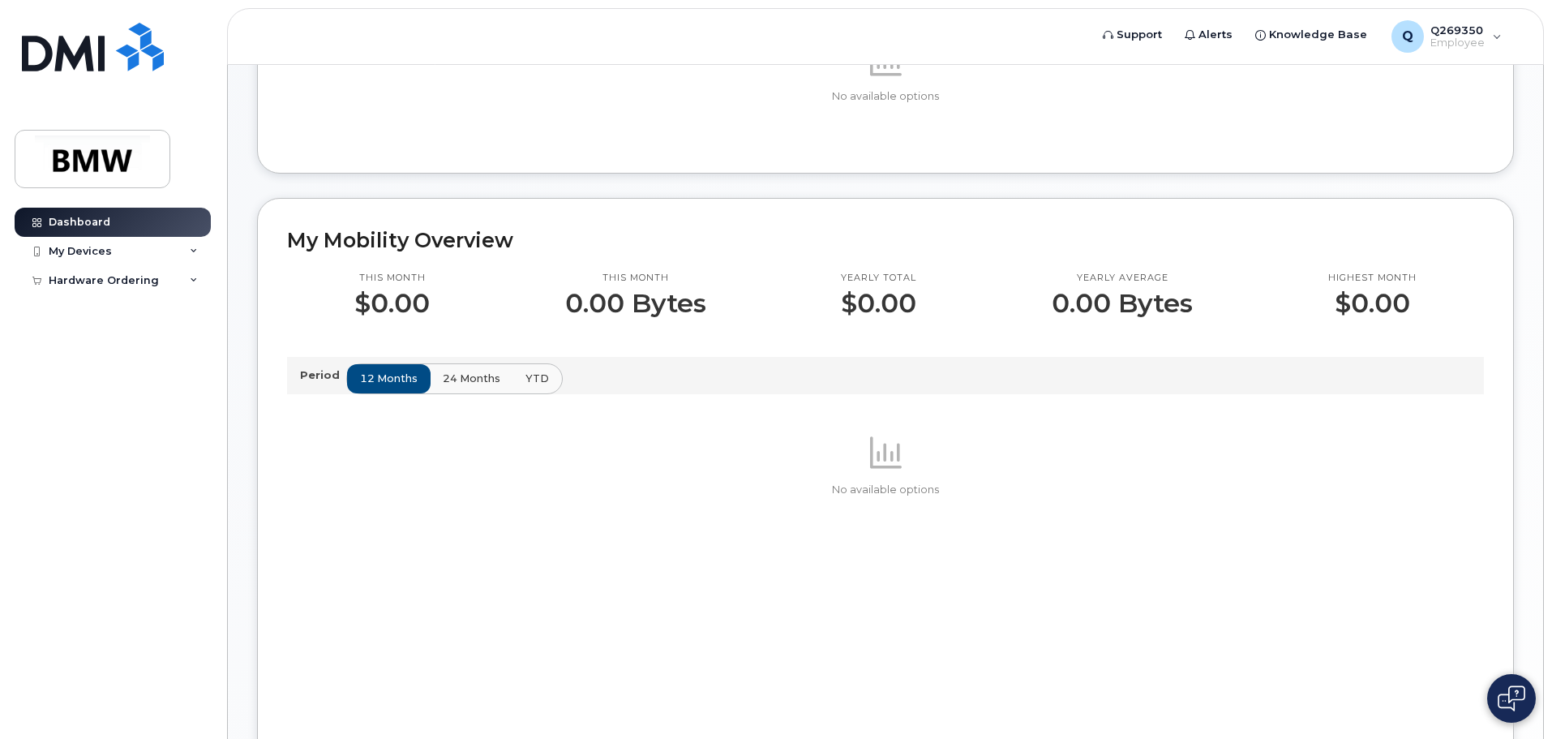
scroll to position [324, 0]
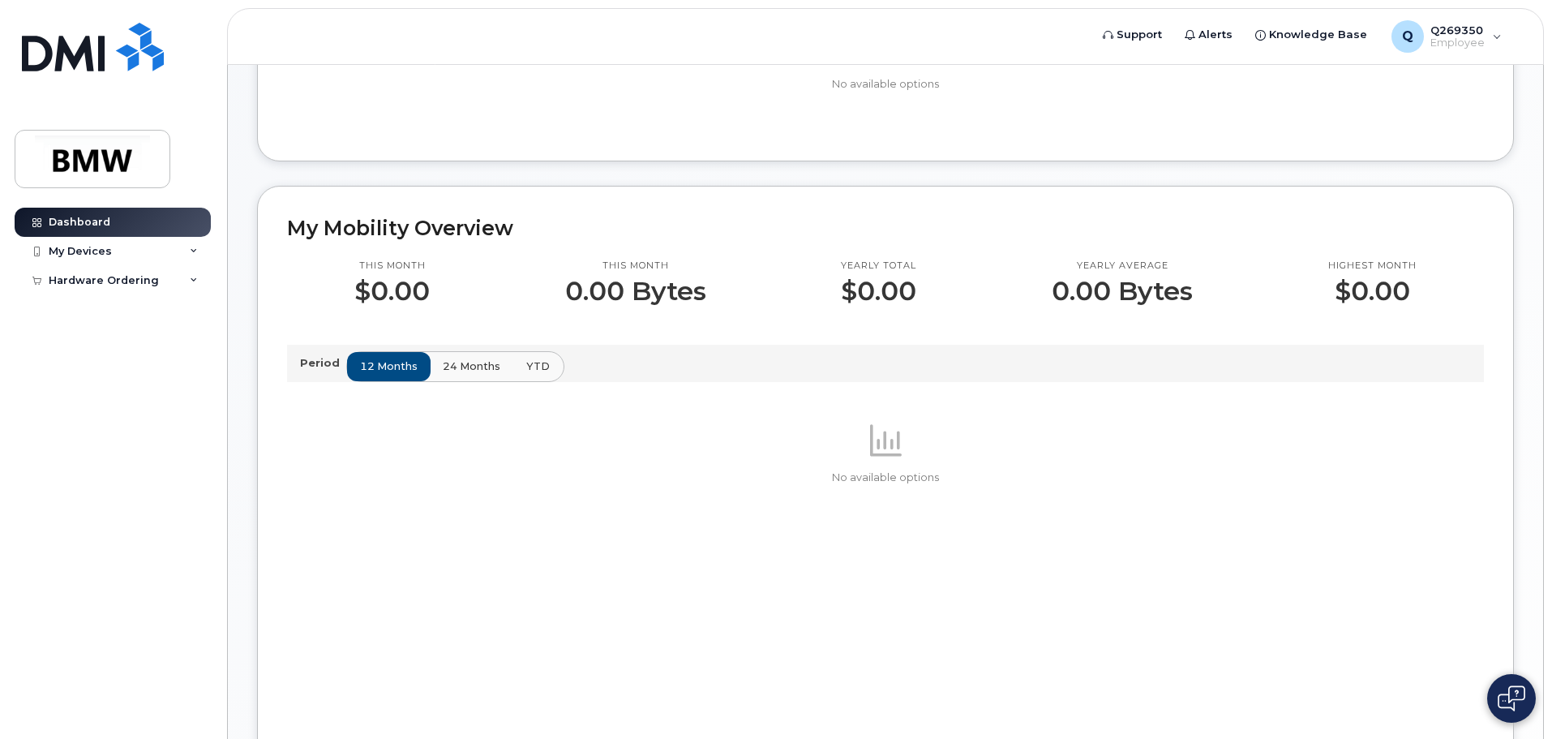
click at [535, 374] on span "YTD" at bounding box center [538, 365] width 24 height 15
click at [384, 374] on span "12 months" at bounding box center [390, 365] width 58 height 15
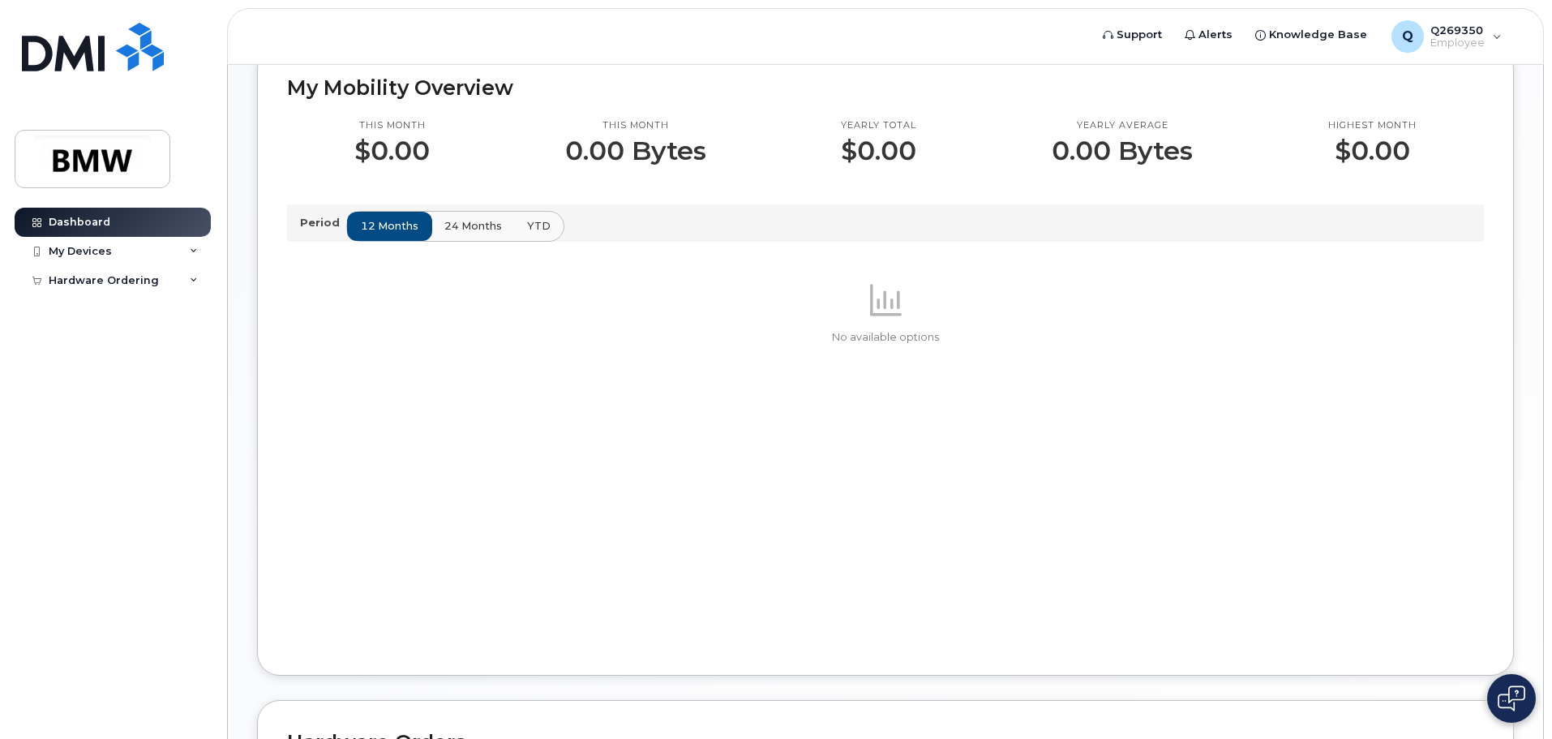
scroll to position [0, 0]
